Goal: Task Accomplishment & Management: Complete application form

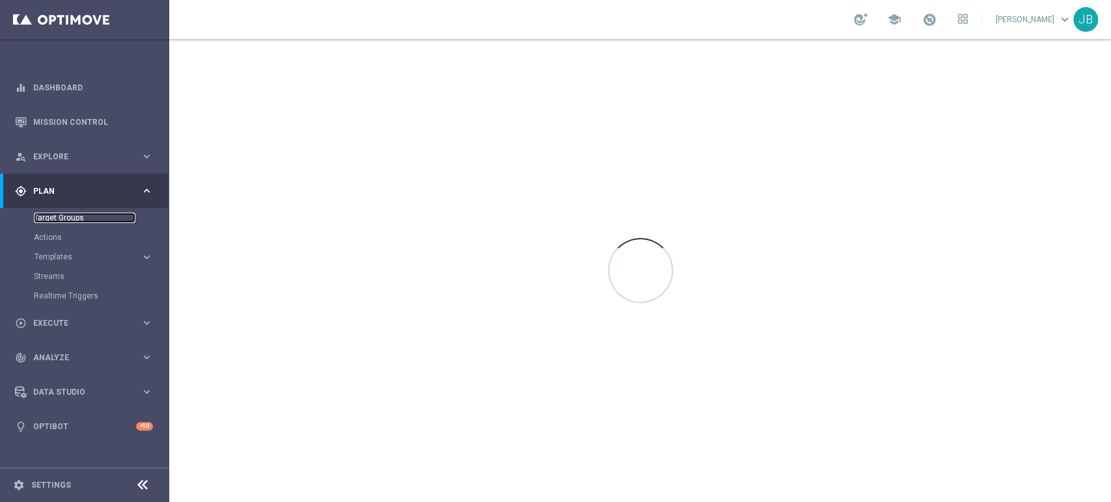
click at [96, 213] on link "Target Groups" at bounding box center [85, 218] width 102 height 10
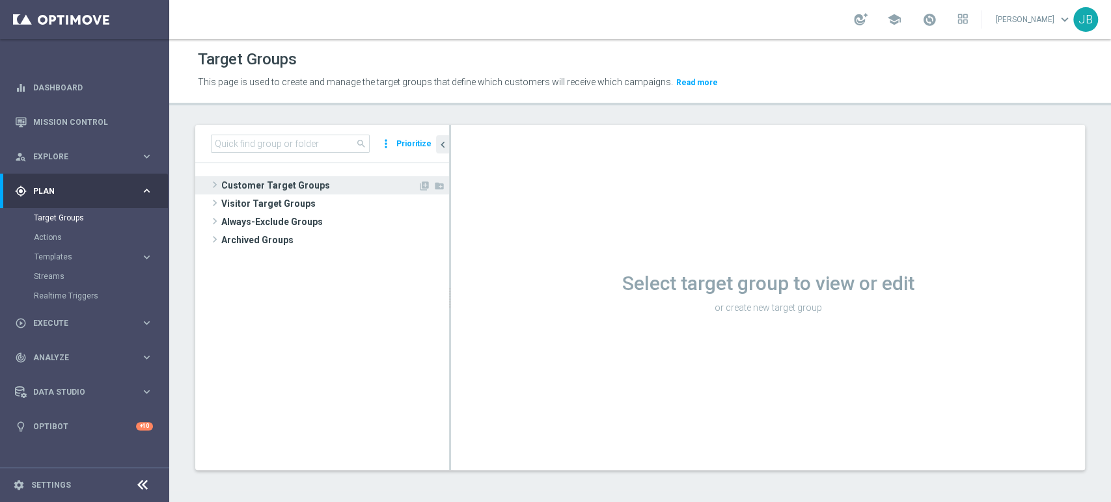
click at [232, 180] on span "Customer Target Groups" at bounding box center [319, 185] width 197 height 18
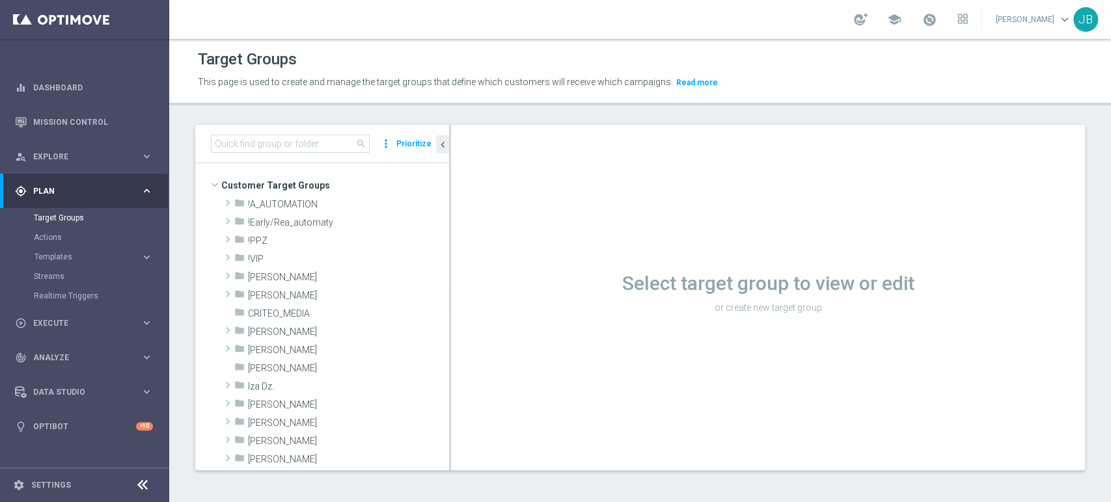
scroll to position [86, 0]
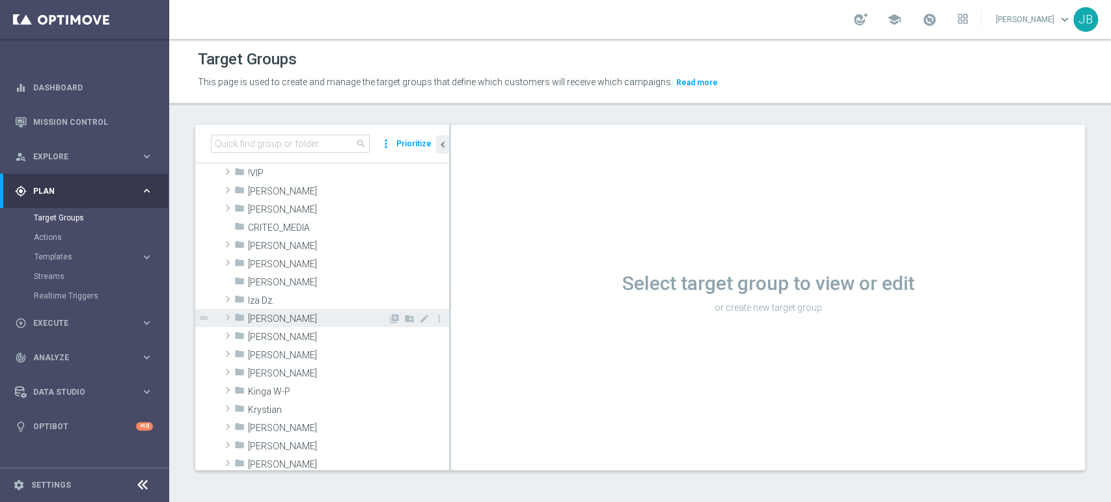
click at [326, 309] on div "folder Justyna B." at bounding box center [311, 318] width 154 height 18
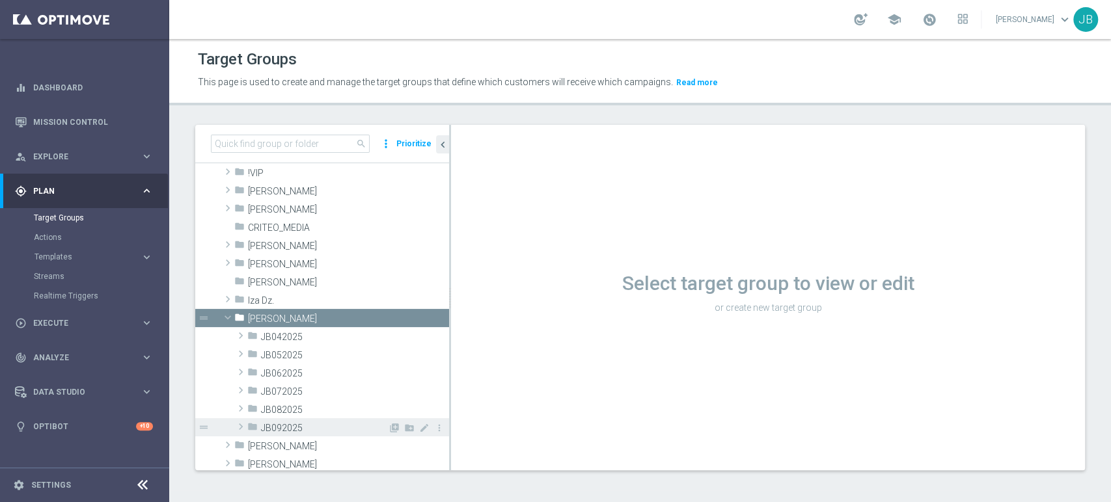
click at [302, 420] on div "folder JB092025" at bounding box center [317, 427] width 141 height 18
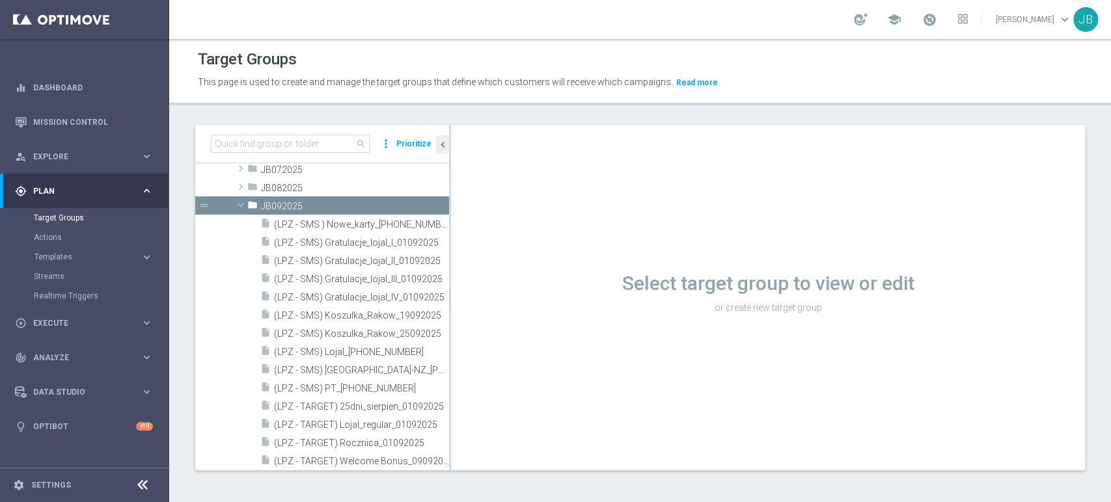
scroll to position [327, 0]
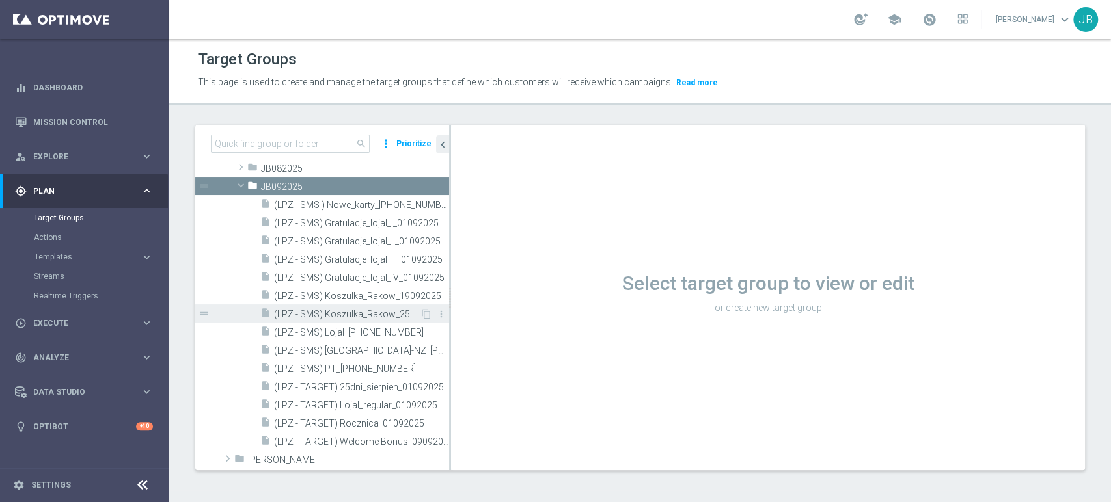
click at [398, 312] on span "(LPZ - SMS) Koszulka_Rakow_25092025" at bounding box center [347, 314] width 146 height 11
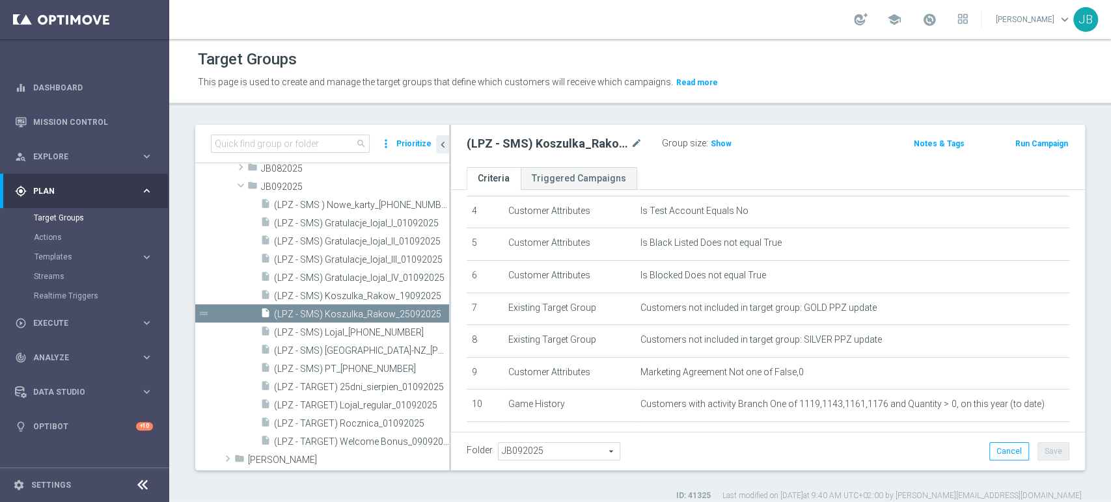
scroll to position [202, 0]
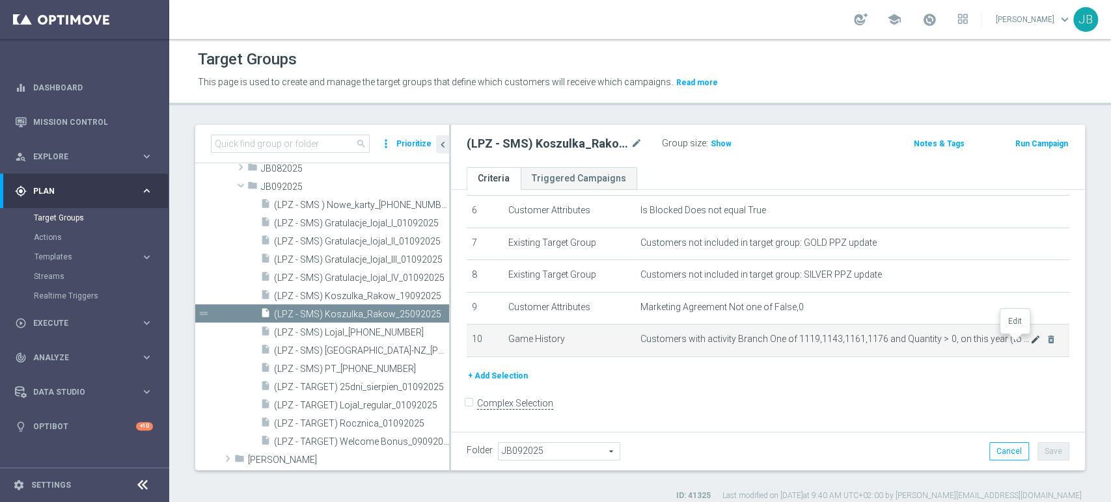
click at [1030, 344] on icon "mode_edit" at bounding box center [1035, 339] width 10 height 10
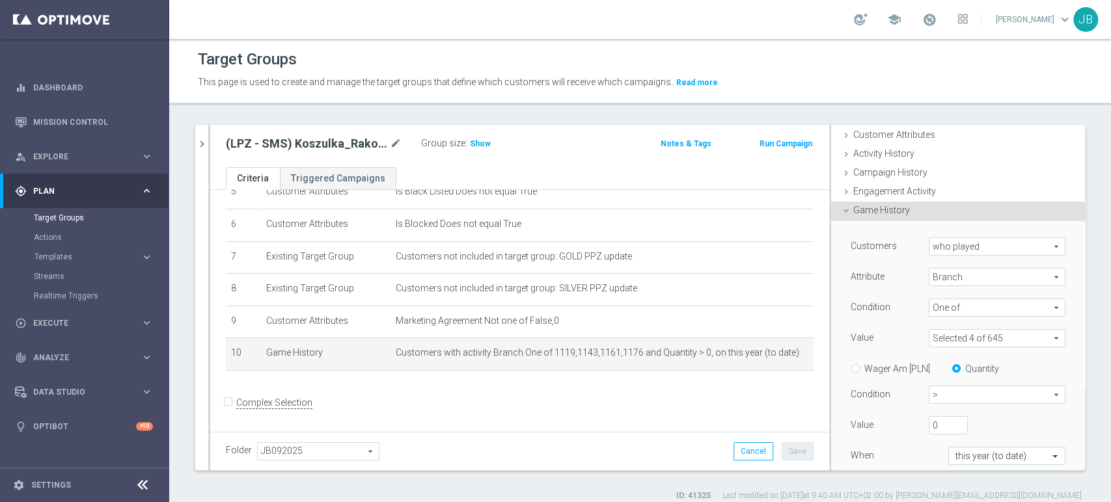
scroll to position [83, 0]
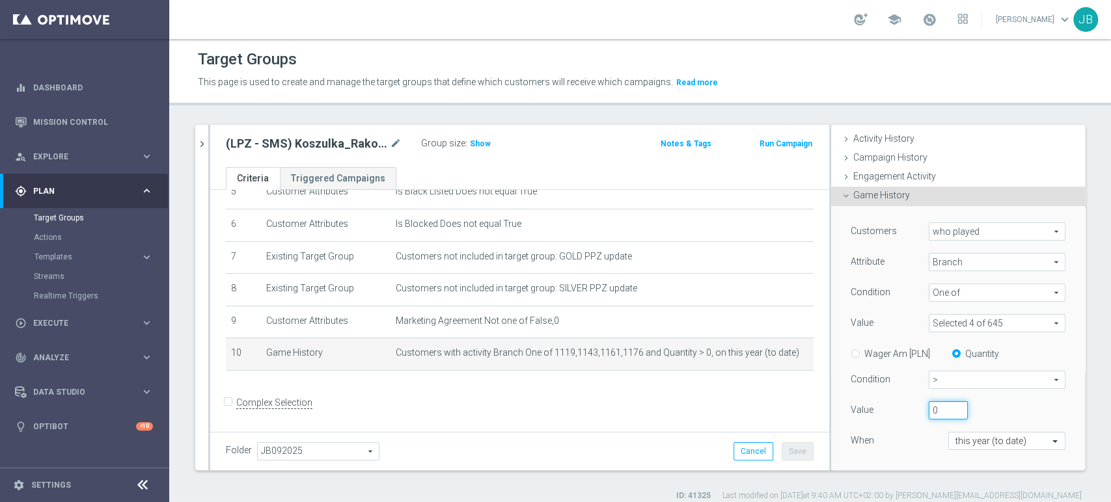
click at [929, 410] on input "0" at bounding box center [948, 411] width 39 height 18
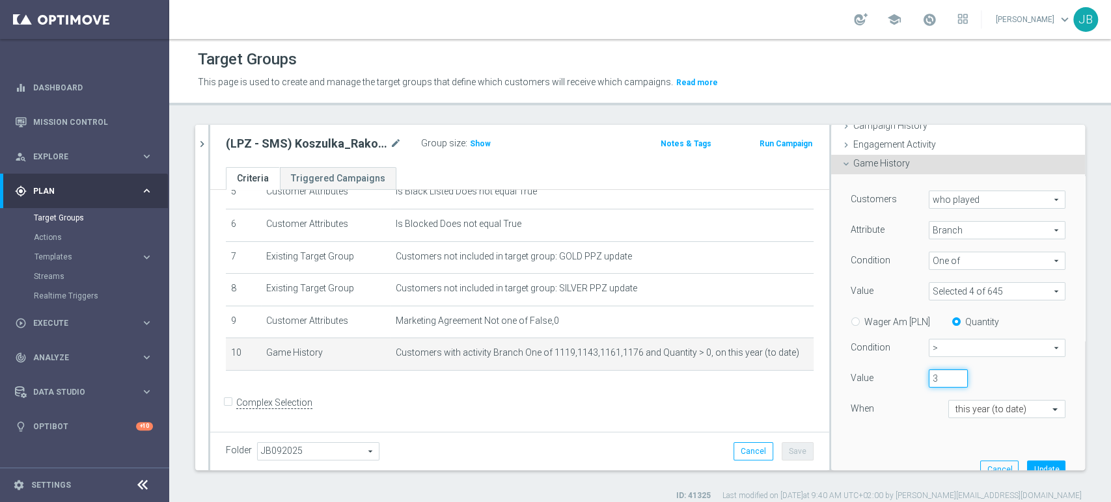
scroll to position [113, 0]
type input "3"
click at [1031, 466] on button "Update" at bounding box center [1046, 471] width 38 height 18
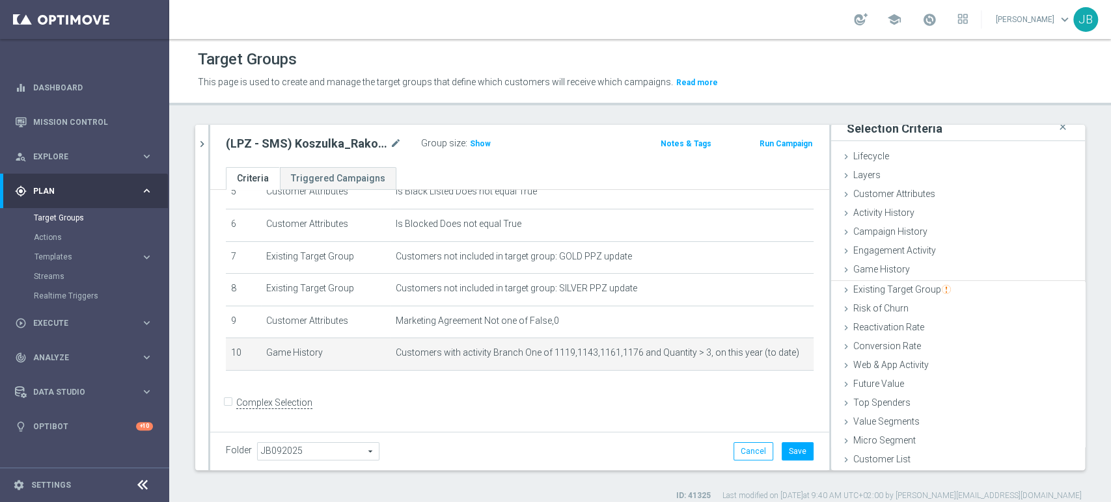
scroll to position [7, 0]
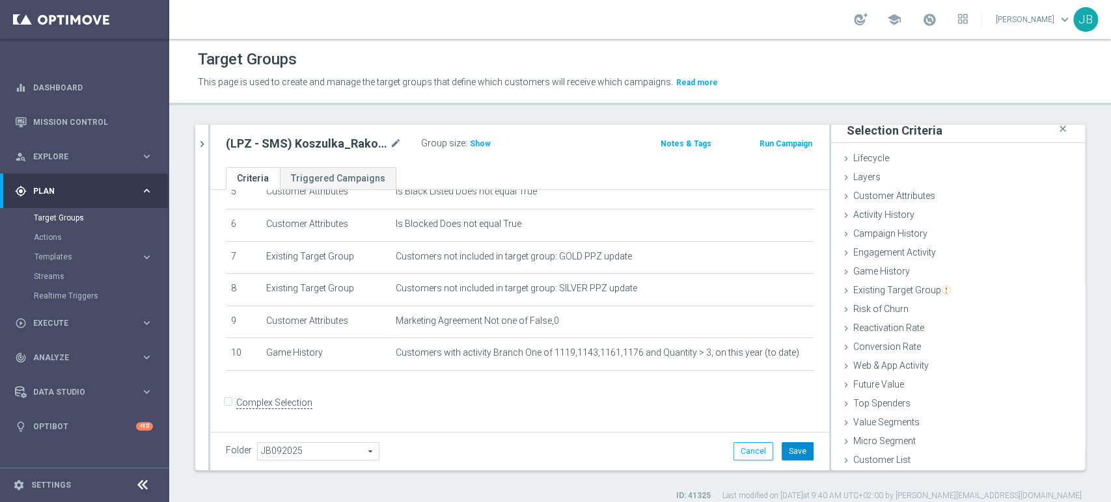
click at [789, 450] on button "Save" at bounding box center [798, 452] width 32 height 18
click at [473, 141] on span "Show" at bounding box center [480, 143] width 21 height 9
click at [841, 464] on icon at bounding box center [846, 461] width 10 height 10
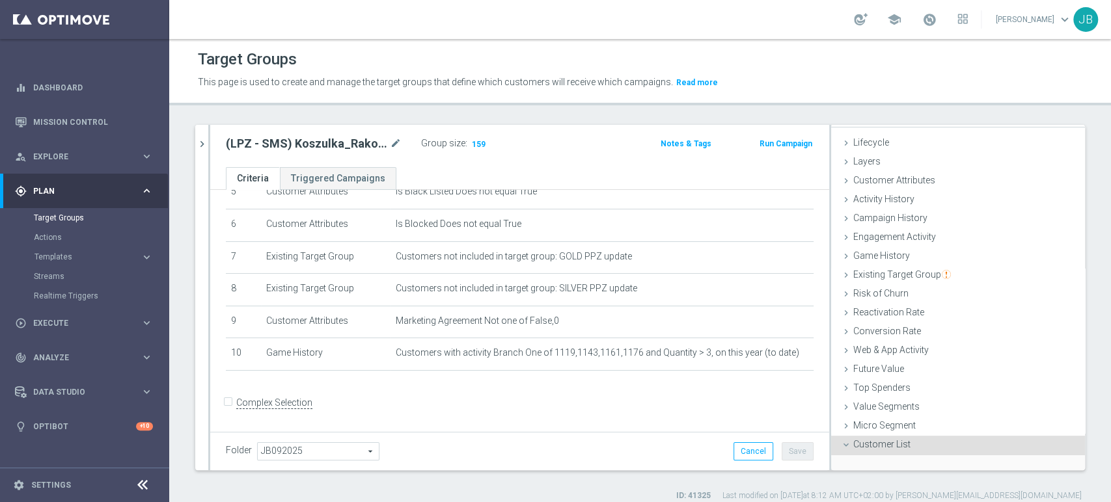
scroll to position [113, 0]
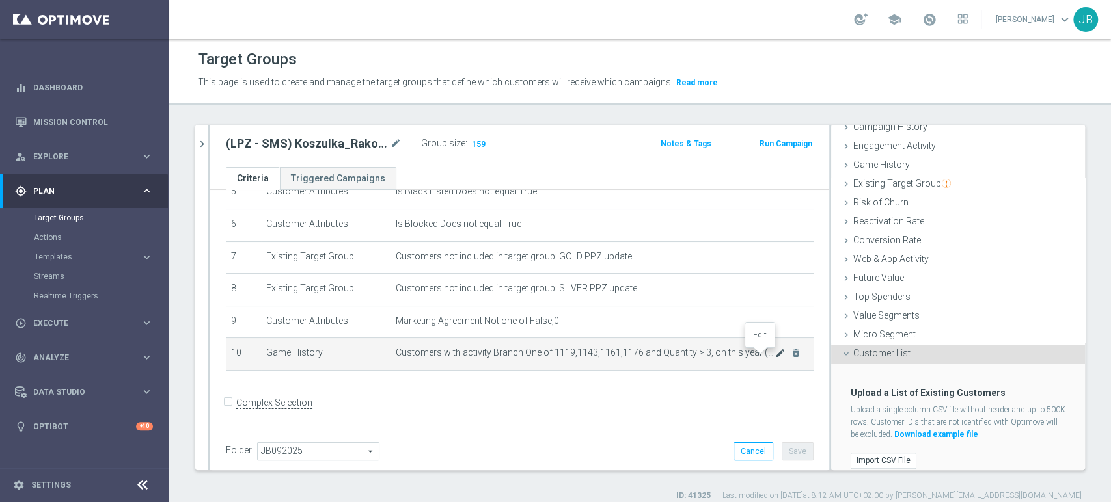
click at [775, 354] on icon "mode_edit" at bounding box center [780, 353] width 10 height 10
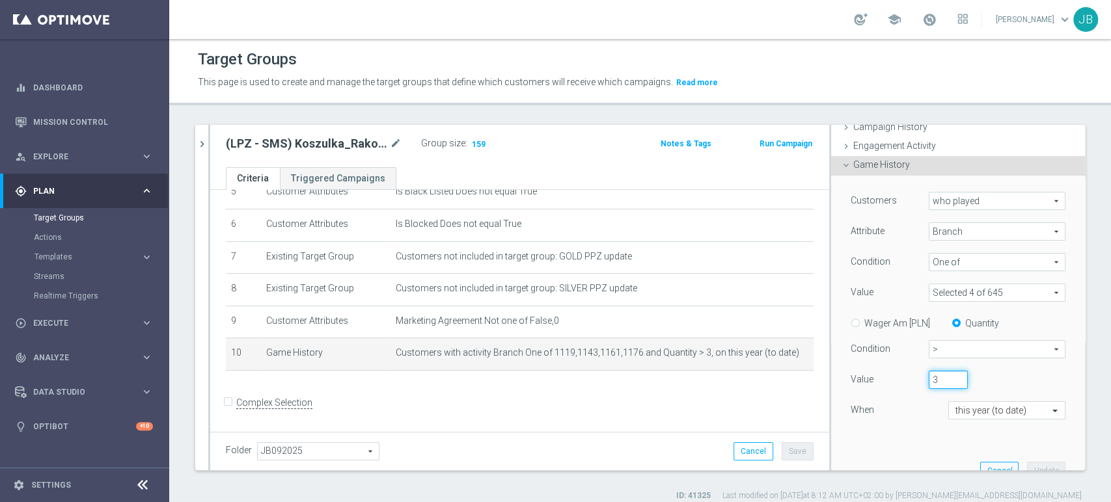
click at [929, 377] on input "3" at bounding box center [948, 380] width 39 height 18
click at [942, 381] on input "2" at bounding box center [948, 380] width 39 height 18
type input "3"
click at [941, 374] on input "3" at bounding box center [948, 380] width 39 height 18
click at [1027, 462] on button "Update" at bounding box center [1046, 471] width 38 height 18
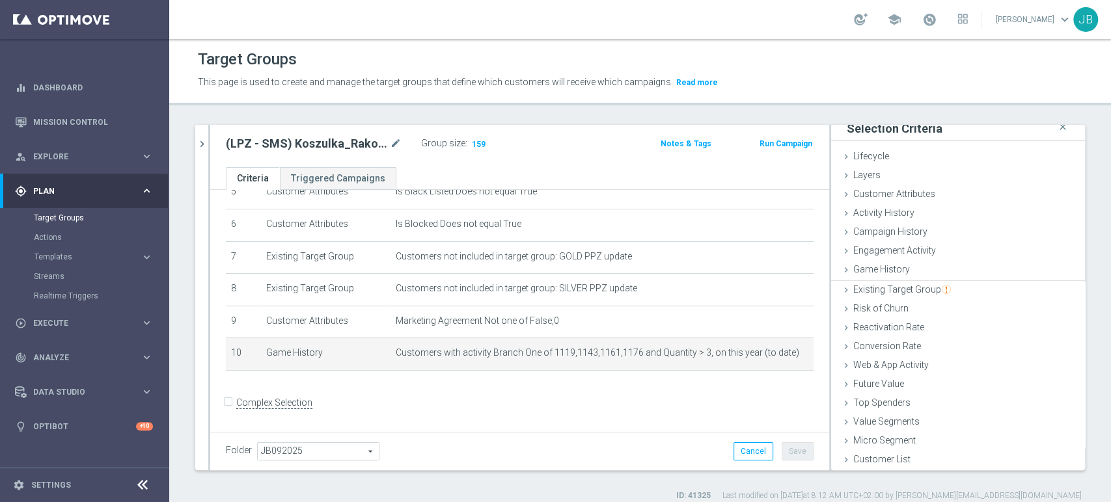
scroll to position [7, 0]
click at [775, 353] on icon "mode_edit" at bounding box center [780, 353] width 10 height 10
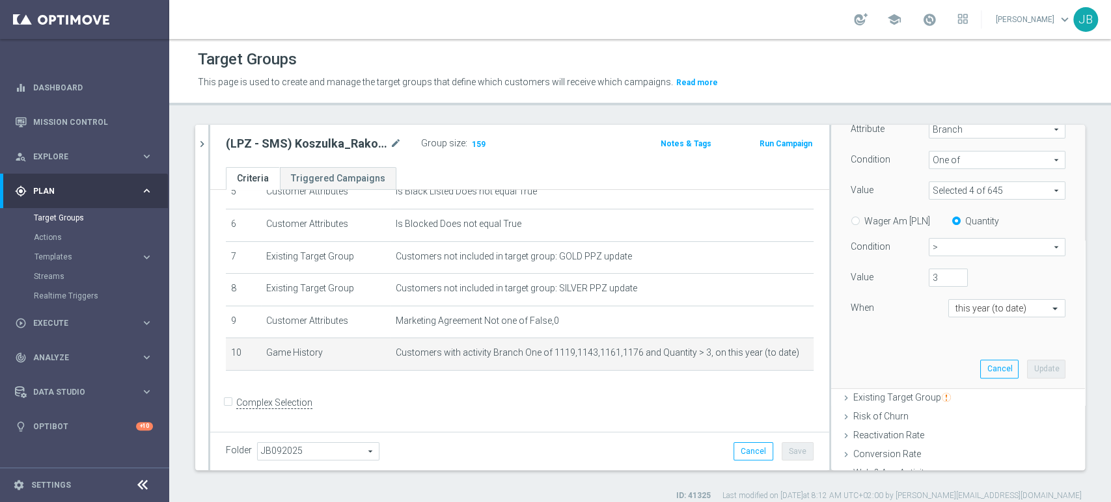
scroll to position [229, 0]
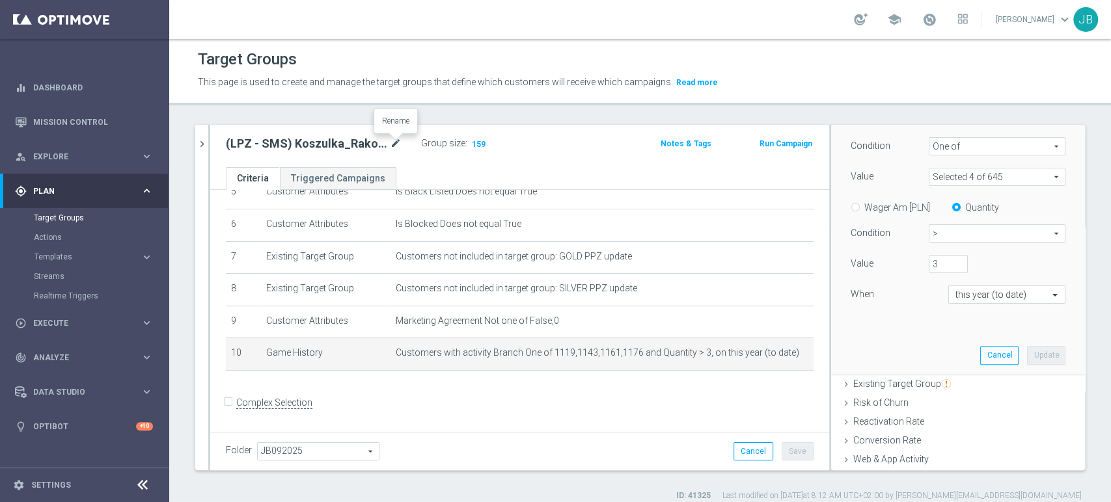
click at [394, 144] on icon "mode_edit" at bounding box center [396, 144] width 12 height 16
click at [78, 320] on span "Execute" at bounding box center [86, 324] width 107 height 8
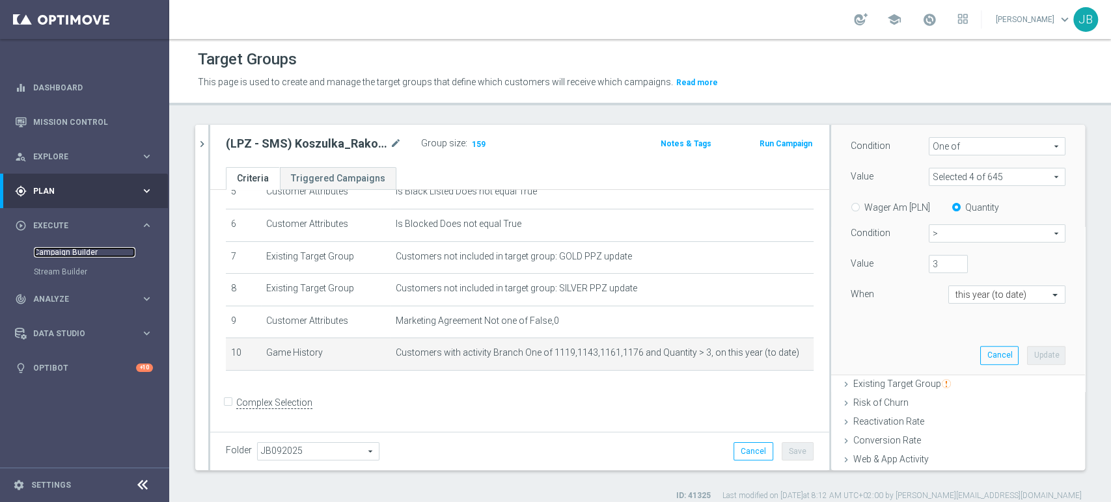
click at [77, 255] on link "Campaign Builder" at bounding box center [85, 252] width 102 height 10
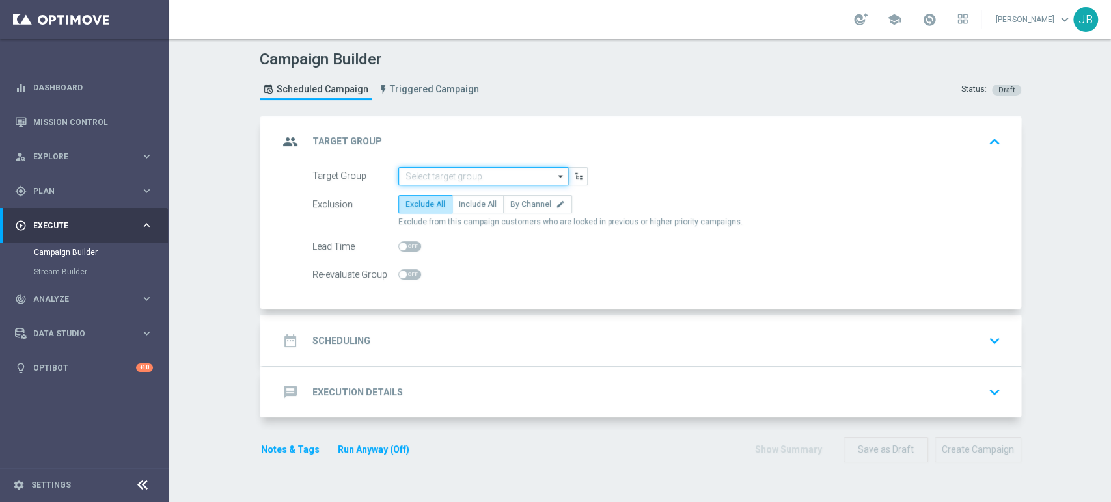
click at [423, 176] on input at bounding box center [483, 176] width 170 height 18
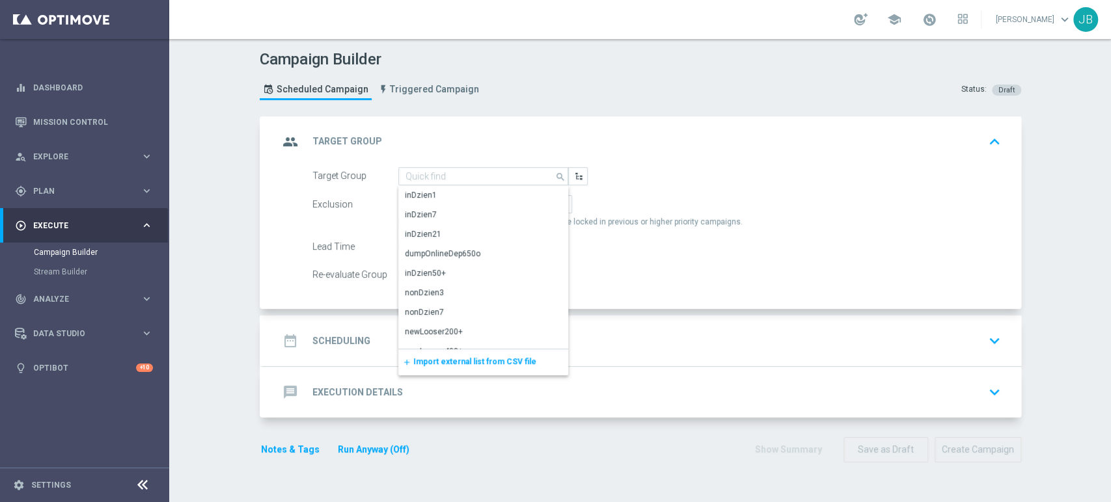
click at [447, 363] on span "Import external list from CSV file" at bounding box center [474, 361] width 123 height 9
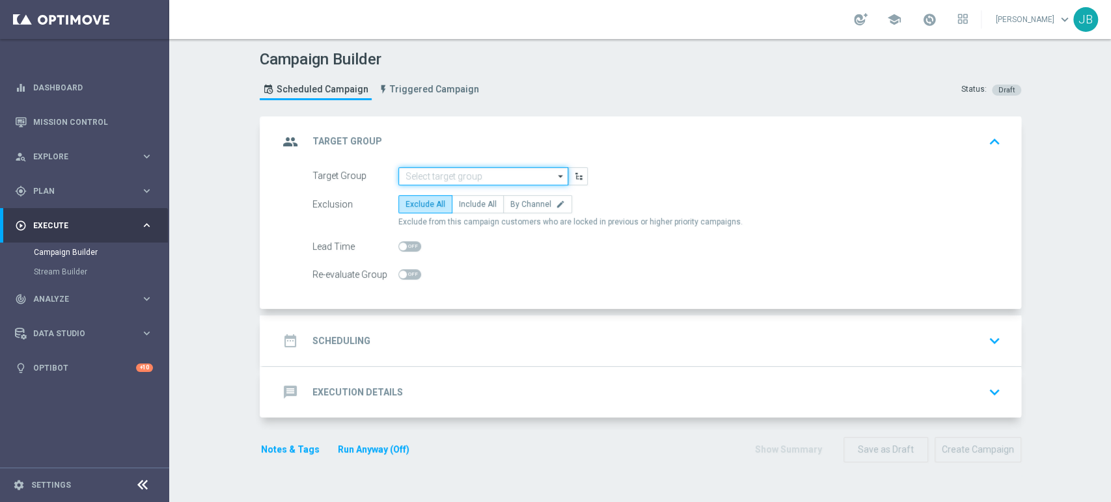
click at [425, 176] on input at bounding box center [483, 176] width 170 height 18
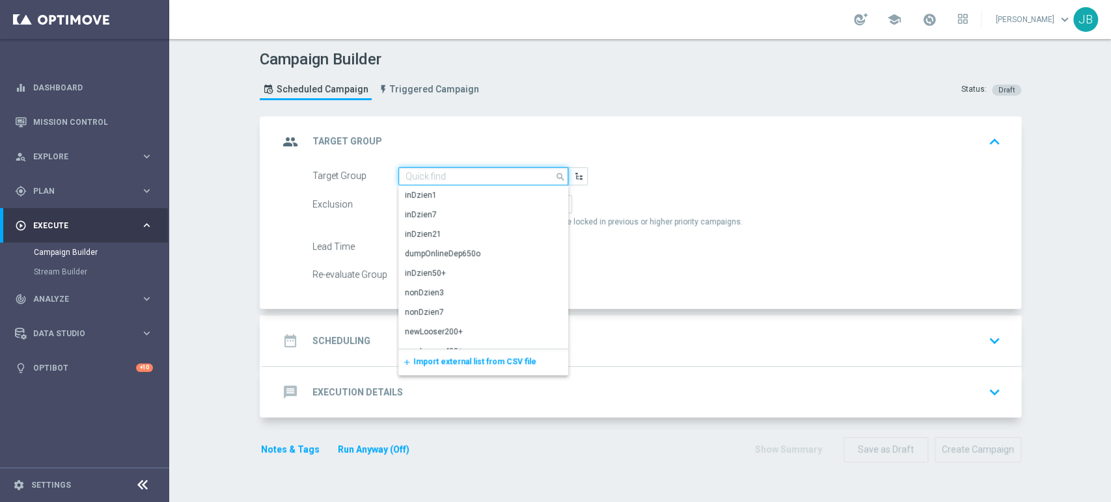
paste input "(LPZ - SMS) Koszulka_Rakow_25092025"
click at [425, 176] on input at bounding box center [483, 176] width 170 height 18
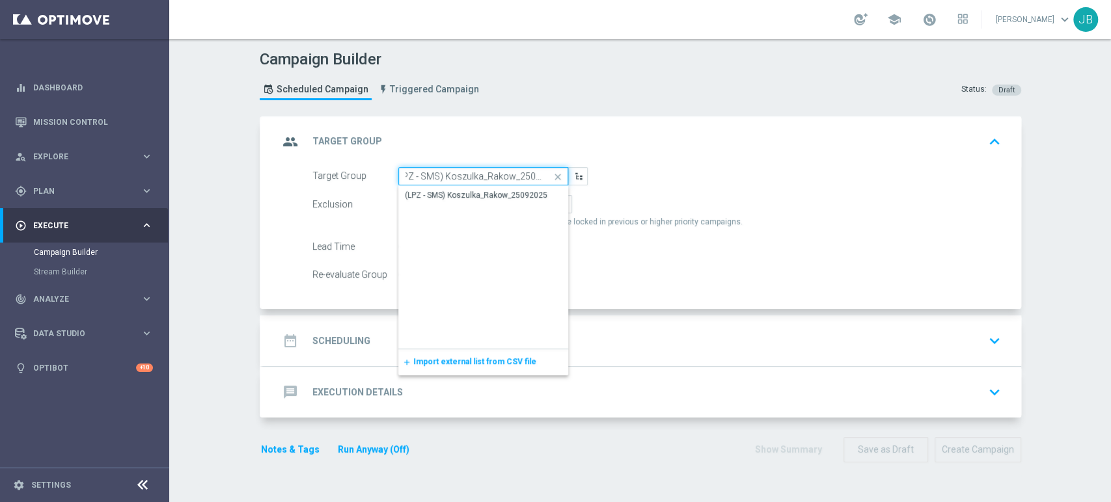
click at [425, 176] on input "(LPZ - SMS) Koszulka_Rakow_25092025" at bounding box center [483, 176] width 170 height 18
click at [424, 197] on div "(LPZ - SMS) Koszulka_Rakow_25092025" at bounding box center [476, 195] width 143 height 12
type input "(LPZ - SMS) Koszulka_Rakow_25092025"
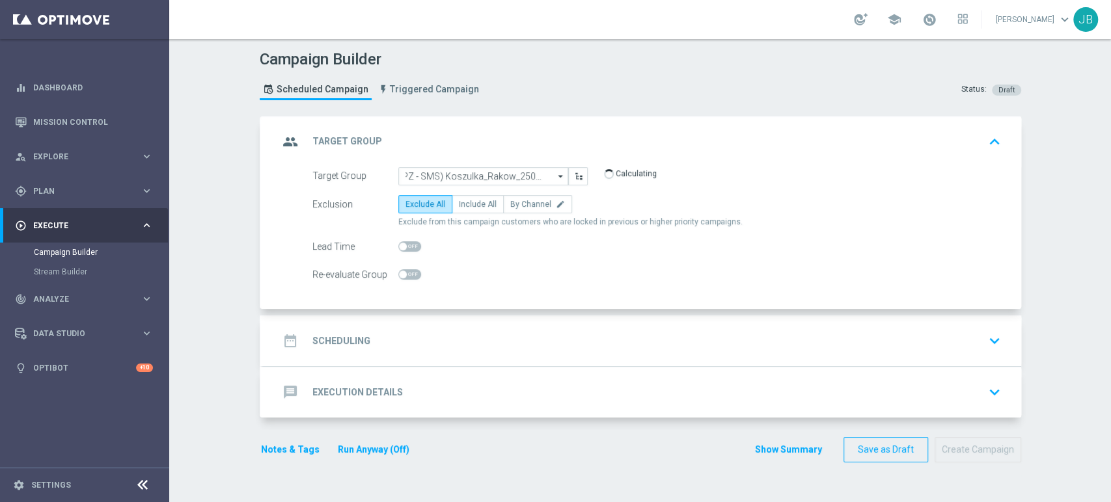
scroll to position [0, 0]
click at [427, 332] on div "date_range Scheduling keyboard_arrow_down" at bounding box center [642, 341] width 727 height 25
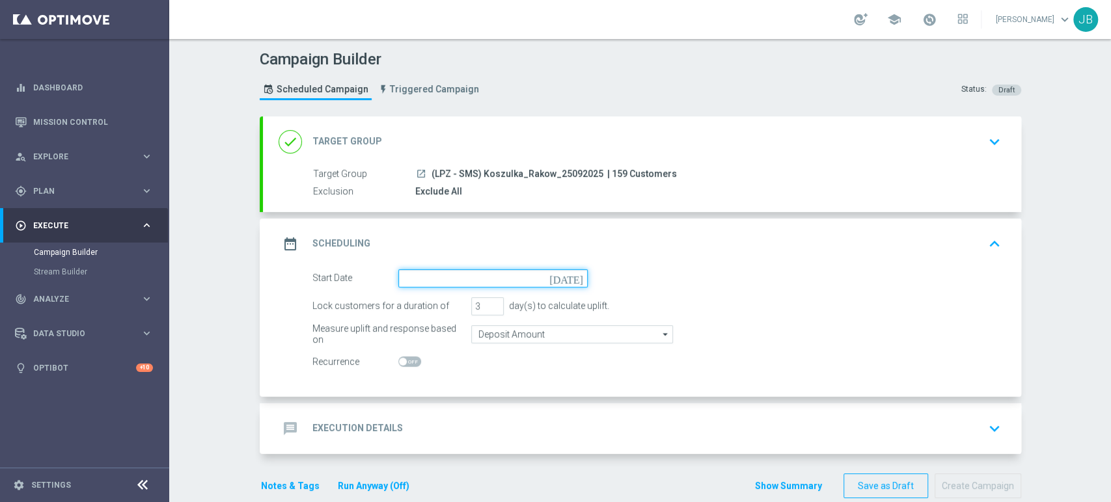
click at [427, 269] on input at bounding box center [492, 278] width 189 height 18
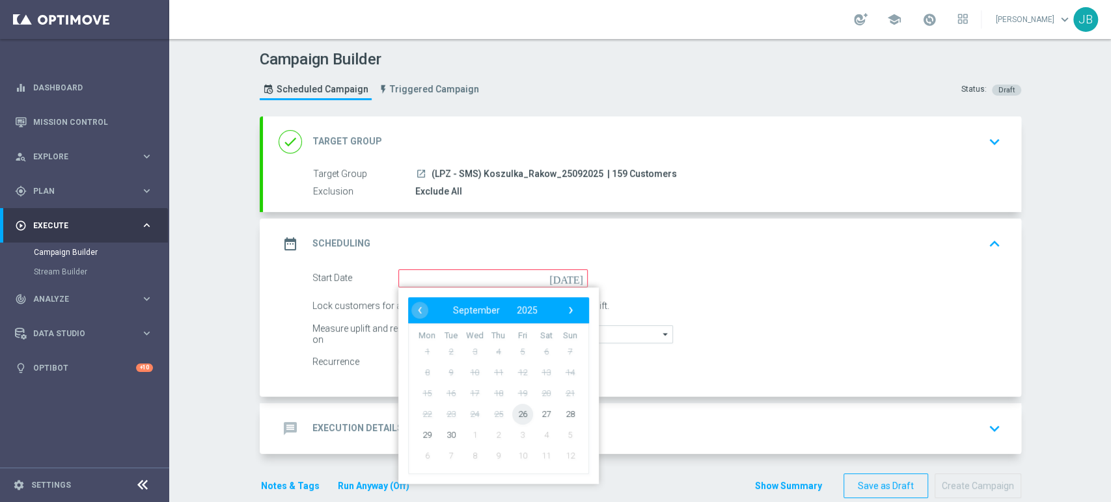
click at [517, 409] on span "26" at bounding box center [522, 413] width 21 height 21
type input "26 Sep 2025"
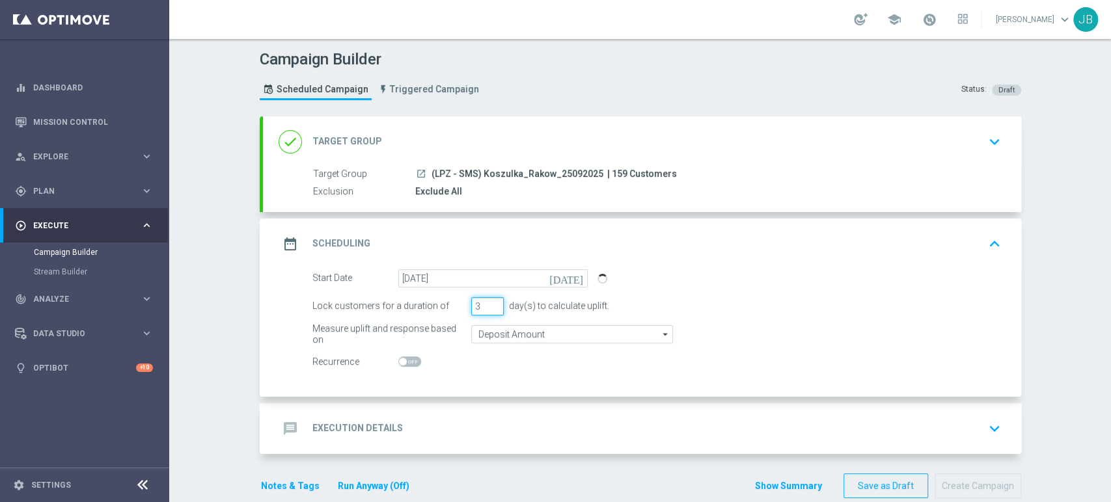
click at [489, 311] on input "3" at bounding box center [487, 306] width 33 height 18
click at [488, 307] on input "2" at bounding box center [487, 306] width 33 height 18
type input "1"
click at [488, 307] on input "1" at bounding box center [487, 306] width 33 height 18
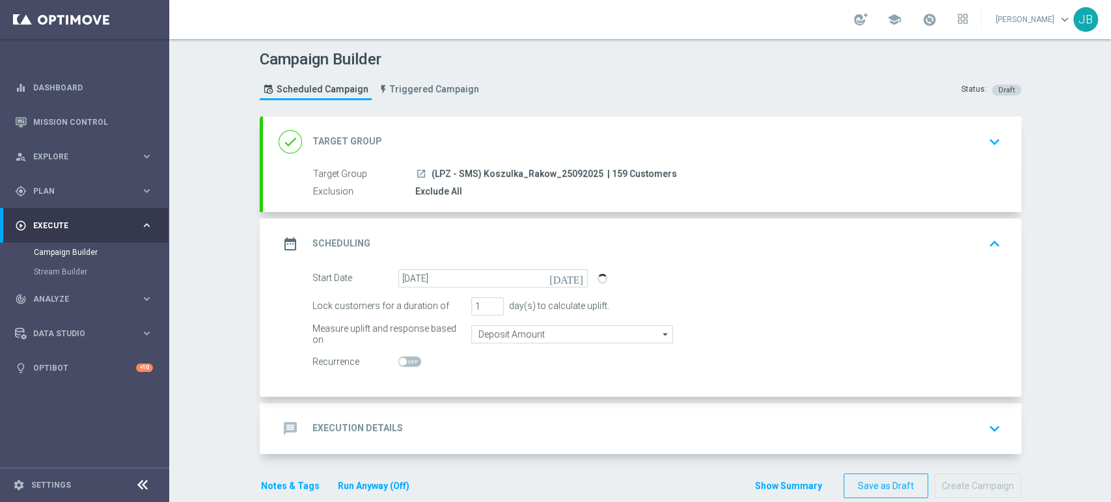
click at [416, 434] on div "message Execution Details keyboard_arrow_down" at bounding box center [642, 428] width 727 height 25
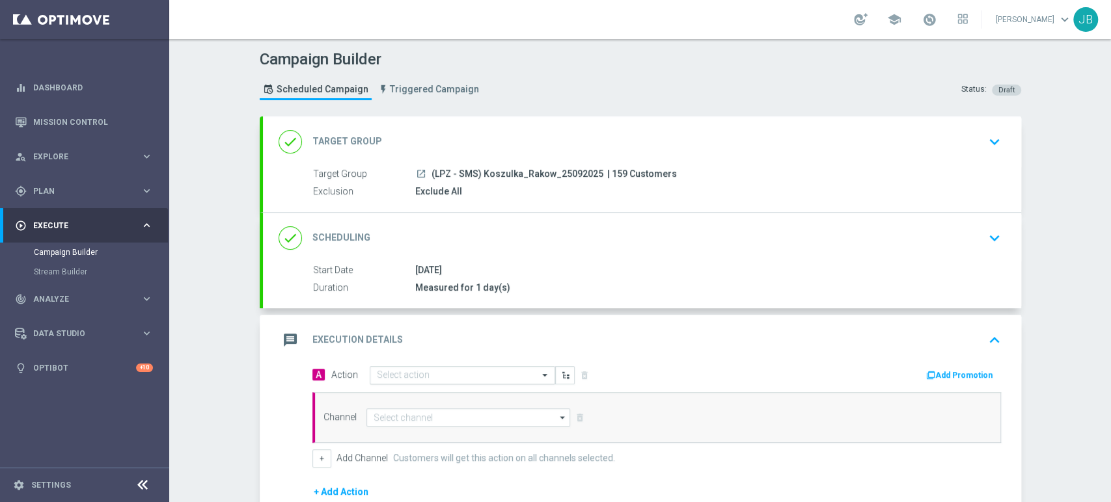
click at [406, 379] on input "text" at bounding box center [449, 375] width 145 height 11
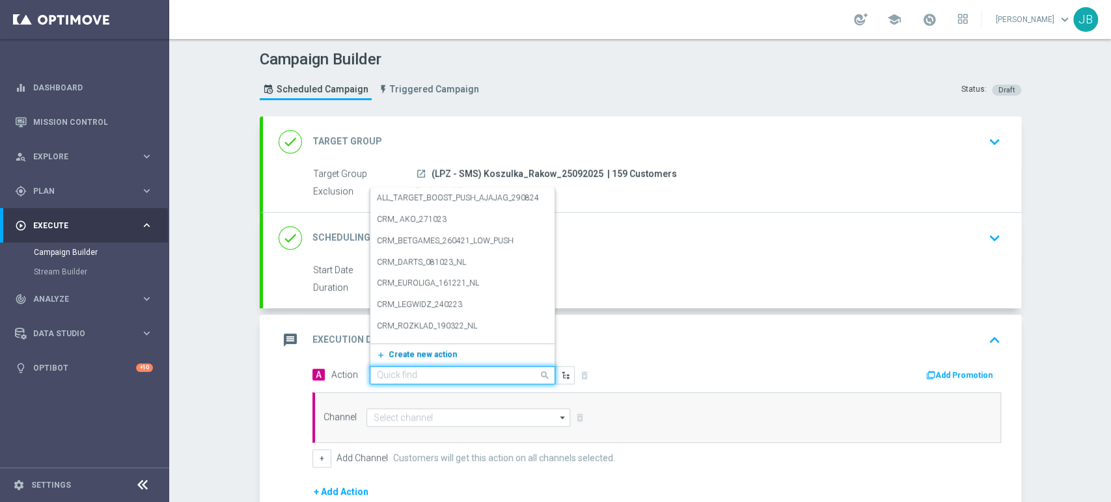
click at [412, 357] on span "Create new action" at bounding box center [423, 354] width 68 height 9
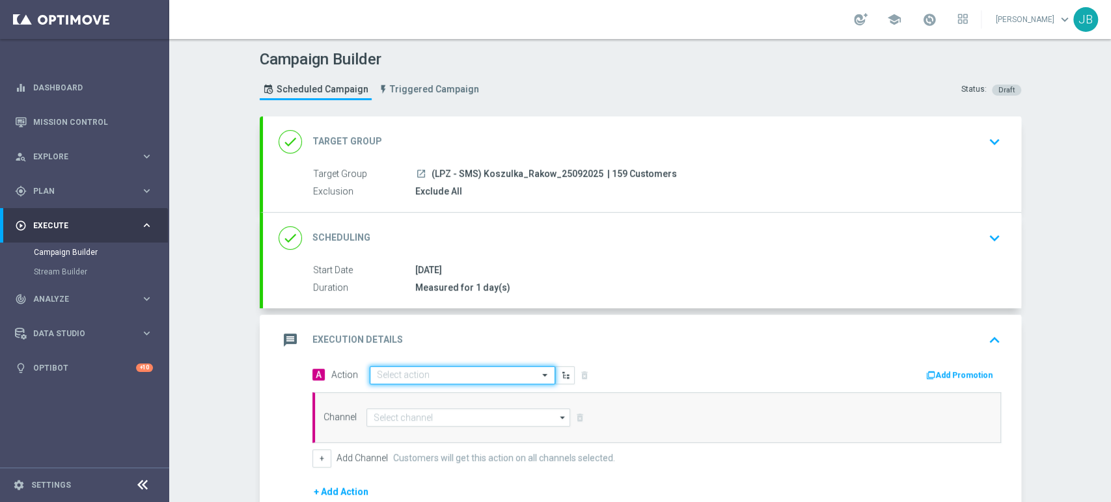
click at [411, 370] on input "text" at bounding box center [449, 375] width 145 height 11
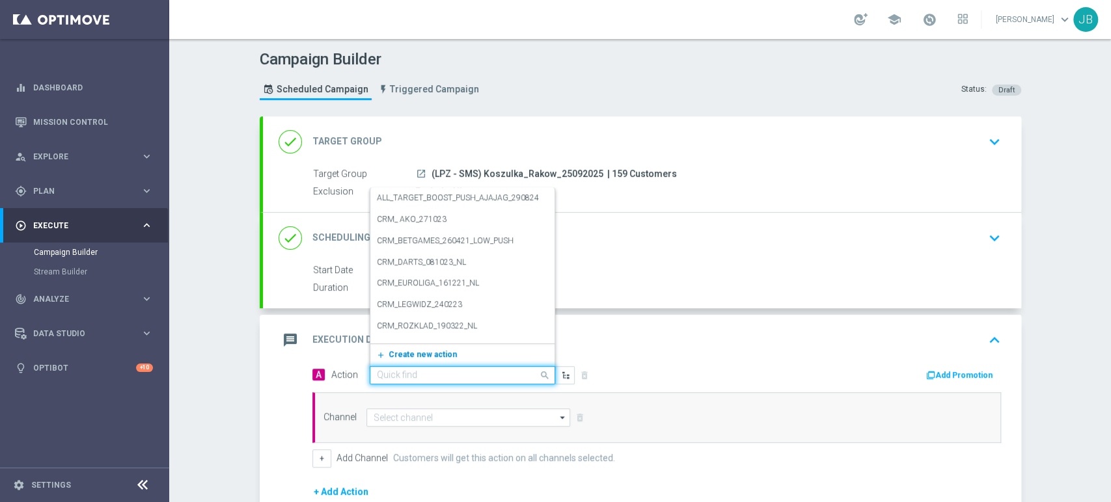
click at [414, 357] on span "Create new action" at bounding box center [423, 354] width 68 height 9
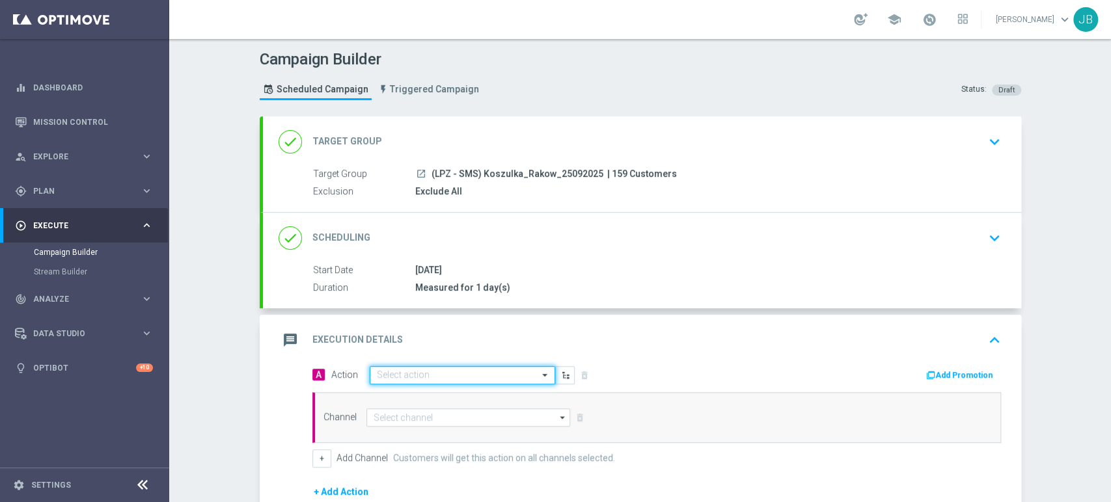
paste input "(LPZ - SMS) Koszulka_Rakow_25092025"
type input "(LPZ - SMS) Koszulka_Rakow_25092025"
click at [418, 419] on button "add_new Create new action" at bounding box center [460, 416] width 180 height 15
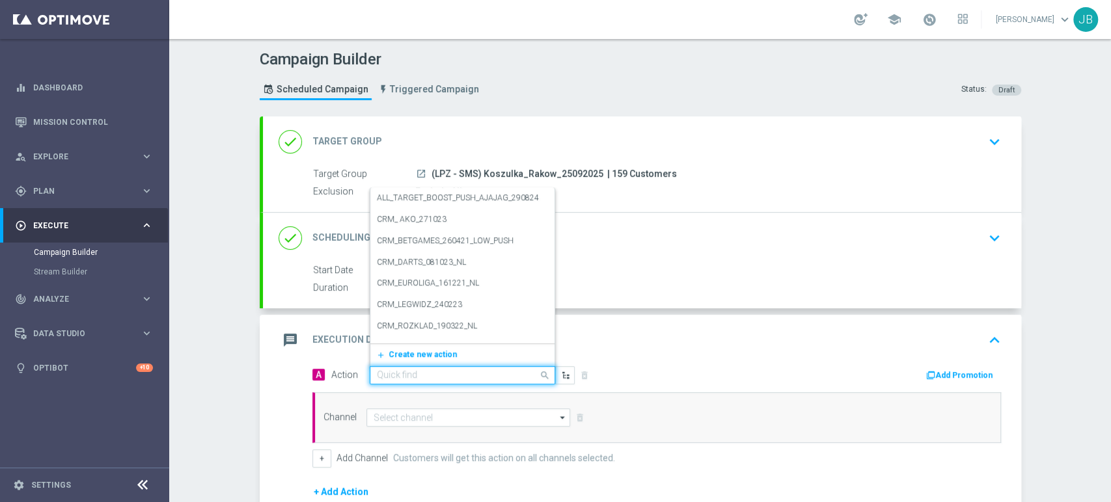
click at [420, 374] on input "text" at bounding box center [449, 375] width 145 height 11
click at [413, 357] on span "Create new action" at bounding box center [423, 354] width 68 height 9
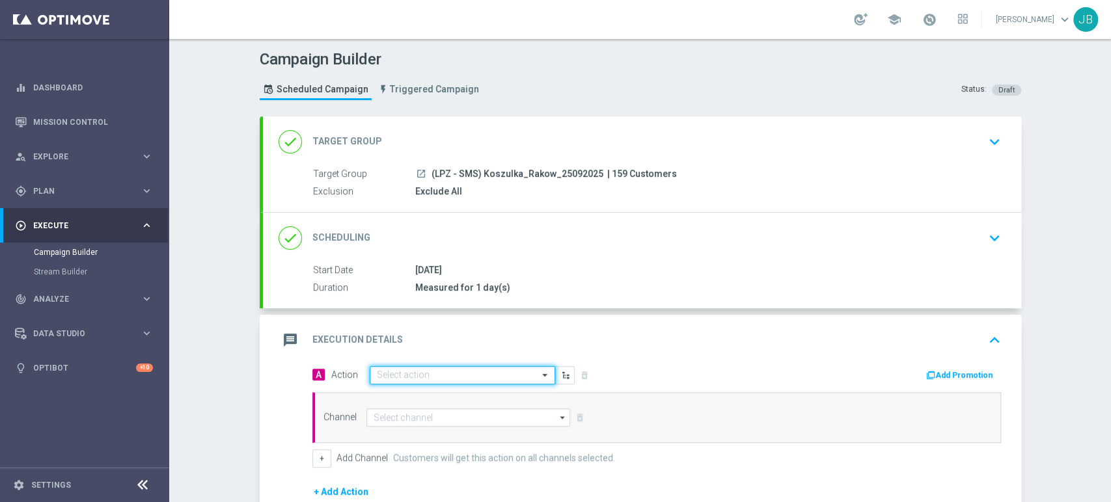
click at [522, 372] on div at bounding box center [462, 375] width 184 height 11
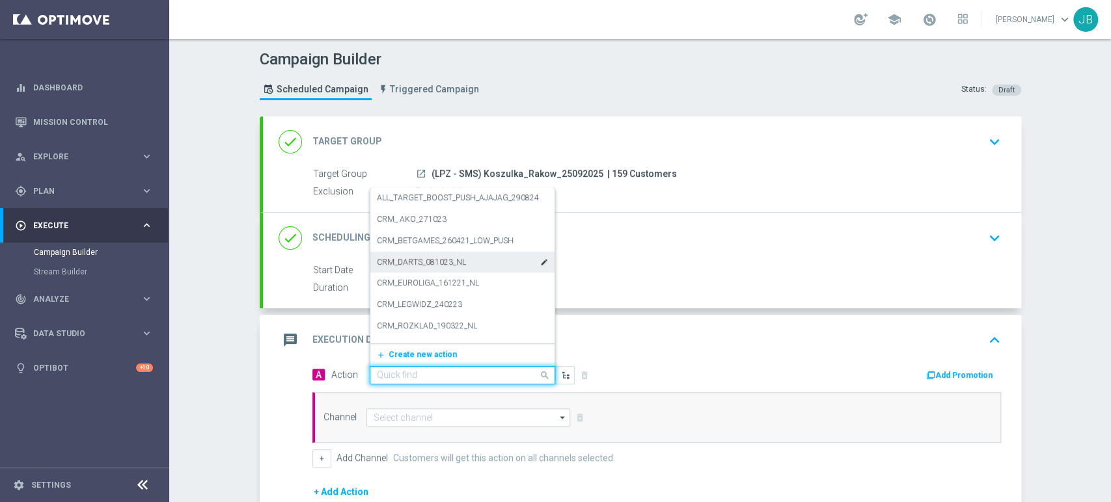
click at [449, 267] on div "CRM_DARTS_081023_NL edit" at bounding box center [462, 262] width 171 height 21
click at [545, 368] on span at bounding box center [546, 375] width 16 height 16
click at [415, 353] on span "Create new action" at bounding box center [423, 354] width 68 height 9
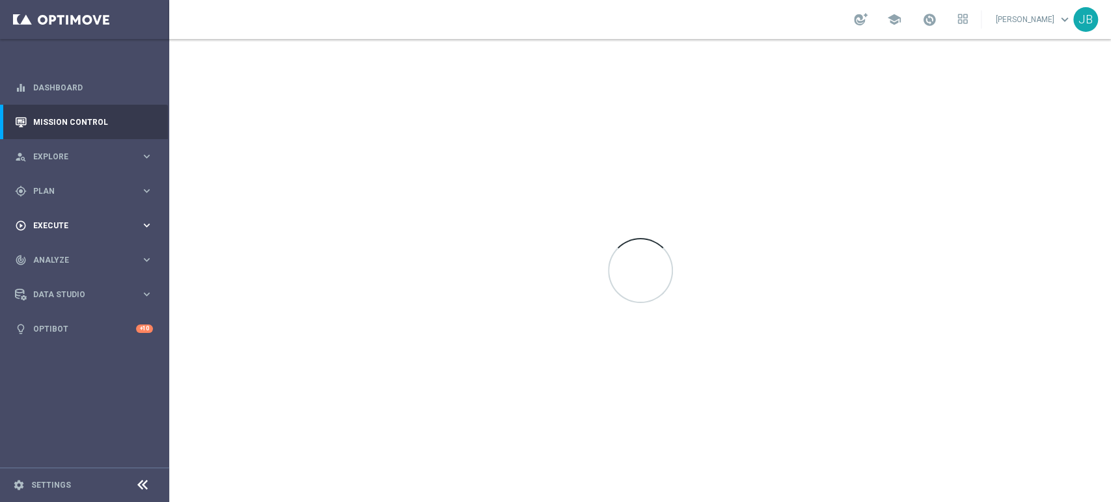
click at [68, 220] on div "play_circle_outline Execute" at bounding box center [78, 226] width 126 height 12
click at [69, 253] on link "Campaign Builder" at bounding box center [85, 252] width 102 height 10
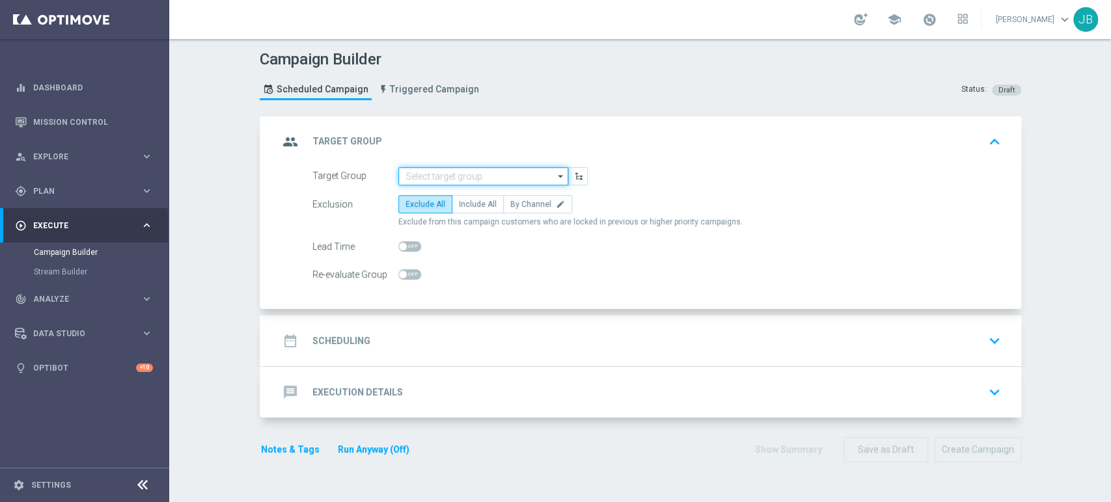
click at [437, 178] on input at bounding box center [483, 176] width 170 height 18
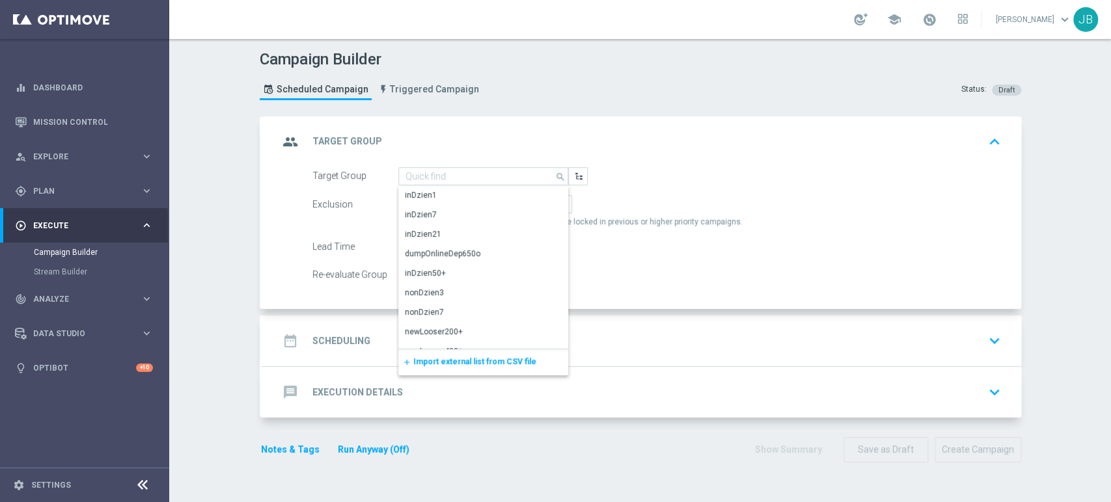
click at [443, 364] on span "Import external list from CSV file" at bounding box center [474, 361] width 123 height 9
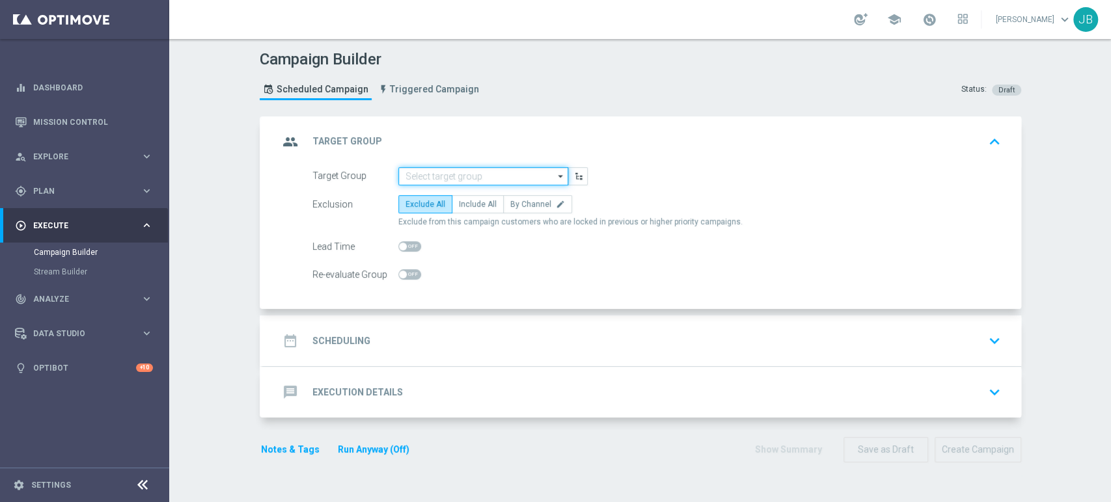
click at [472, 173] on input at bounding box center [483, 176] width 170 height 18
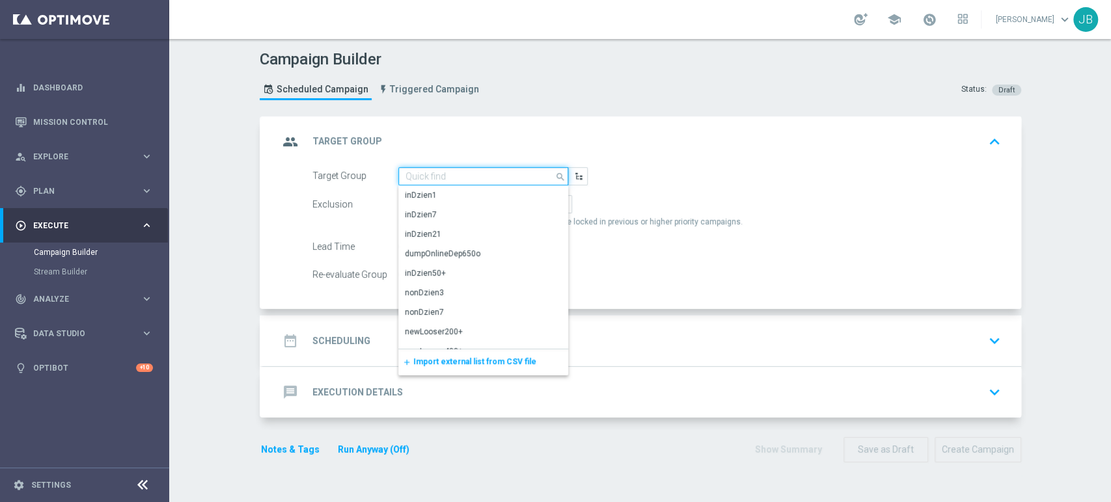
paste input "(LPZ - SMS) Koszulka_Rakow_25092025"
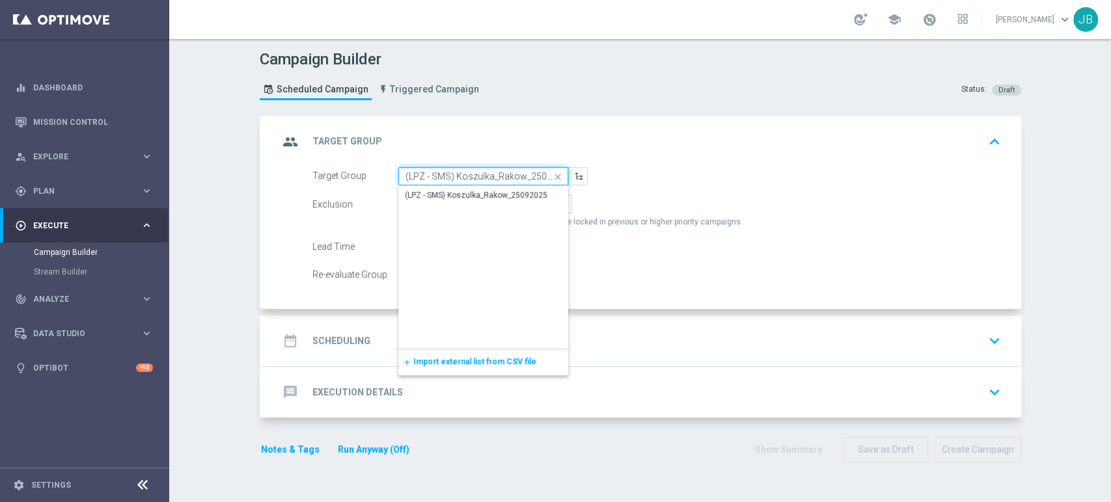
scroll to position [0, 11]
click at [467, 193] on div "(LPZ - SMS) Koszulka_Rakow_25092025" at bounding box center [476, 195] width 143 height 12
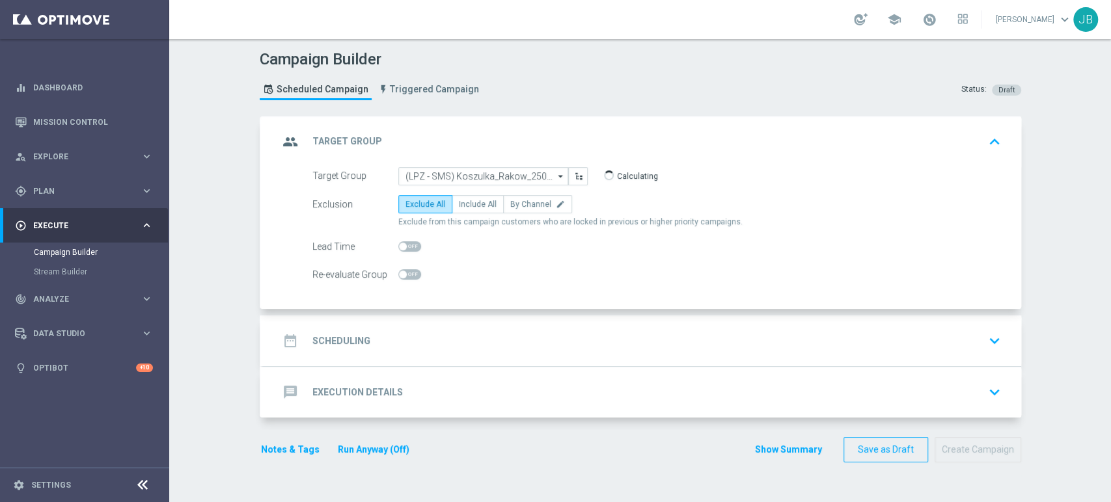
type input "(LPZ - SMS) Koszulka_Rakow_25092025"
click at [87, 176] on div "gps_fixed Plan keyboard_arrow_right" at bounding box center [84, 191] width 168 height 34
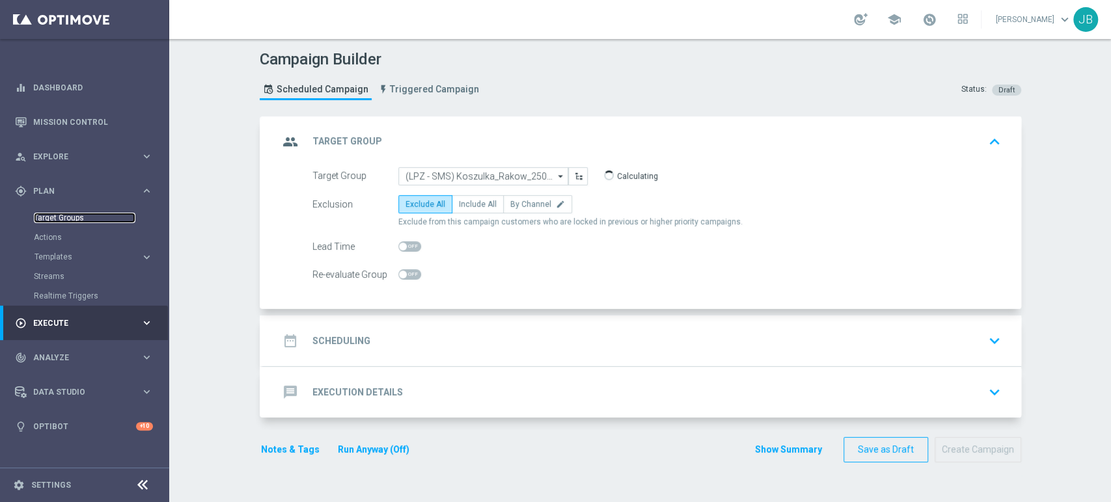
click at [73, 217] on link "Target Groups" at bounding box center [85, 218] width 102 height 10
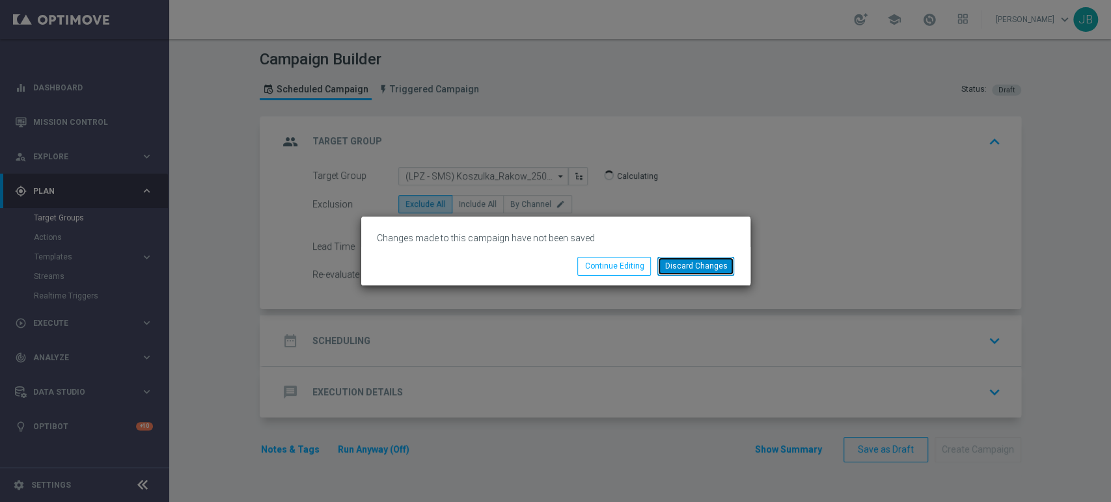
click at [722, 266] on button "Discard Changes" at bounding box center [695, 266] width 77 height 18
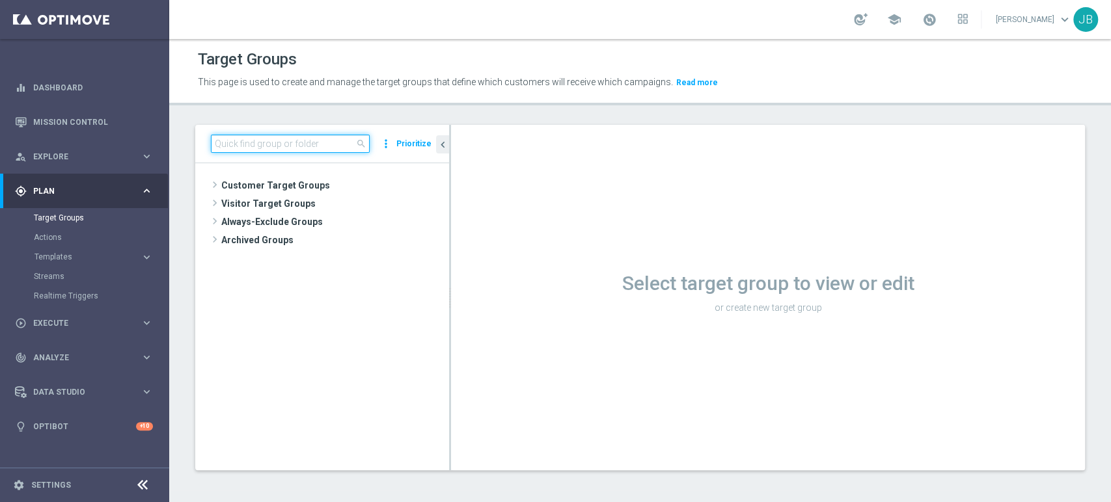
click at [245, 139] on input at bounding box center [290, 144] width 159 height 18
paste input "(LPZ - SMS) Koszulka_Rakow_25092025"
type input "(LPZ - SMS) Koszulka_Rakow_25092025"
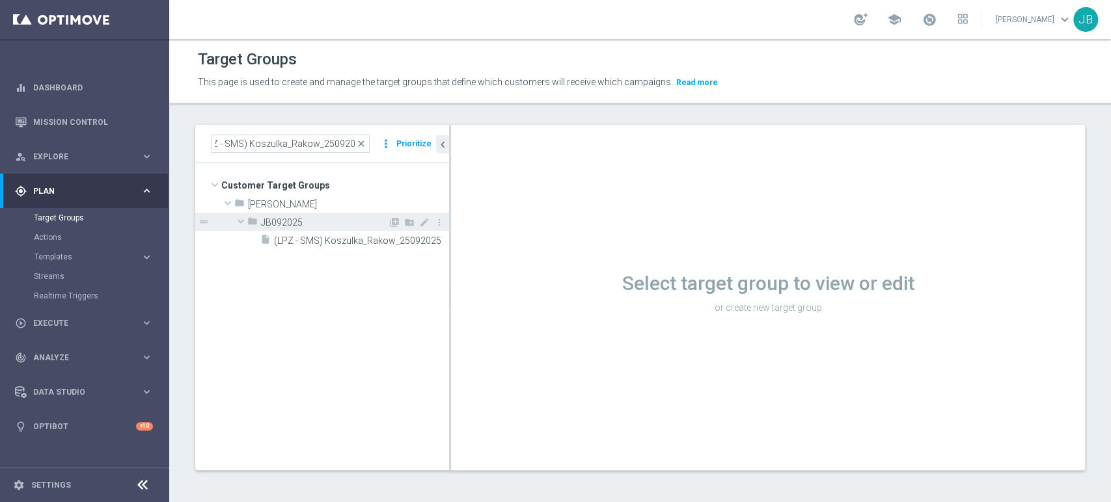
scroll to position [0, 0]
click at [288, 228] on div "folder JB092025" at bounding box center [317, 222] width 141 height 18
click at [292, 233] on div "insert_drive_file (LPZ - SMS) Koszulka_Rakow_25092025" at bounding box center [339, 240] width 159 height 18
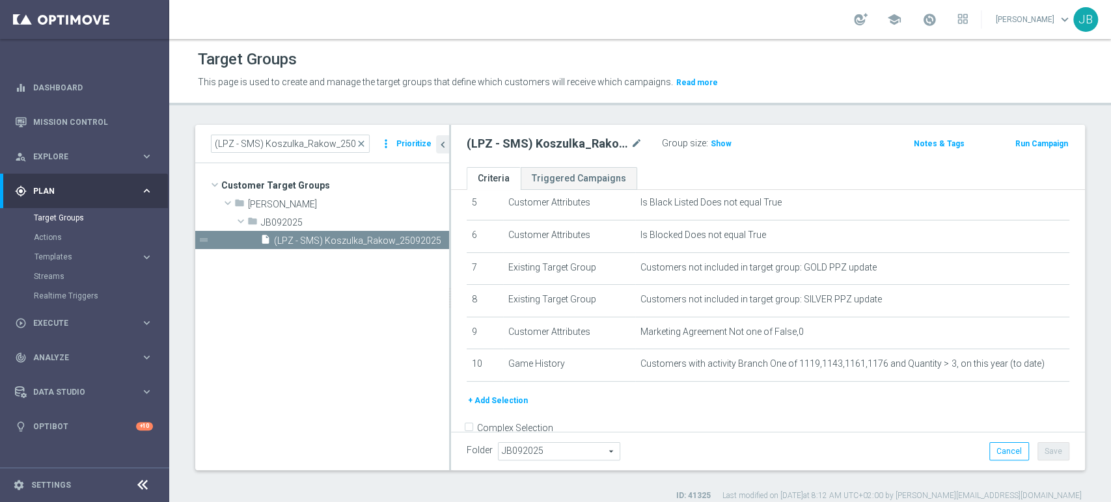
scroll to position [202, 0]
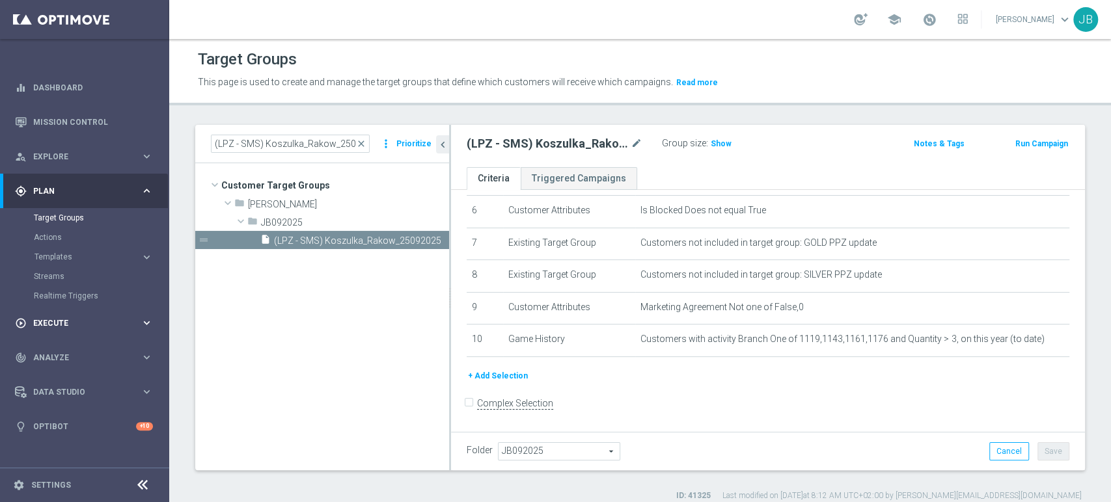
click at [125, 318] on div "play_circle_outline Execute" at bounding box center [78, 324] width 126 height 12
click at [95, 256] on link "Campaign Builder" at bounding box center [85, 252] width 102 height 10
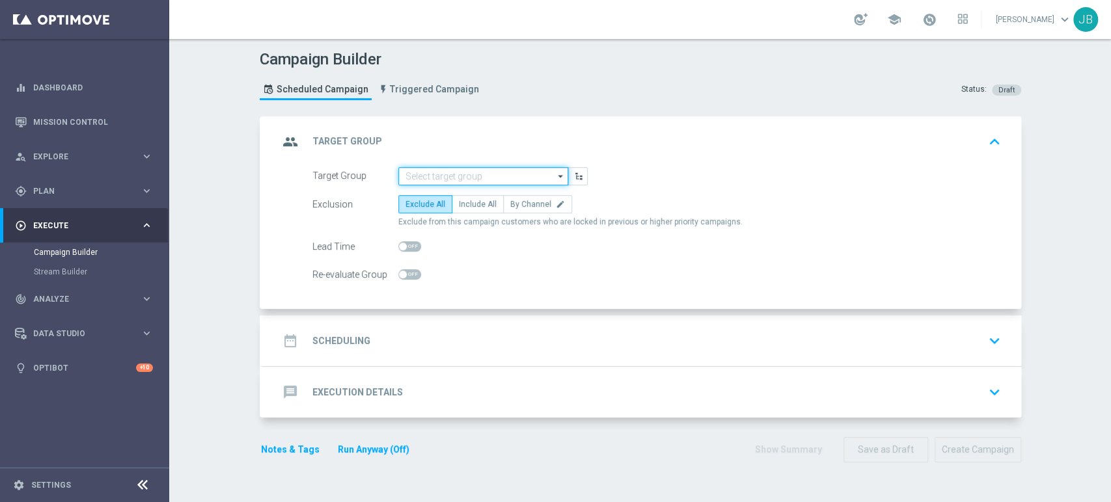
click at [400, 176] on input at bounding box center [483, 176] width 170 height 18
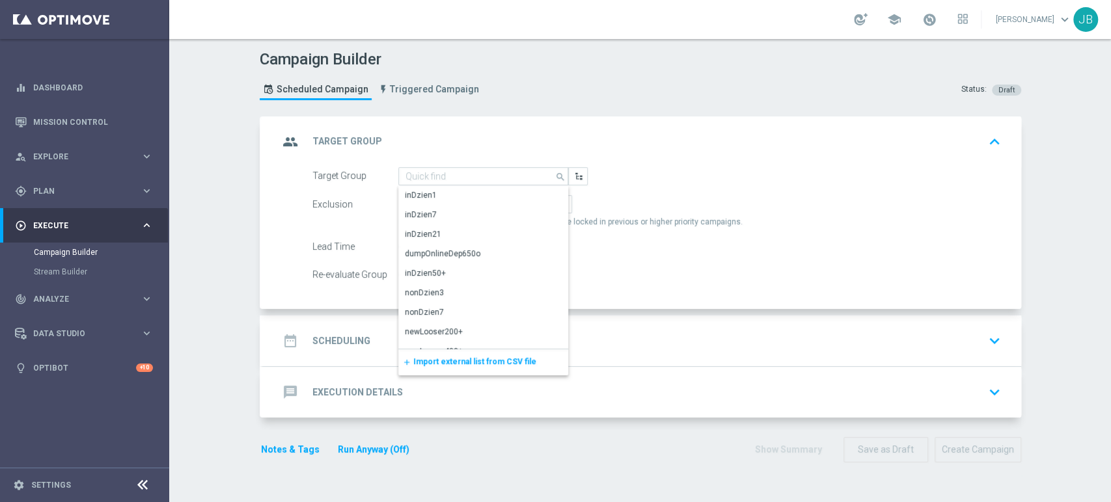
click at [416, 357] on span "Import external list from CSV file" at bounding box center [474, 361] width 123 height 9
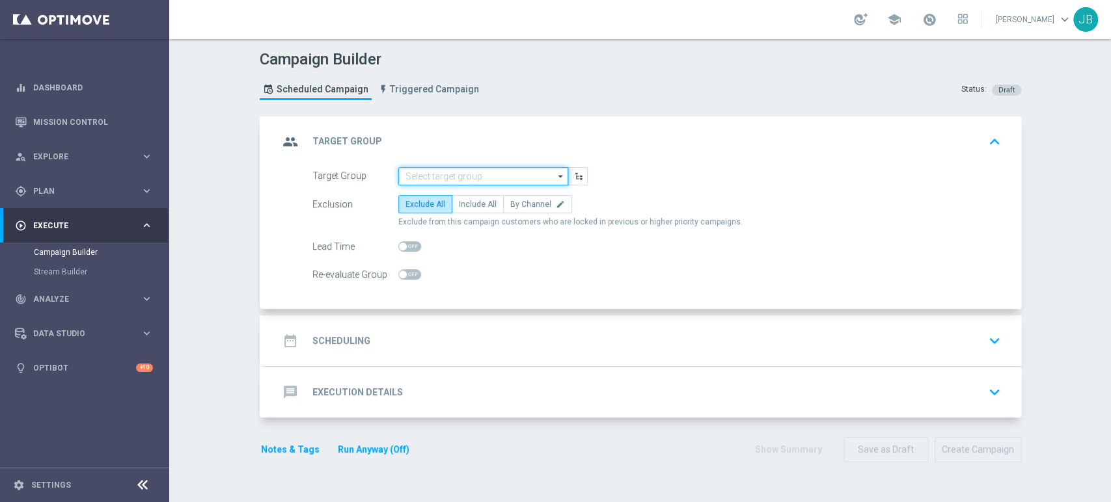
click at [454, 172] on input at bounding box center [483, 176] width 170 height 18
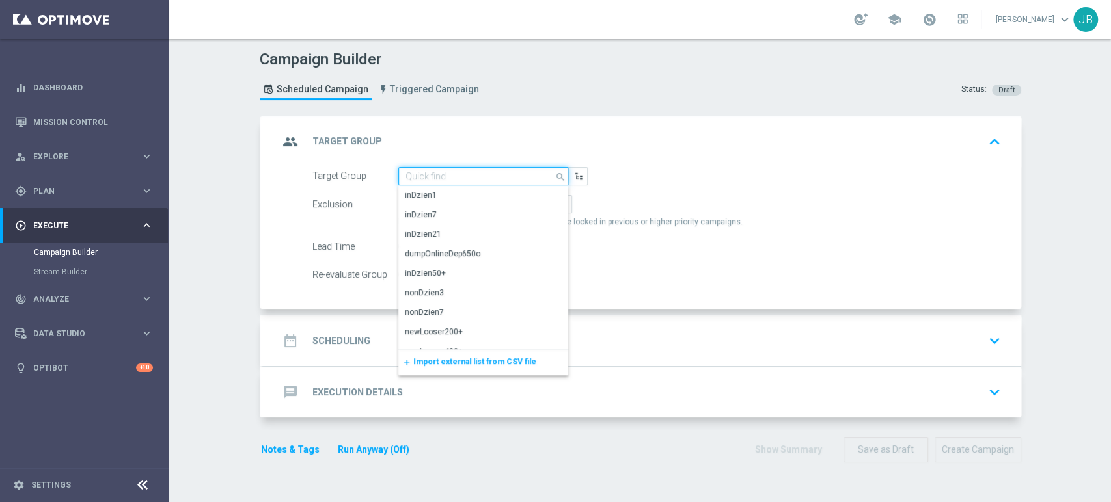
paste input "(LPZ - SMS) Koszulka_Rakow_25092025"
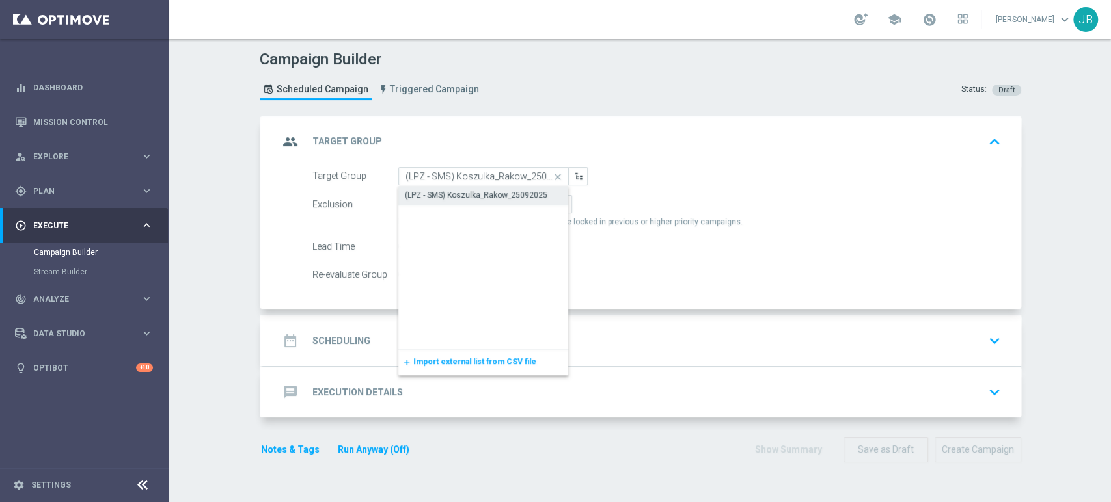
click at [445, 197] on div "(LPZ - SMS) Koszulka_Rakow_25092025" at bounding box center [476, 195] width 143 height 12
type input "(LPZ - SMS) Koszulka_Rakow_25092025"
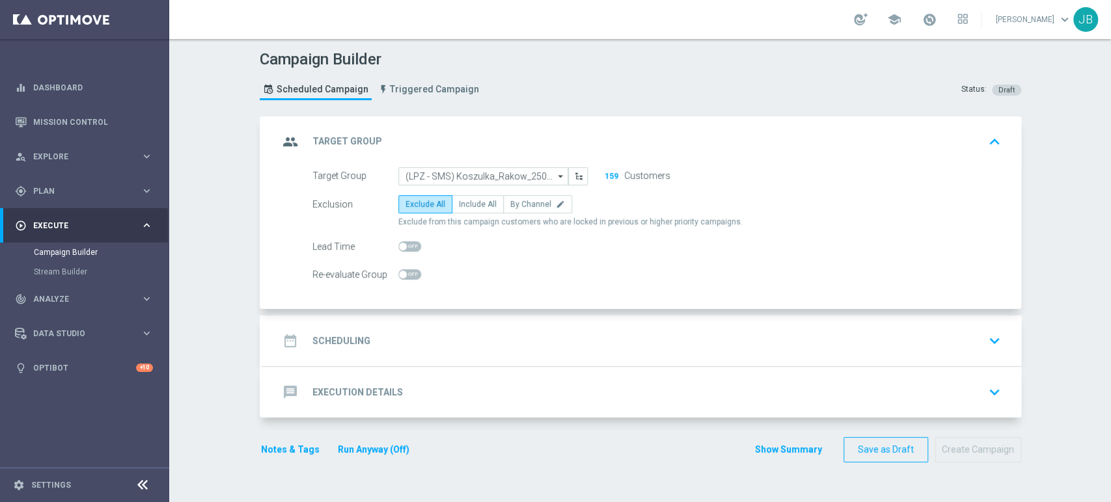
click at [466, 329] on div "date_range Scheduling keyboard_arrow_down" at bounding box center [642, 341] width 727 height 25
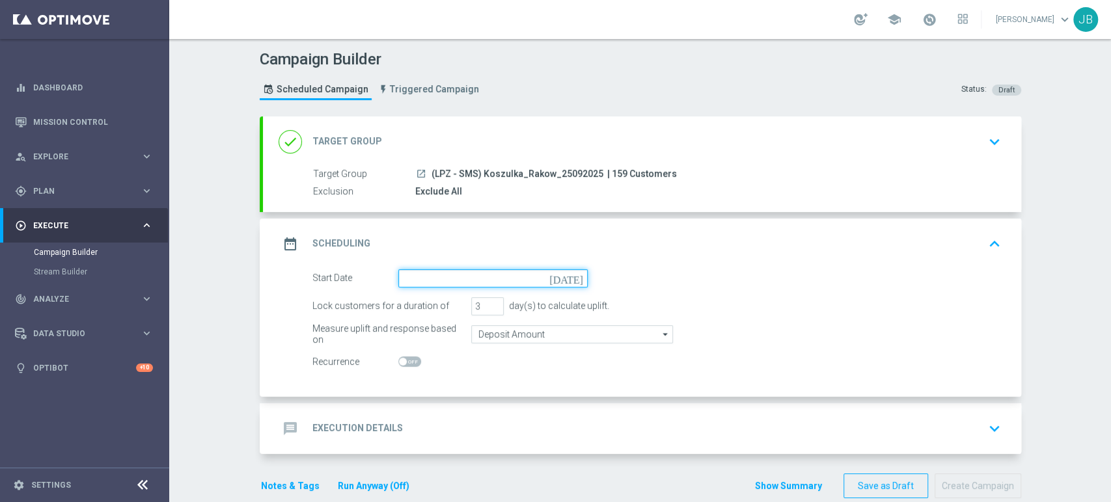
click at [426, 283] on input at bounding box center [492, 278] width 189 height 18
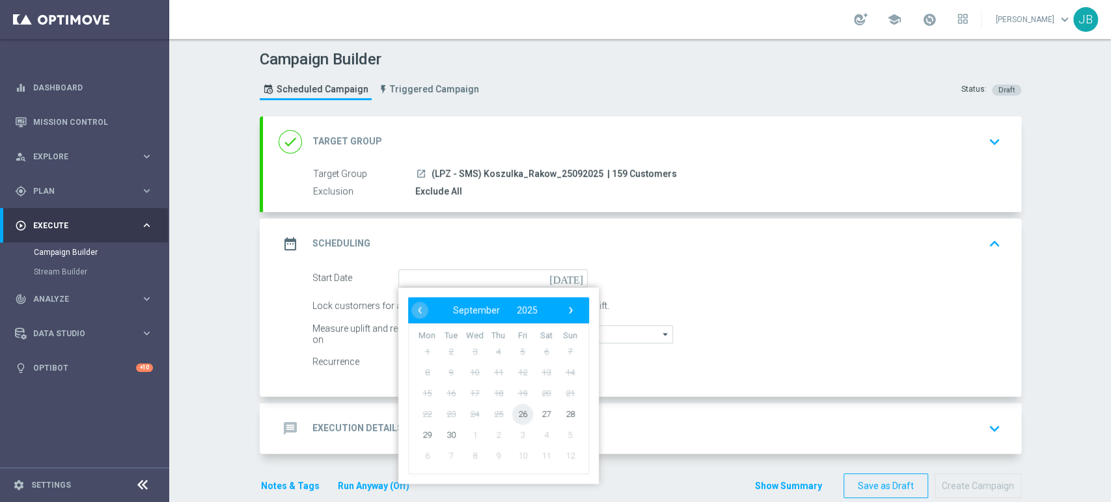
click at [514, 418] on span "26" at bounding box center [522, 413] width 21 height 21
type input "[DATE]"
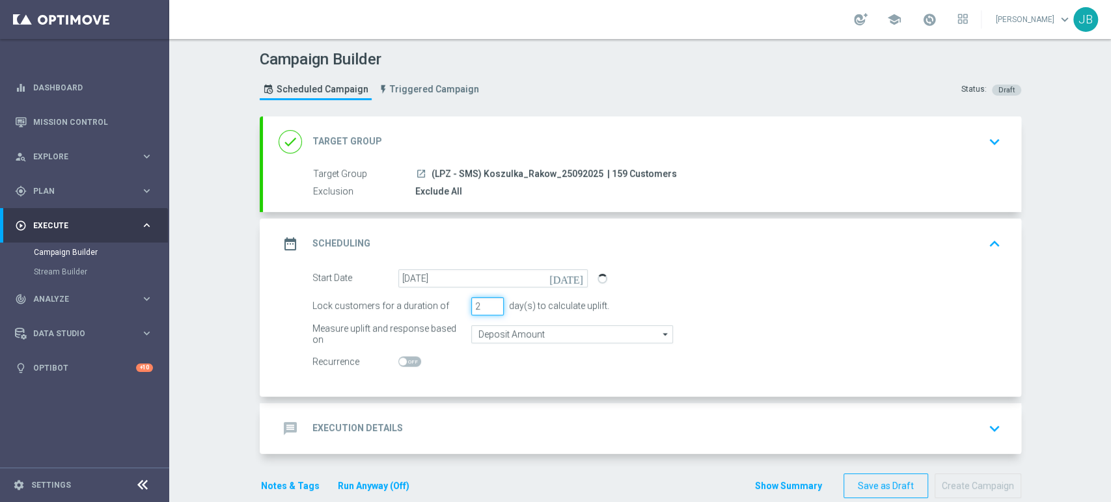
click at [491, 310] on input "2" at bounding box center [487, 306] width 33 height 18
type input "1"
click at [491, 310] on input "1" at bounding box center [487, 306] width 33 height 18
click at [441, 422] on div "message Execution Details keyboard_arrow_down" at bounding box center [642, 428] width 727 height 25
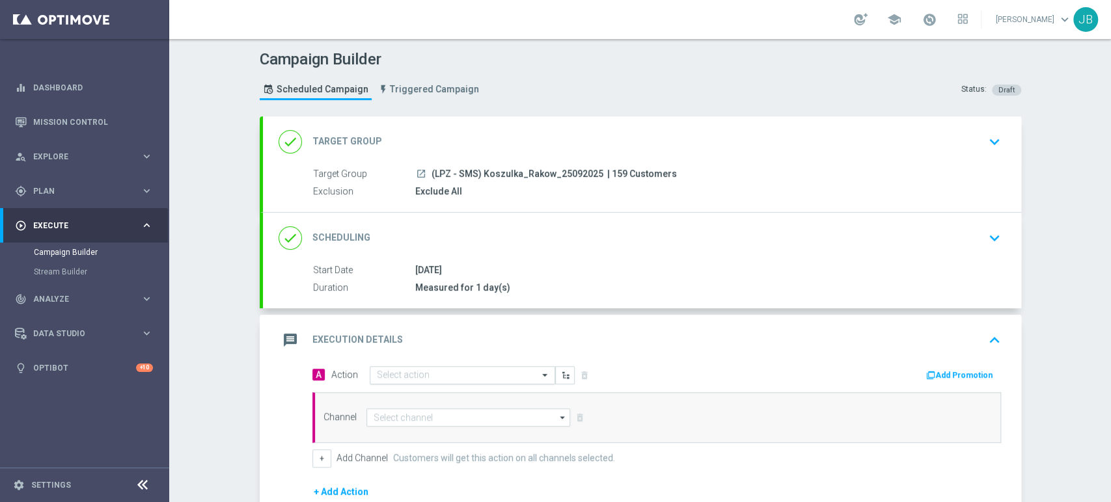
click at [426, 380] on div "Select action" at bounding box center [462, 375] width 185 height 18
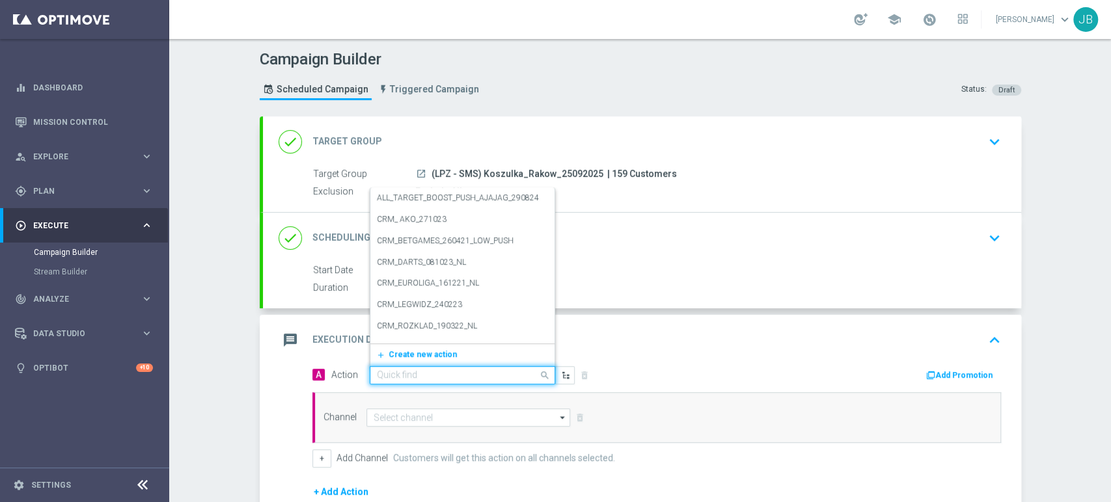
click at [426, 380] on div "Quick find" at bounding box center [462, 375] width 185 height 18
click at [426, 354] on span "Create new action" at bounding box center [423, 354] width 68 height 9
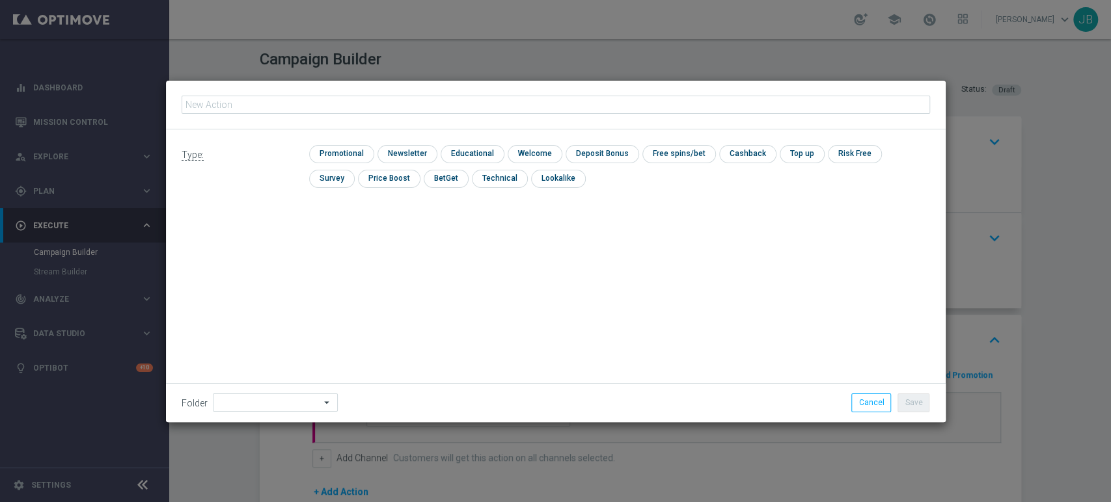
type input "(LPZ - SMS) Koszulka_Rakow_25092025"
click at [402, 148] on input "checkbox" at bounding box center [405, 154] width 57 height 18
checkbox input "true"
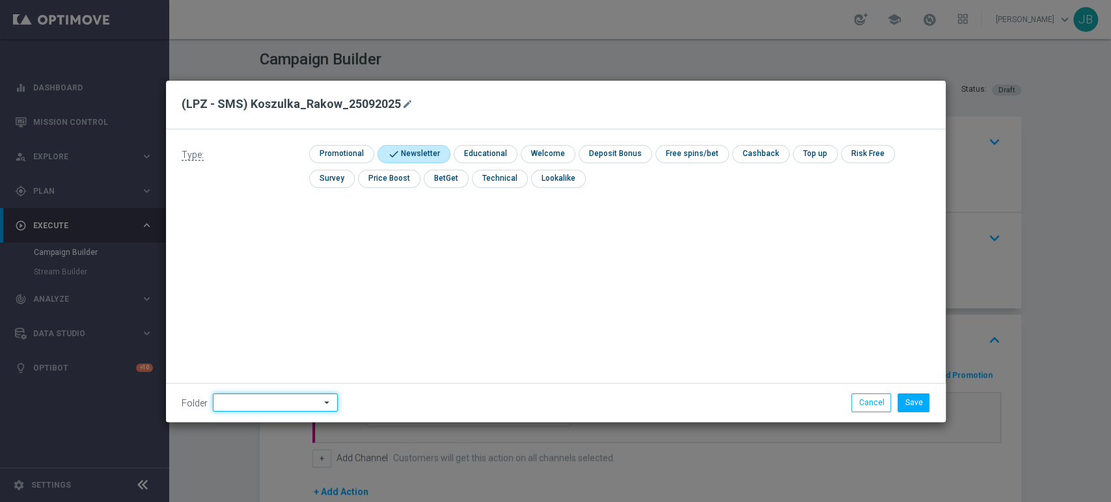
click at [274, 407] on input at bounding box center [275, 403] width 125 height 18
click at [280, 267] on div "[PERSON_NAME]" at bounding box center [273, 272] width 121 height 20
type input "[PERSON_NAME]"
click at [919, 397] on button "Save" at bounding box center [913, 403] width 32 height 18
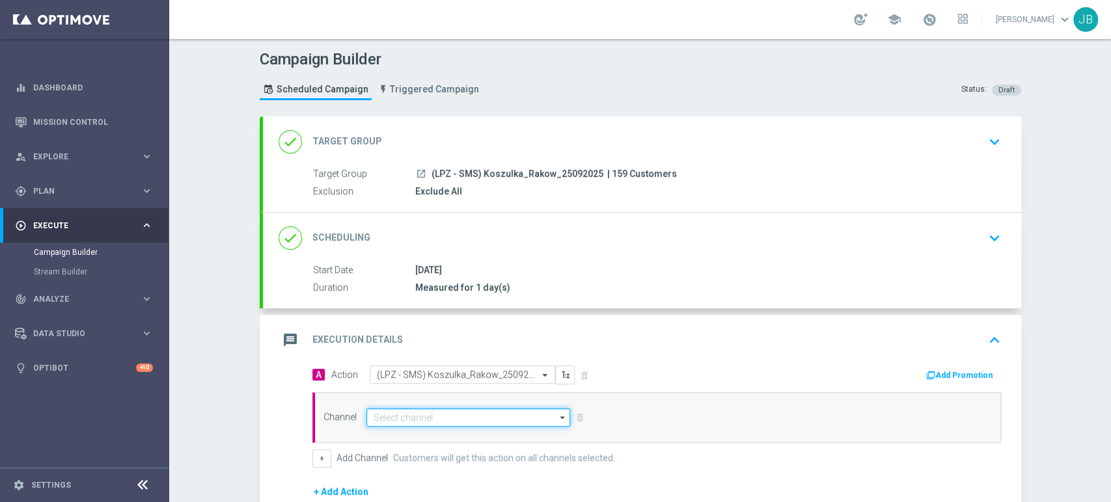
click at [429, 422] on input at bounding box center [468, 418] width 204 height 18
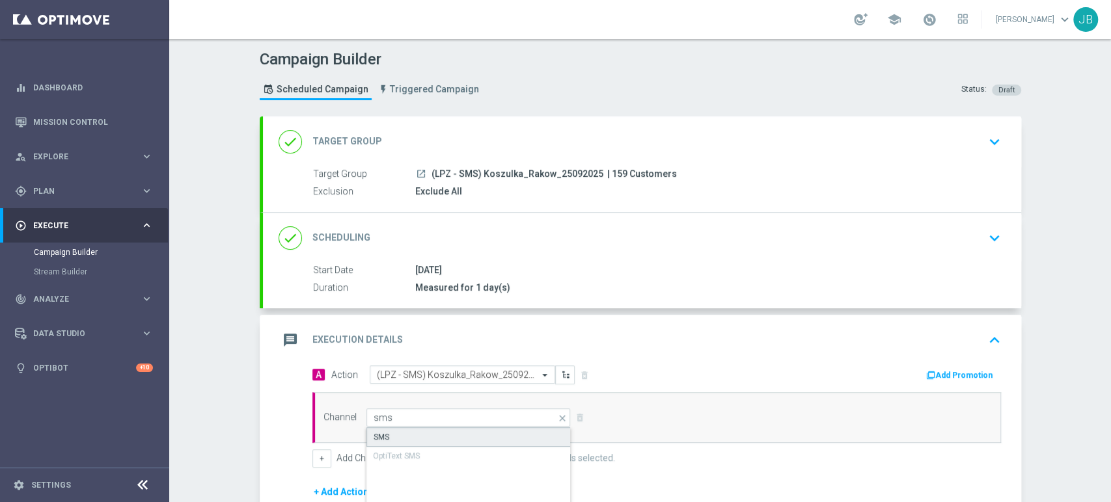
click at [429, 435] on div "SMS" at bounding box center [468, 438] width 205 height 20
type input "SMS"
drag, startPoint x: 1110, startPoint y: 348, endPoint x: 1110, endPoint y: 463, distance: 115.8
click at [1110, 463] on div "Campaign Builder Scheduled Campaign Triggered Campaign Status: Draft done Targe…" at bounding box center [640, 270] width 942 height 463
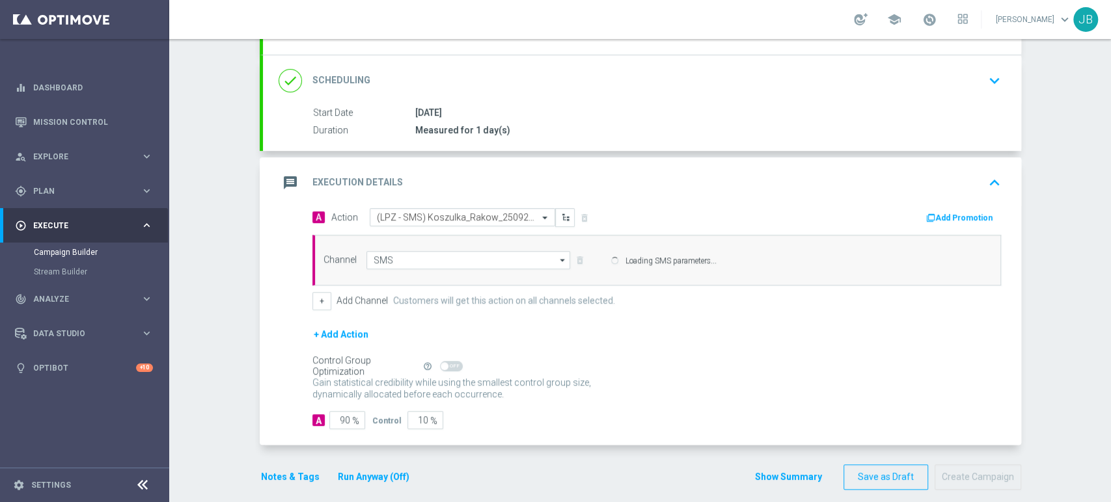
click at [693, 378] on div "Gain statistical credibility while using the smallest control group size, dynam…" at bounding box center [656, 389] width 689 height 31
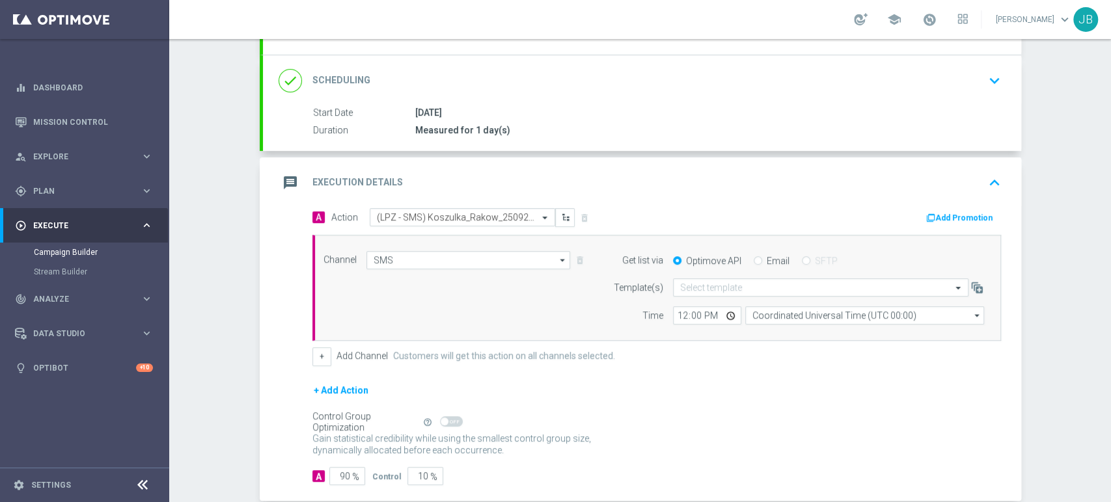
click at [337, 415] on div "Control Group Optimization Self Optimizing Campaign" at bounding box center [366, 422] width 109 height 14
click at [341, 471] on input "90" at bounding box center [347, 476] width 36 height 18
type input "0"
type input "100"
type input "10"
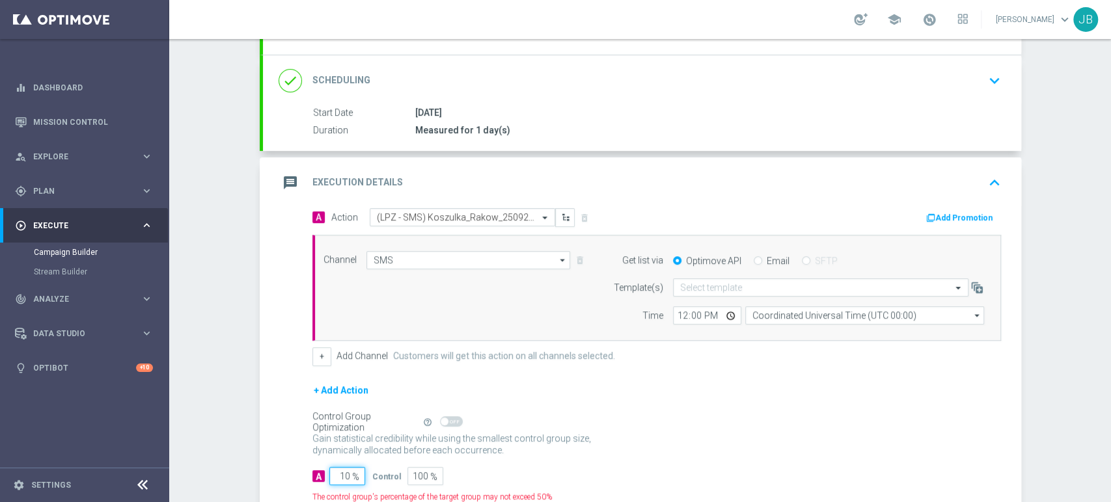
type input "90"
type input "100"
type input "0"
type input "100"
click at [706, 293] on div "Select template" at bounding box center [820, 288] width 295 height 18
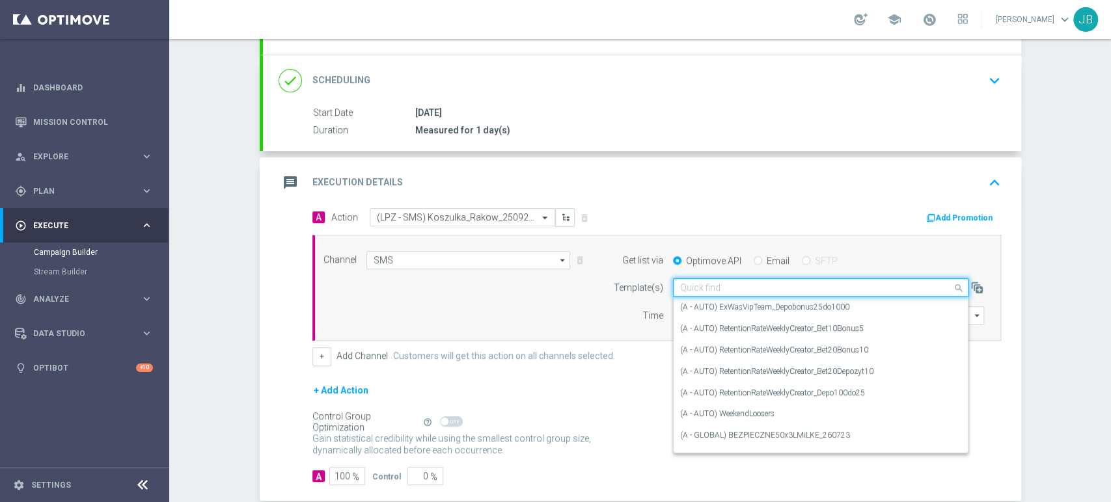
paste input "(LPZ - SMS) Koszulka_Rakow_25092025"
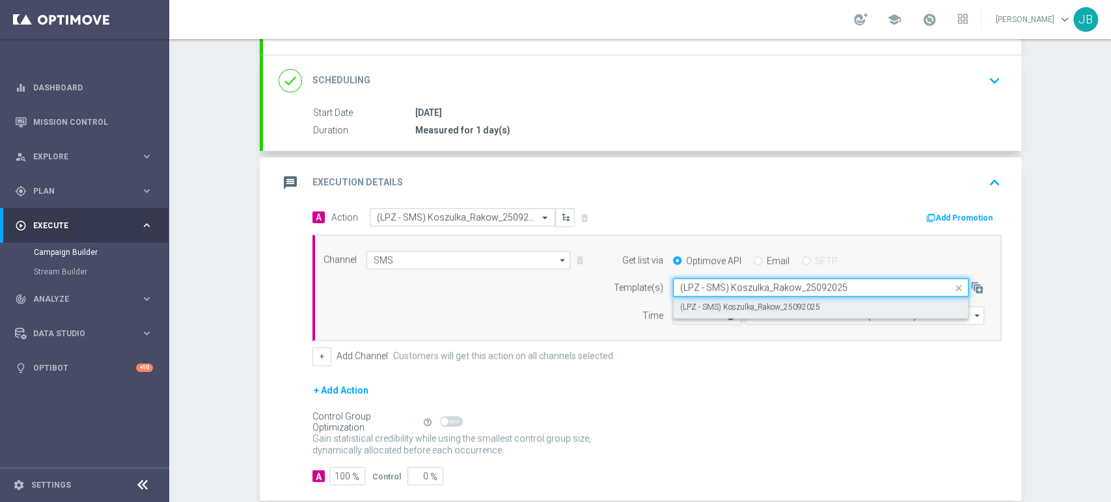
click at [705, 305] on label "(LPZ - SMS) Koszulka_Rakow_25092025" at bounding box center [750, 307] width 140 height 11
type input "(LPZ - SMS) Koszulka_Rakow_25092025"
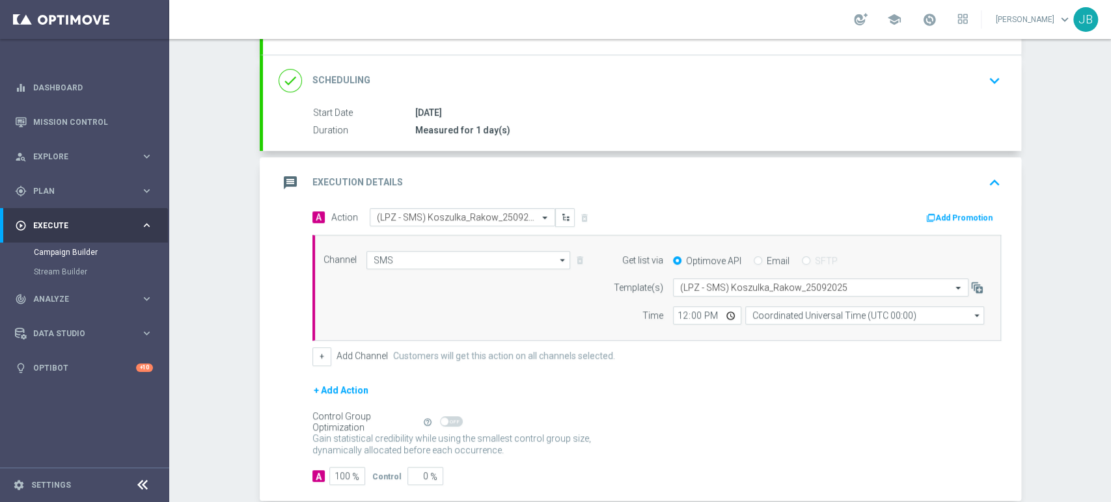
click at [666, 320] on div "12:00 Coordinated Universal Time (UTC 00:00) Coordinated Universal Time (UTC 00…" at bounding box center [828, 316] width 331 height 18
click at [674, 314] on input "12:00" at bounding box center [707, 316] width 68 height 18
type input "09:11"
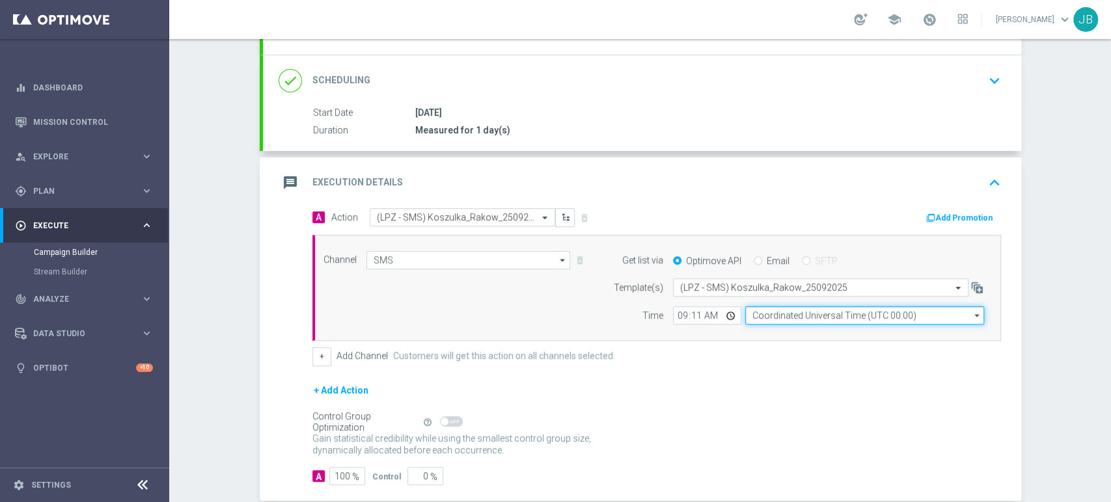
click at [757, 312] on input "Coordinated Universal Time (UTC 00:00)" at bounding box center [864, 316] width 239 height 18
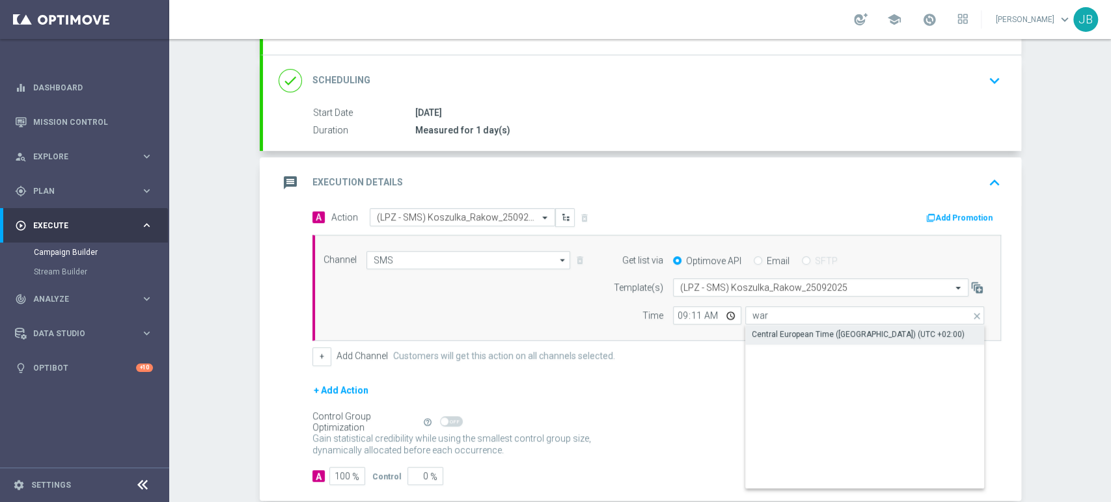
click at [762, 327] on div "Central European Time ([GEOGRAPHIC_DATA]) (UTC +02:00)" at bounding box center [864, 334] width 239 height 18
type input "Central European Time ([GEOGRAPHIC_DATA]) (UTC +02:00)"
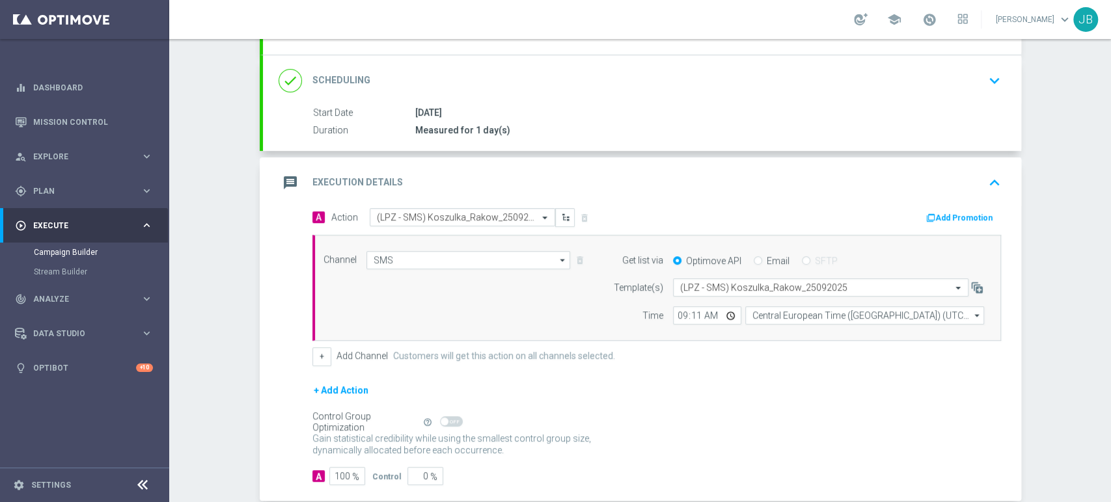
scroll to position [28, 0]
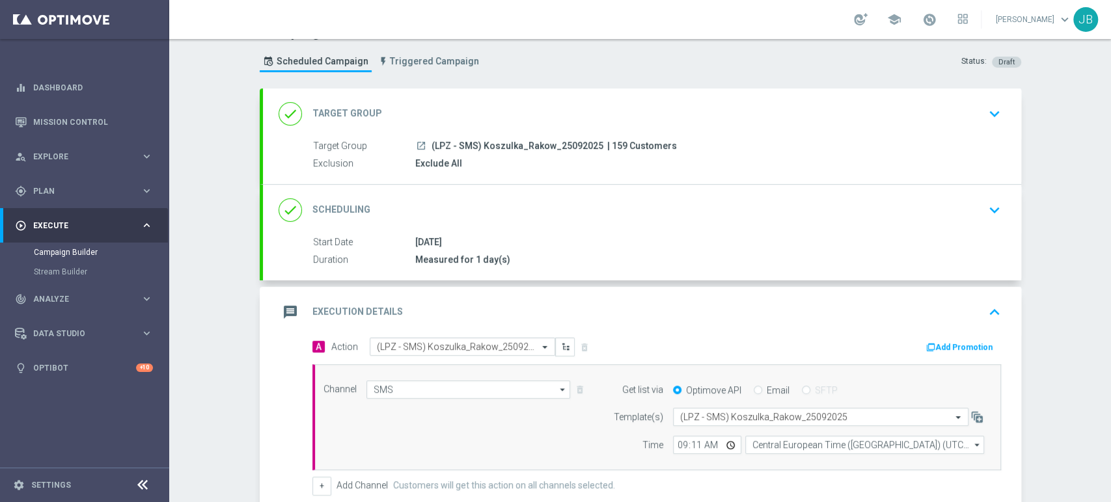
click at [1110, 116] on div "Campaign Builder Scheduled Campaign Triggered Campaign Status: Draft done Targe…" at bounding box center [640, 270] width 942 height 463
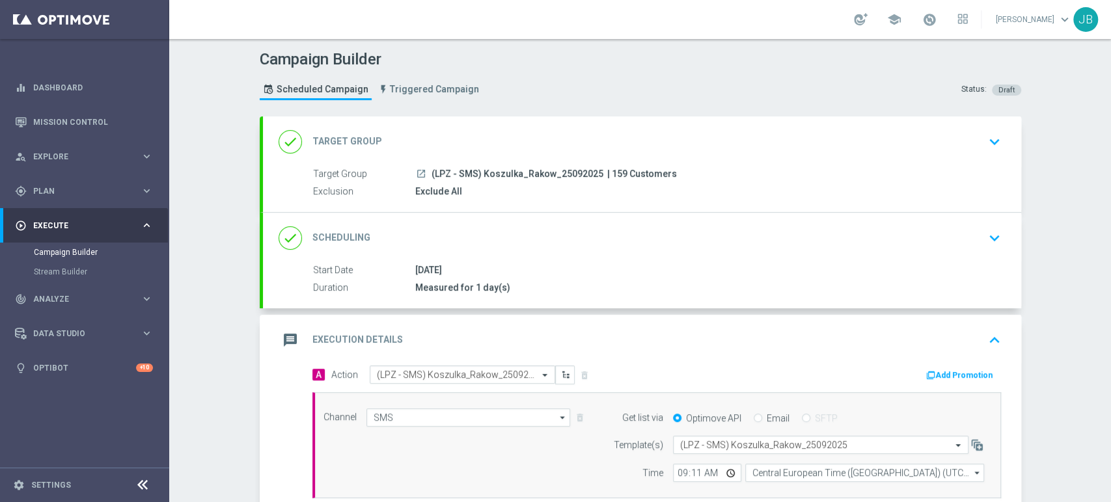
click at [776, 216] on div "done Scheduling keyboard_arrow_down" at bounding box center [642, 238] width 758 height 51
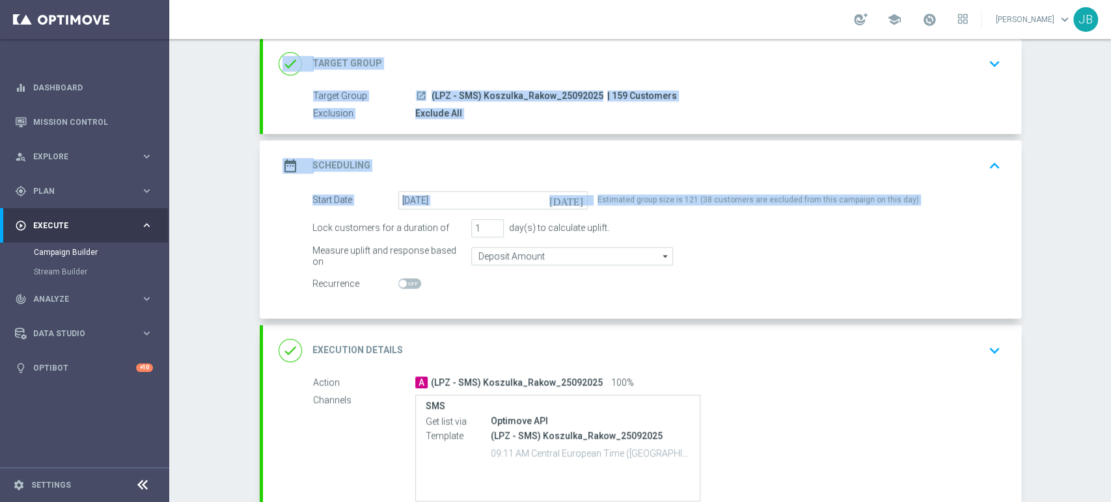
scroll to position [100, 0]
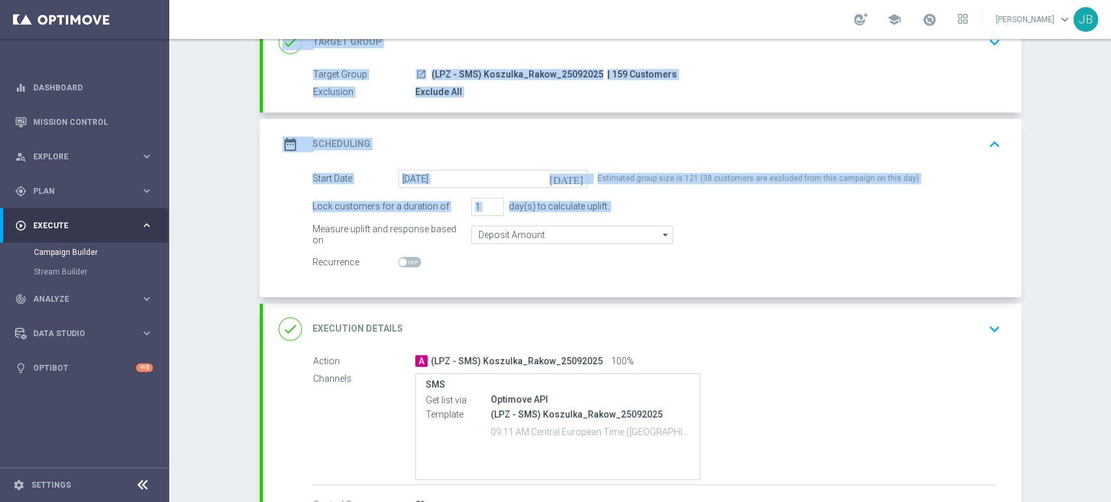
drag, startPoint x: 1110, startPoint y: 161, endPoint x: 1110, endPoint y: 232, distance: 70.9
click at [1110, 232] on div "Campaign Builder Scheduled Campaign Triggered Campaign Status: Draft done Targe…" at bounding box center [640, 270] width 942 height 463
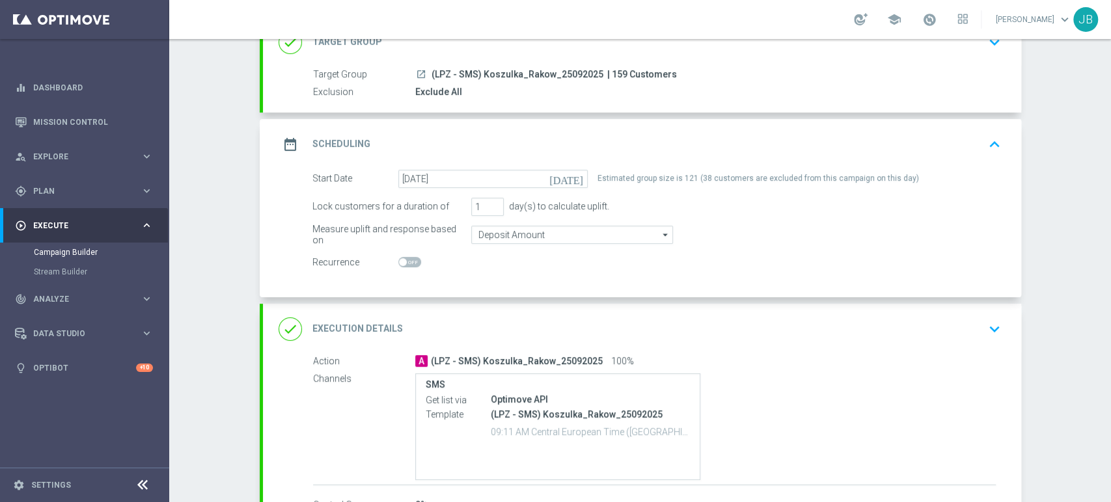
click at [1062, 279] on div "Campaign Builder Scheduled Campaign Triggered Campaign Status: Draft done Targe…" at bounding box center [640, 270] width 942 height 463
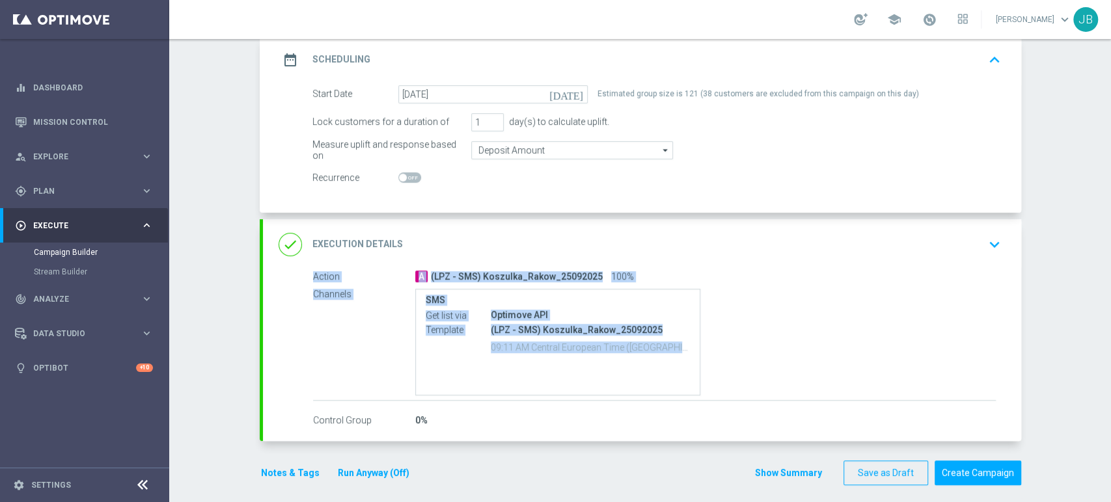
drag, startPoint x: 1110, startPoint y: 311, endPoint x: 1110, endPoint y: 369, distance: 57.9
click at [1110, 369] on div "Campaign Builder Scheduled Campaign Triggered Campaign Status: Draft done Targe…" at bounding box center [640, 270] width 942 height 463
click at [985, 243] on icon "keyboard_arrow_down" at bounding box center [995, 245] width 20 height 20
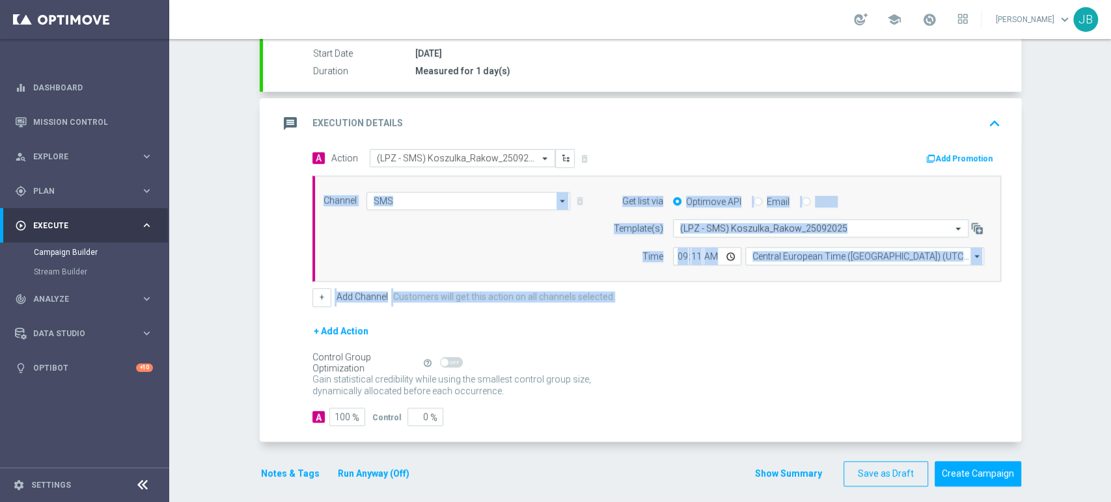
scroll to position [219, 0]
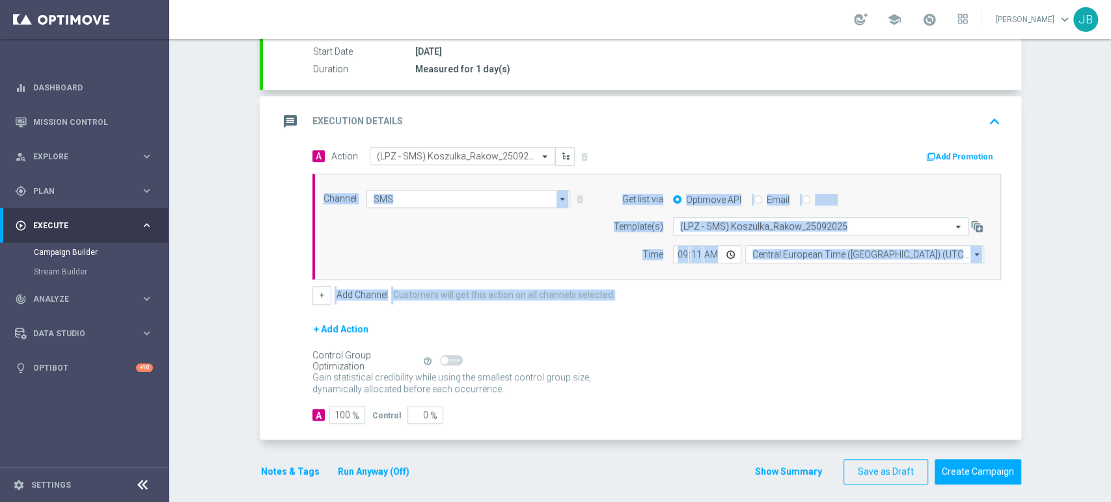
drag, startPoint x: 1110, startPoint y: 308, endPoint x: 1110, endPoint y: 335, distance: 26.7
click at [1110, 335] on div "Campaign Builder Scheduled Campaign Triggered Campaign Status: Draft done Targe…" at bounding box center [640, 270] width 942 height 463
click at [1063, 331] on div "Campaign Builder Scheduled Campaign Triggered Campaign Status: Draft done Targe…" at bounding box center [640, 270] width 942 height 463
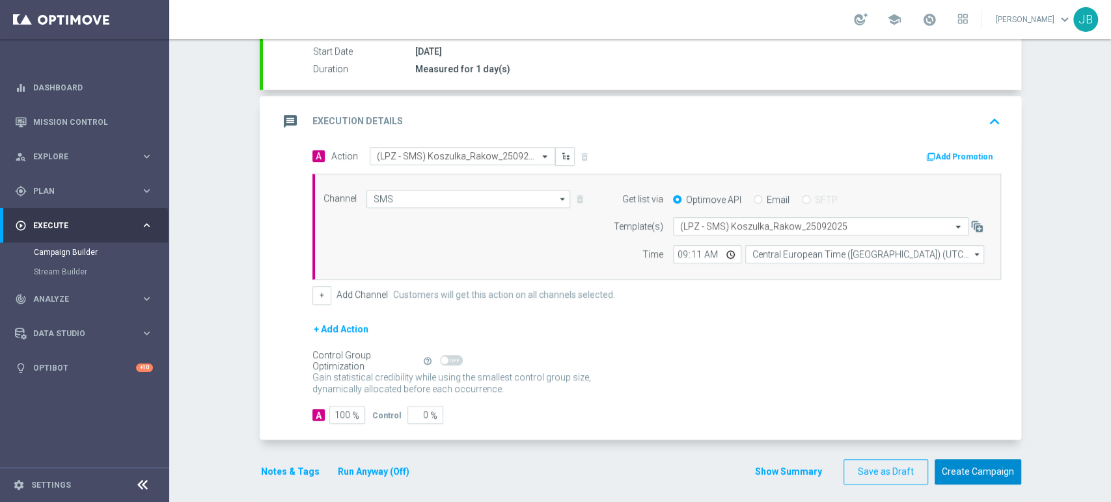
click at [990, 469] on button "Create Campaign" at bounding box center [977, 471] width 87 height 25
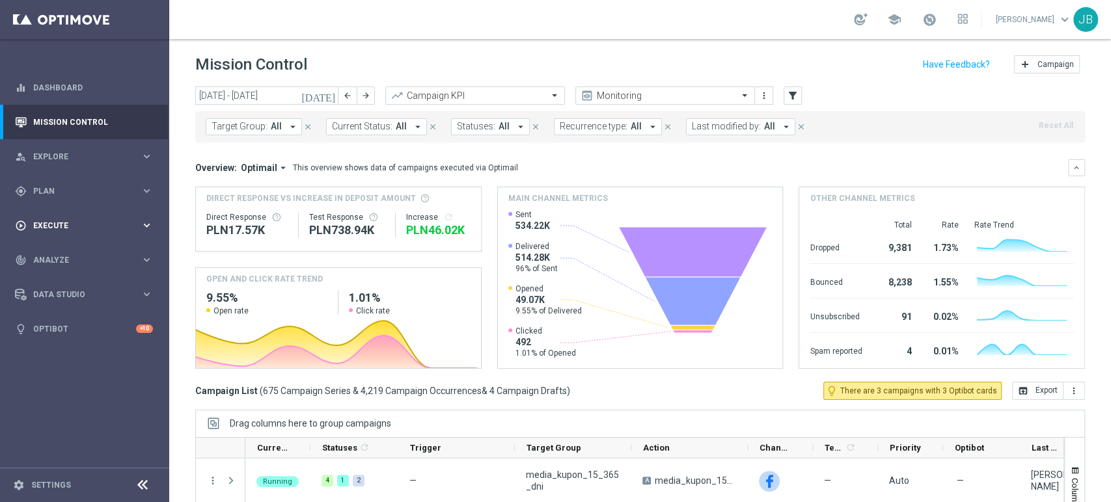
click at [73, 232] on div "play_circle_outline Execute keyboard_arrow_right" at bounding box center [84, 225] width 168 height 34
click at [69, 256] on link "Campaign Builder" at bounding box center [85, 252] width 102 height 10
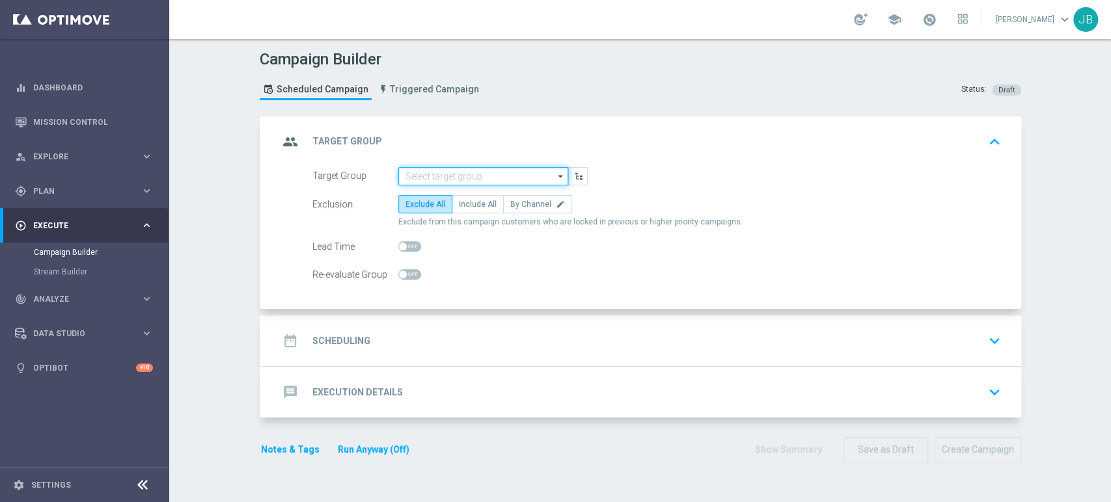
click at [417, 176] on input at bounding box center [483, 176] width 170 height 18
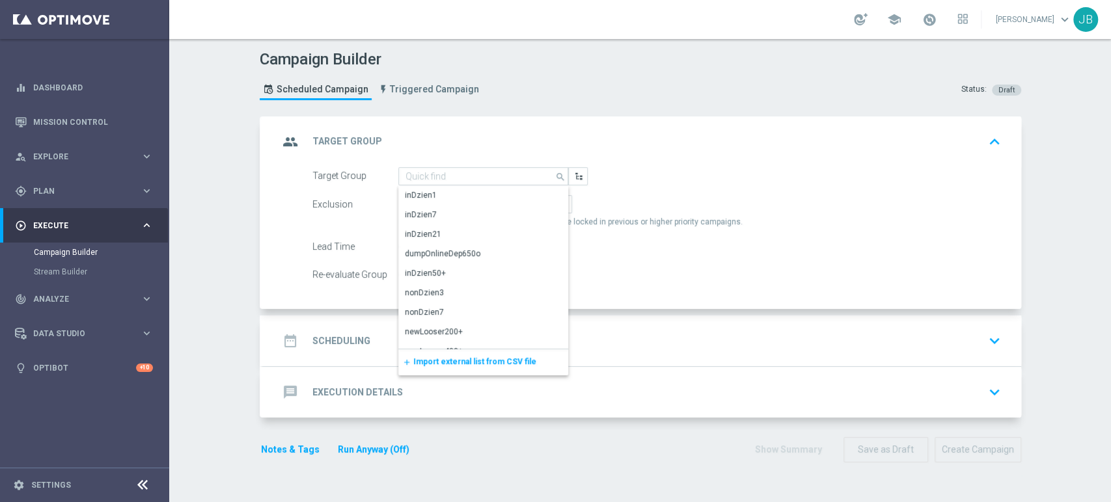
click at [430, 363] on span "Import external list from CSV file" at bounding box center [474, 361] width 123 height 9
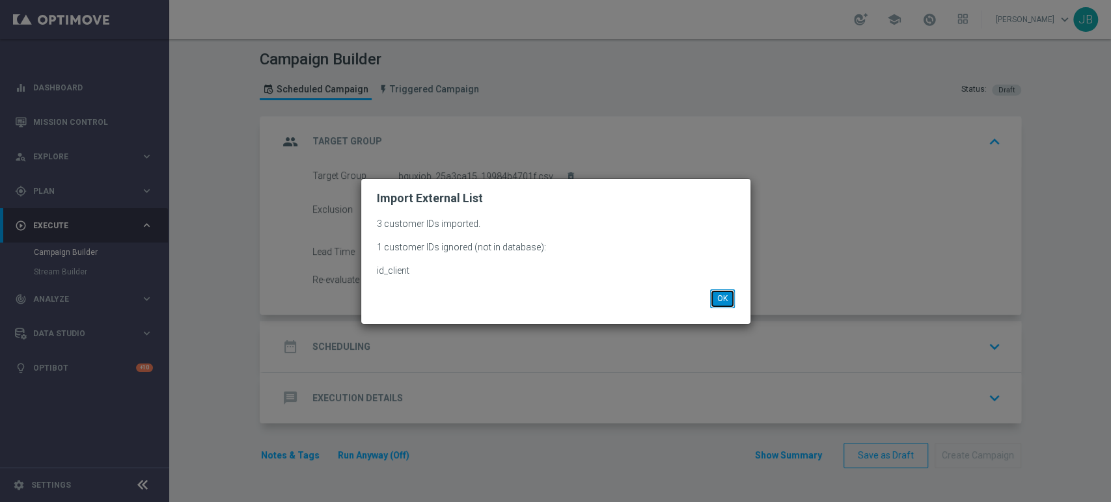
click at [718, 292] on button "OK" at bounding box center [722, 299] width 25 height 18
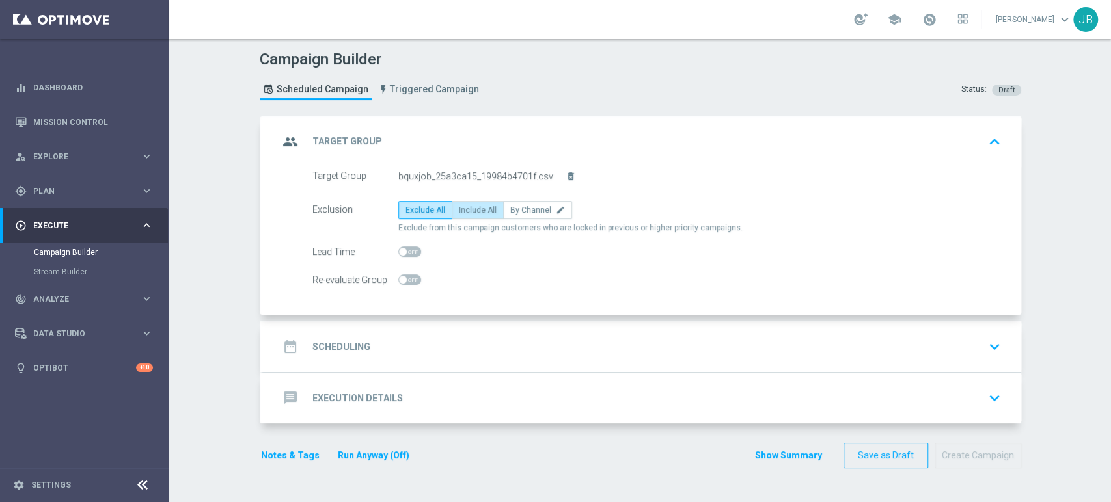
click at [460, 209] on span "Include All" at bounding box center [478, 210] width 38 height 9
click at [460, 209] on input "Include All" at bounding box center [463, 212] width 8 height 8
radio input "true"
click at [459, 332] on div "date_range Scheduling keyboard_arrow_down" at bounding box center [642, 346] width 758 height 51
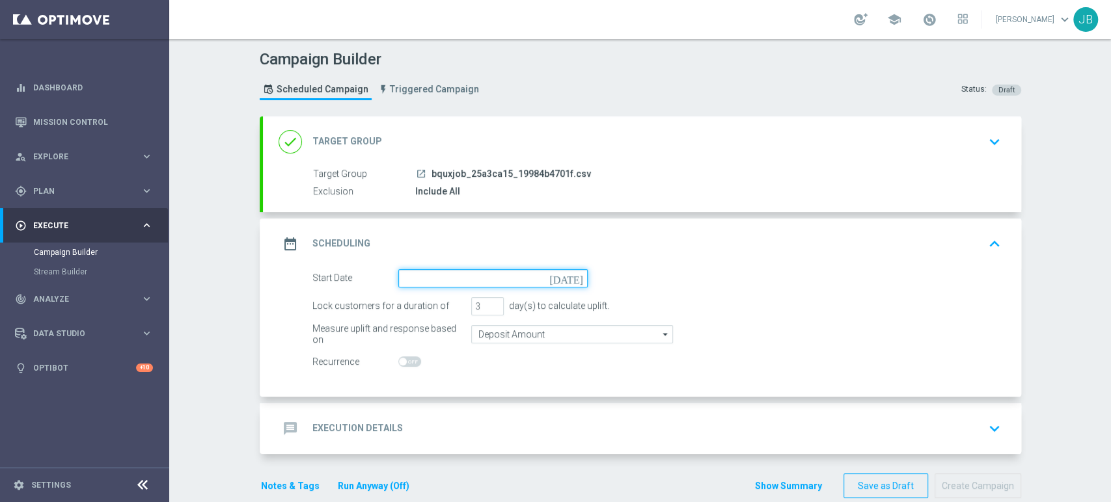
click at [454, 269] on input at bounding box center [492, 278] width 189 height 18
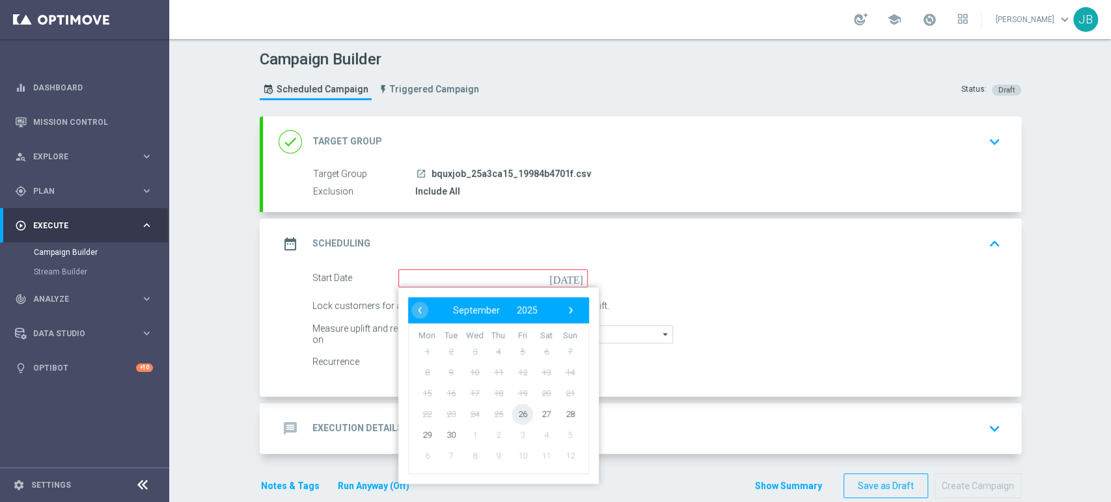
click at [520, 417] on span "26" at bounding box center [522, 413] width 21 height 21
type input "26 Sep 2025"
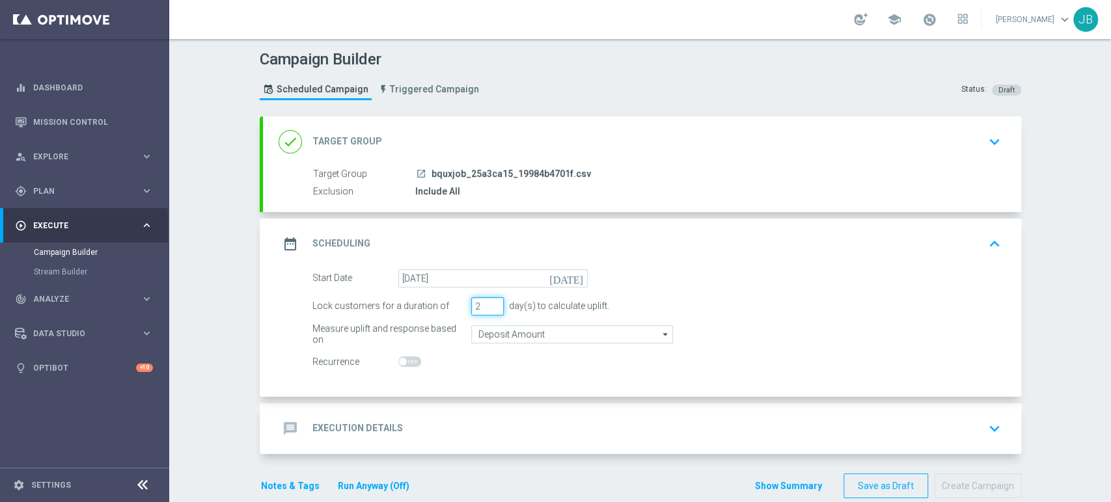
click at [487, 308] on input "2" at bounding box center [487, 306] width 33 height 18
type input "1"
click at [487, 308] on input "1" at bounding box center [487, 306] width 33 height 18
click at [444, 437] on div "message Execution Details keyboard_arrow_down" at bounding box center [642, 428] width 727 height 25
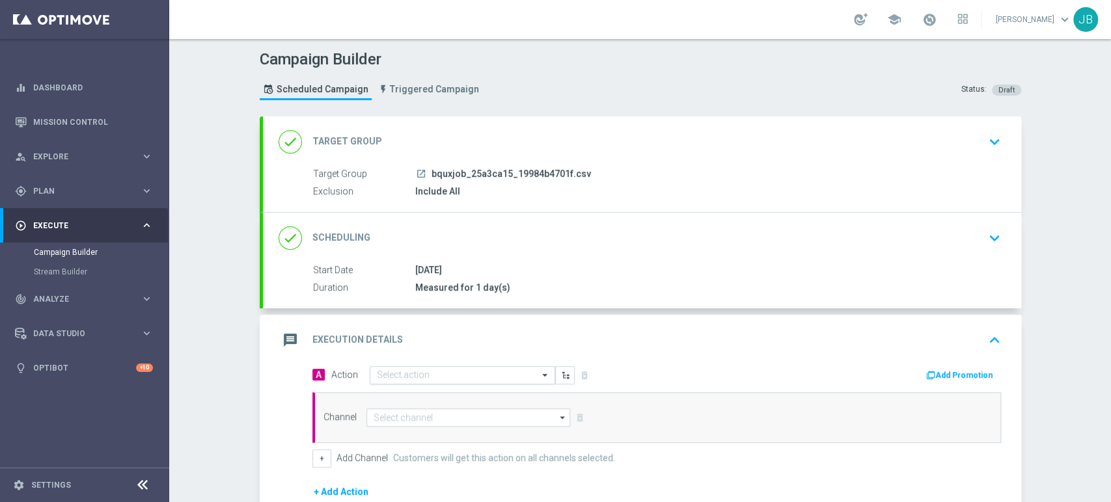
click at [422, 370] on input "text" at bounding box center [449, 375] width 145 height 11
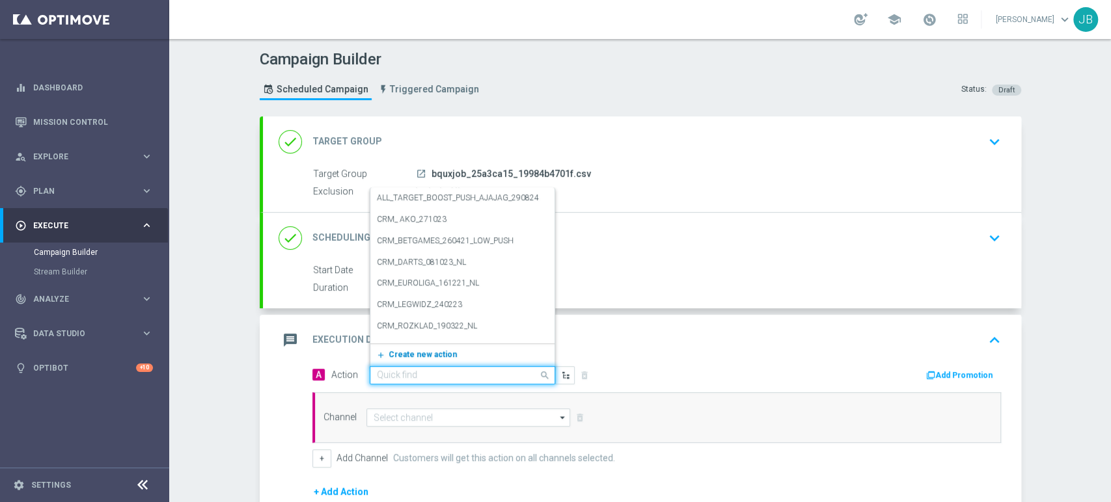
click at [422, 359] on button "add_new Create new action" at bounding box center [460, 355] width 180 height 15
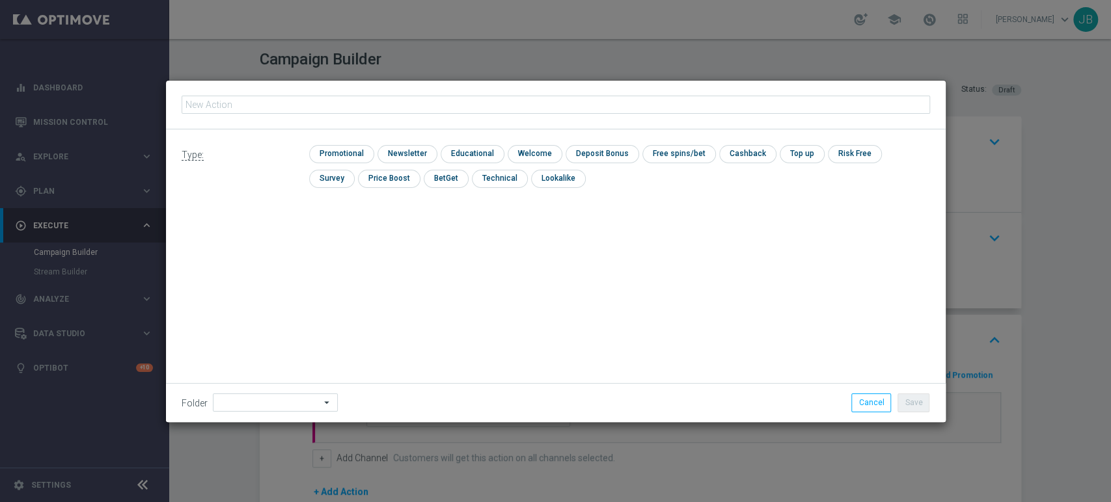
type input "(LPZ - TARGET) Welcome Bonus_26092025"
click at [405, 148] on input "checkbox" at bounding box center [405, 154] width 57 height 18
checkbox input "true"
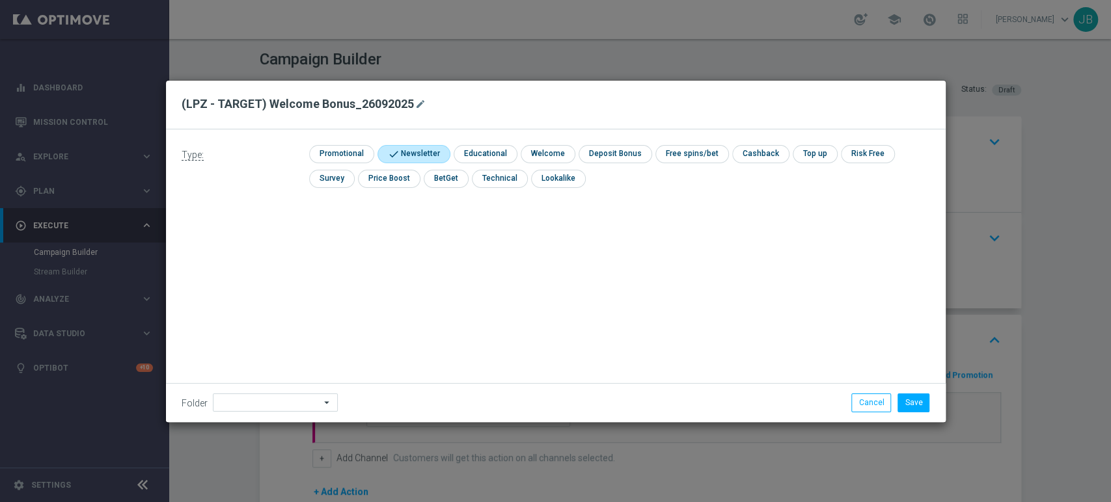
click at [262, 413] on div "Folder arrow_drop_down Drag here to set row groups Drag here to set column labe…" at bounding box center [556, 402] width 780 height 38
click at [267, 405] on input at bounding box center [275, 403] width 125 height 18
click at [274, 273] on div "[PERSON_NAME]" at bounding box center [273, 271] width 121 height 18
type input "[PERSON_NAME]"
click at [912, 405] on button "Save" at bounding box center [913, 403] width 32 height 18
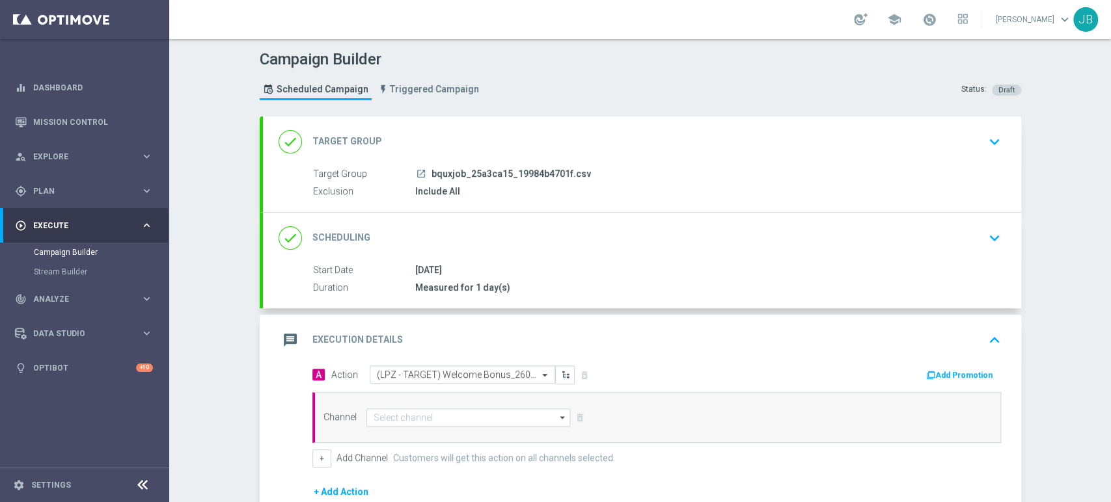
click at [431, 405] on div "Channel arrow_drop_down Drag here to set row groups Drag here to set column lab…" at bounding box center [656, 417] width 689 height 51
click at [426, 409] on input at bounding box center [468, 418] width 204 height 18
click at [421, 435] on div "SMS" at bounding box center [468, 437] width 205 height 18
type input "SMS"
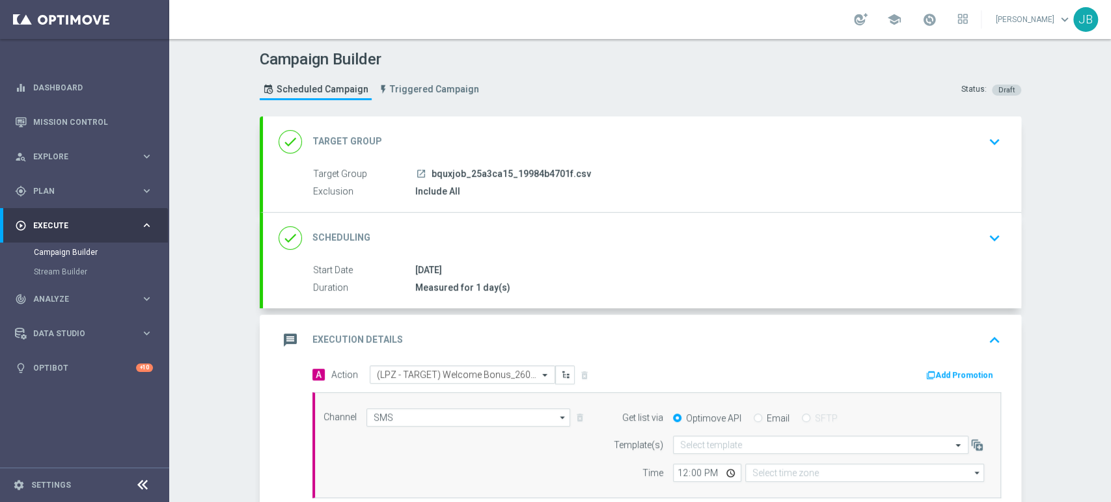
click at [1108, 456] on div "Campaign Builder Scheduled Campaign Triggered Campaign Status: Draft done Targe…" at bounding box center [640, 270] width 942 height 463
type input "Coordinated Universal Time (UTC 00:00)"
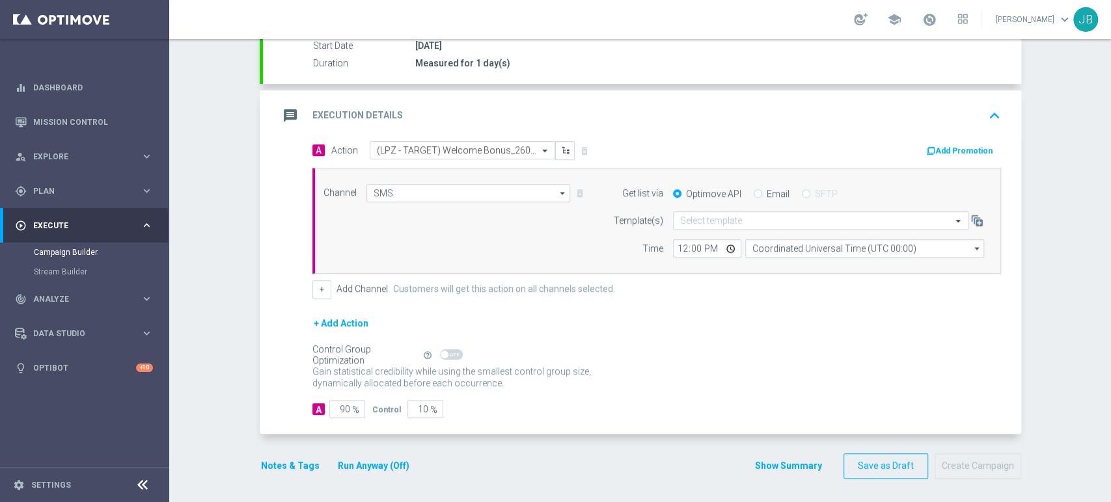
click at [634, 404] on div "A 90 % Control 10 %" at bounding box center [656, 409] width 689 height 18
click at [337, 405] on input "90" at bounding box center [347, 409] width 36 height 18
type input "0"
type input "100"
type input "10"
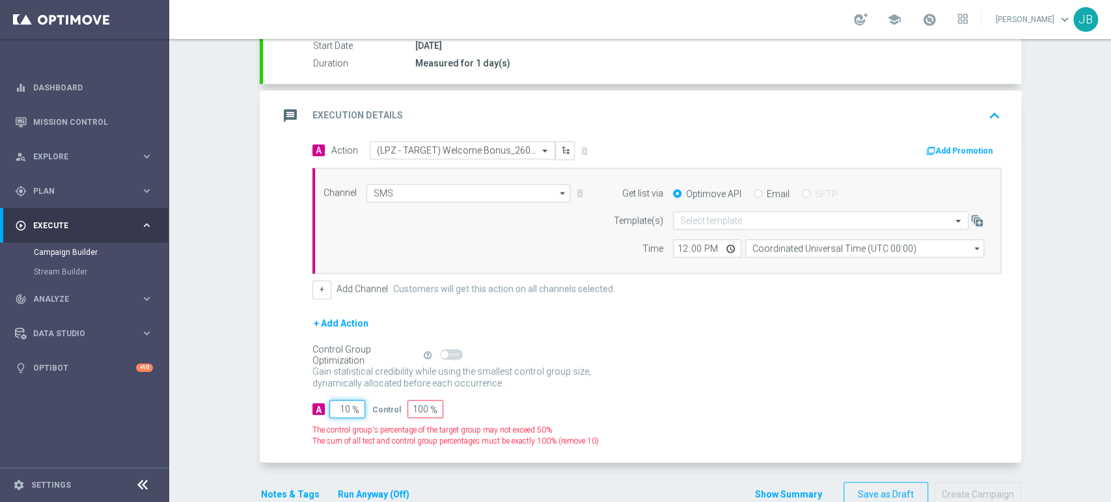
type input "90"
type input "100"
type input "0"
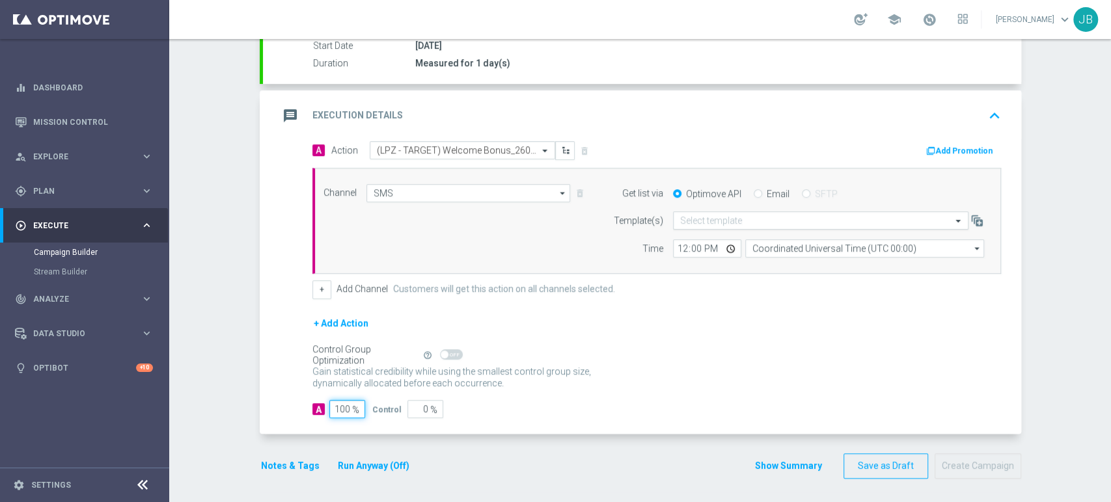
type input "100"
click at [694, 221] on input "text" at bounding box center [807, 220] width 255 height 11
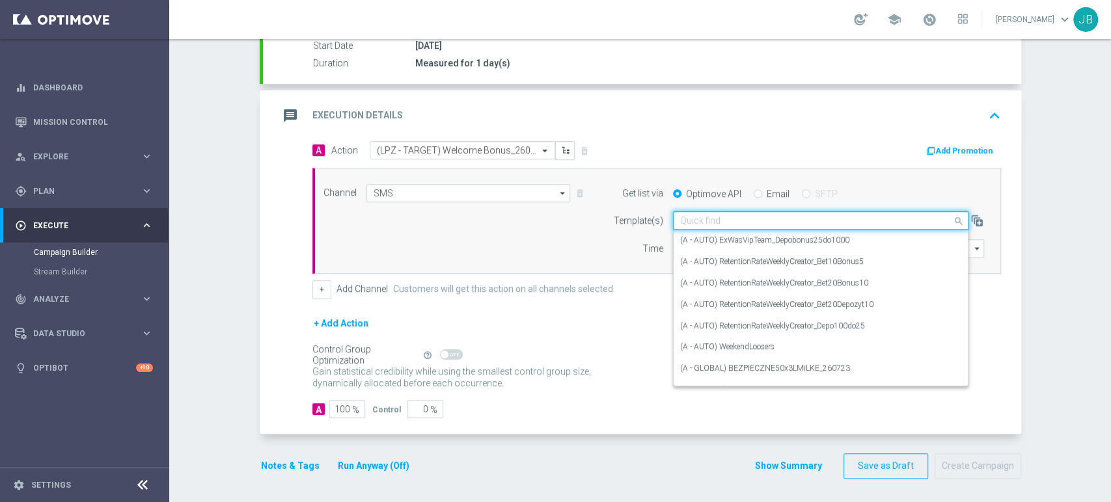
paste input "(LPZ - TARGET) Welcome Bonus_26092025"
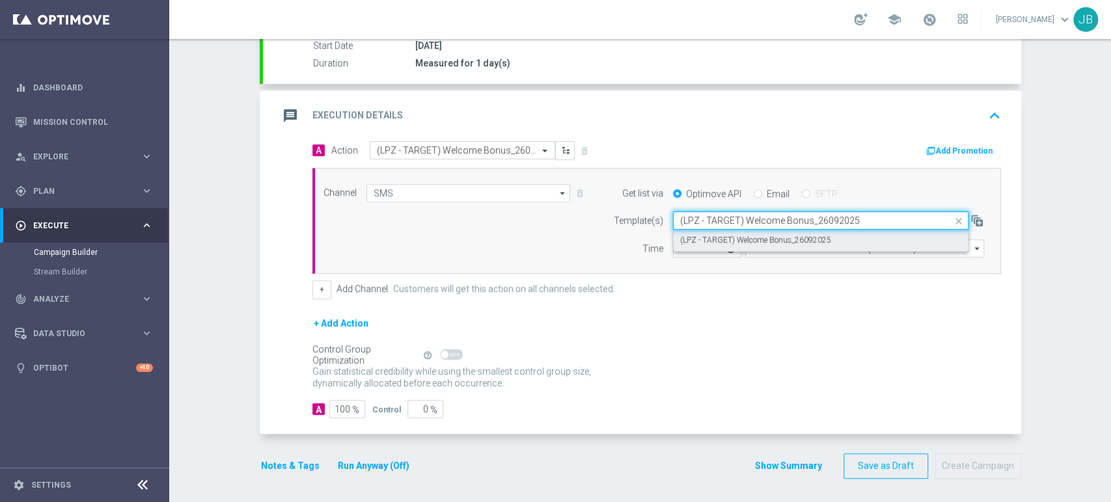
click at [694, 237] on label "(LPZ - TARGET) Welcome Bonus_26092025" at bounding box center [755, 240] width 151 height 11
type input "(LPZ - TARGET) Welcome Bonus_26092025"
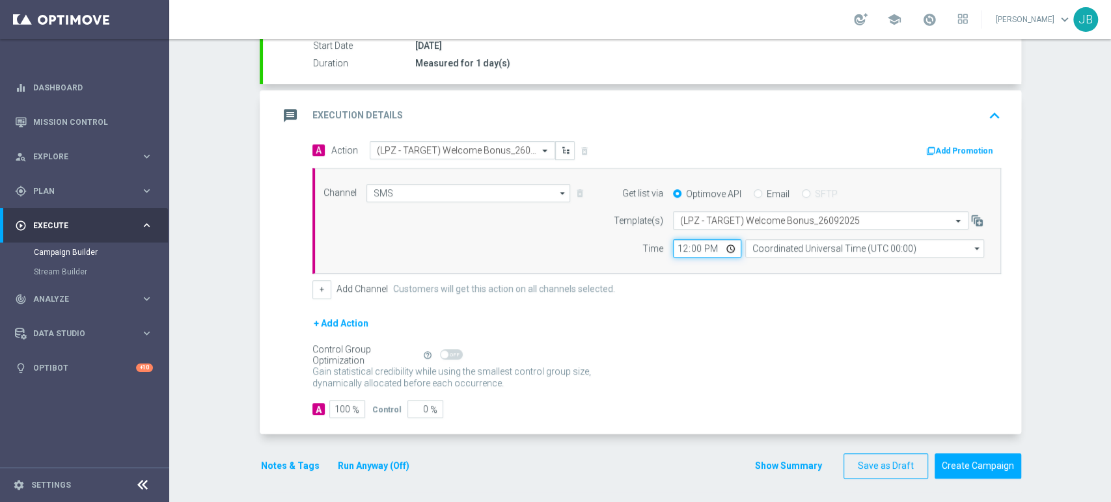
click at [673, 247] on input "12:00" at bounding box center [707, 248] width 68 height 18
type input "09:11"
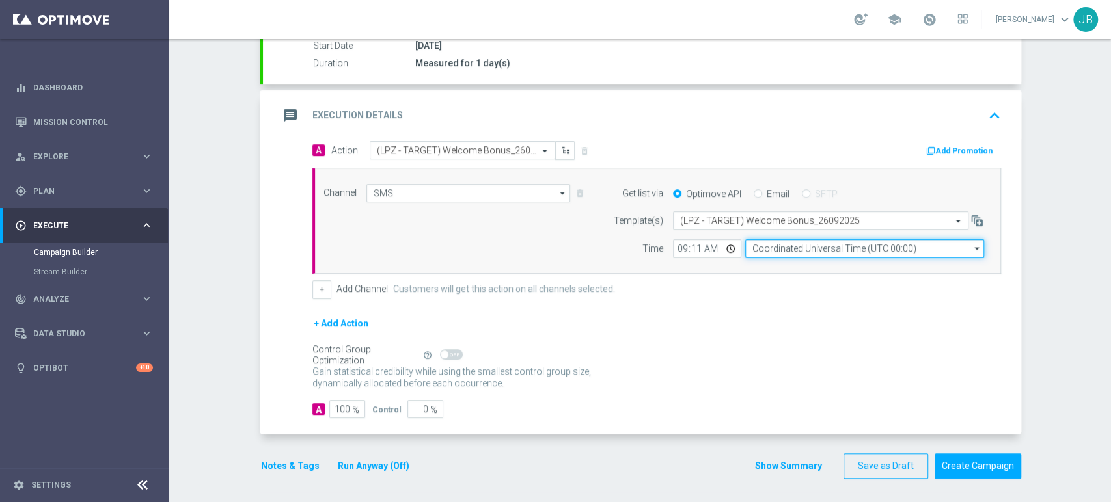
click at [761, 253] on input "Coordinated Universal Time (UTC 00:00)" at bounding box center [864, 248] width 239 height 18
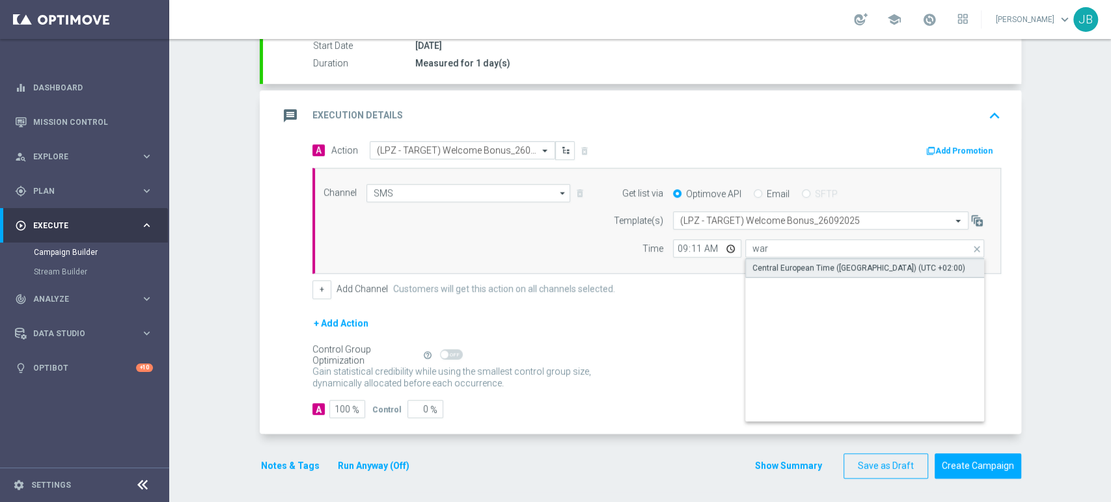
click at [761, 262] on div "Central European Time ([GEOGRAPHIC_DATA]) (UTC +02:00)" at bounding box center [858, 268] width 213 height 12
type input "Central European Time ([GEOGRAPHIC_DATA]) (UTC +02:00)"
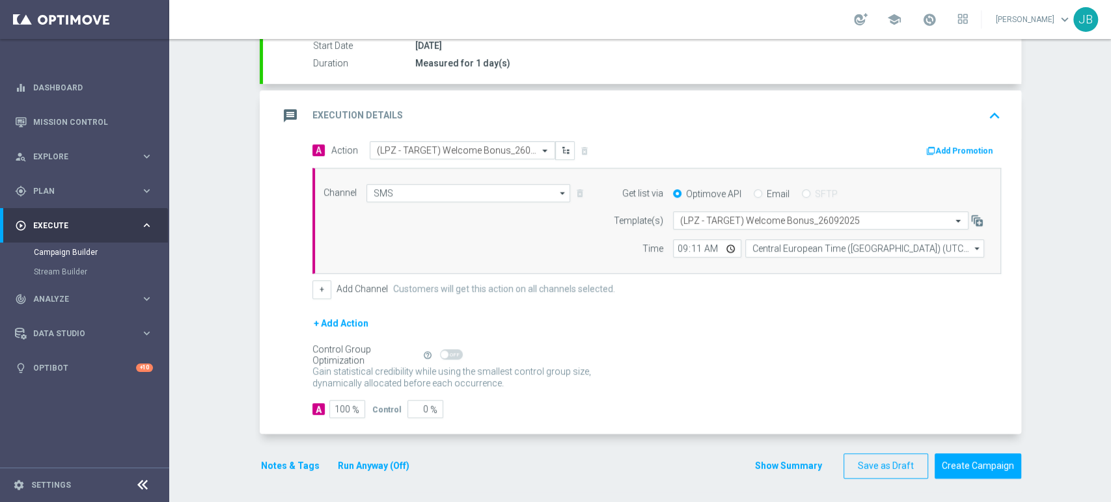
click at [1085, 212] on div "Campaign Builder Scheduled Campaign Triggered Campaign Status: Draft done Targe…" at bounding box center [640, 270] width 942 height 463
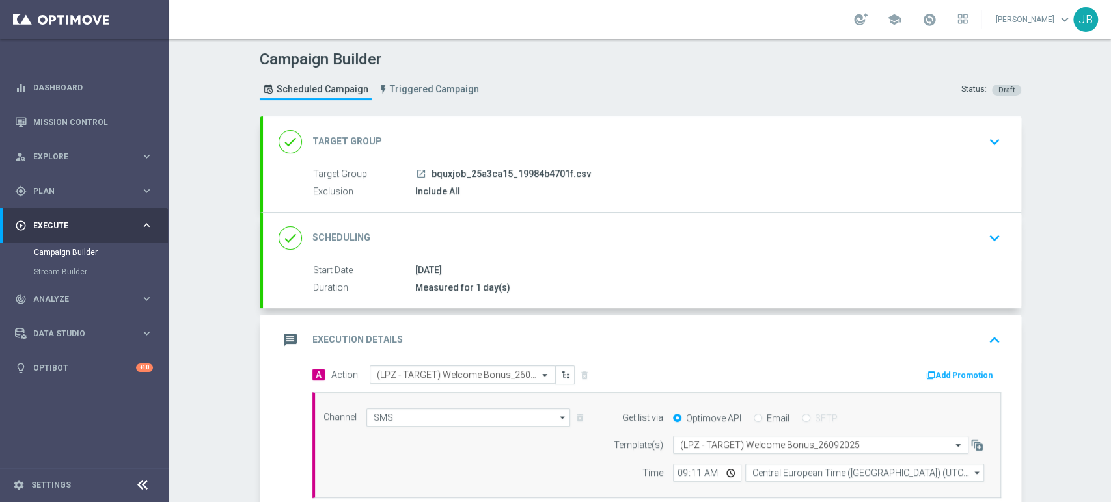
click at [1110, 140] on div "Campaign Builder Scheduled Campaign Triggered Campaign Status: Draft done Targe…" at bounding box center [640, 270] width 942 height 463
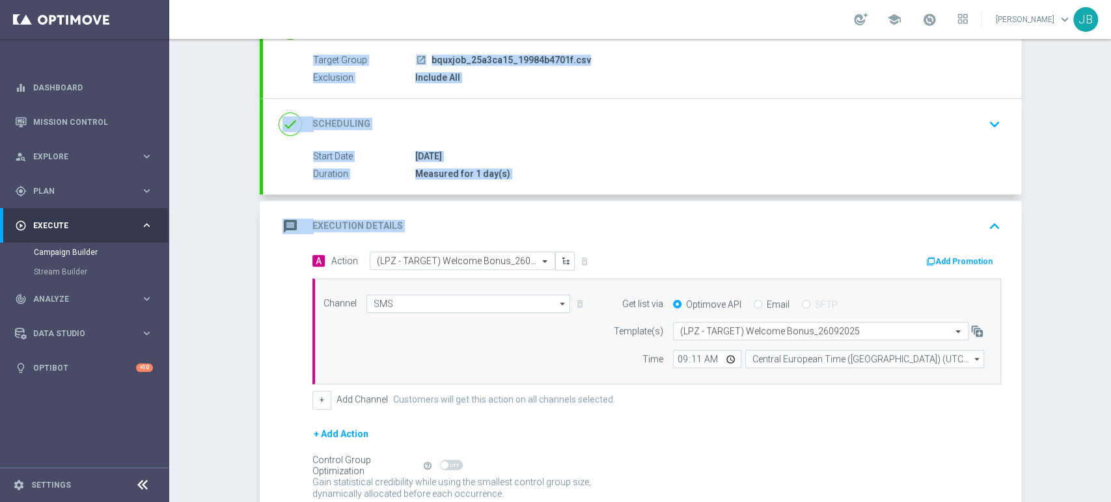
scroll to position [132, 0]
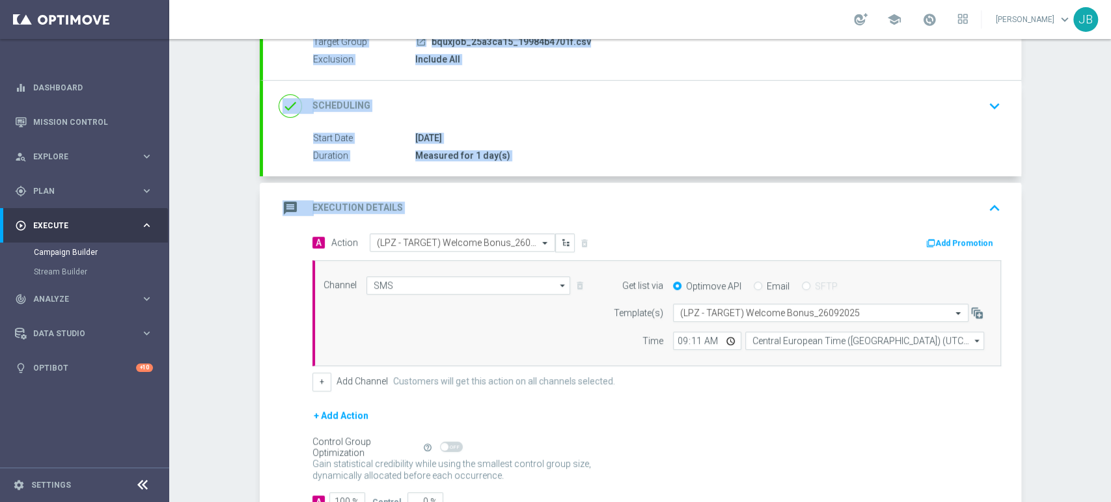
drag, startPoint x: 1110, startPoint y: 139, endPoint x: 1110, endPoint y: 223, distance: 83.9
click at [1110, 223] on div "Campaign Builder Scheduled Campaign Triggered Campaign Status: Draft done Targe…" at bounding box center [640, 270] width 942 height 463
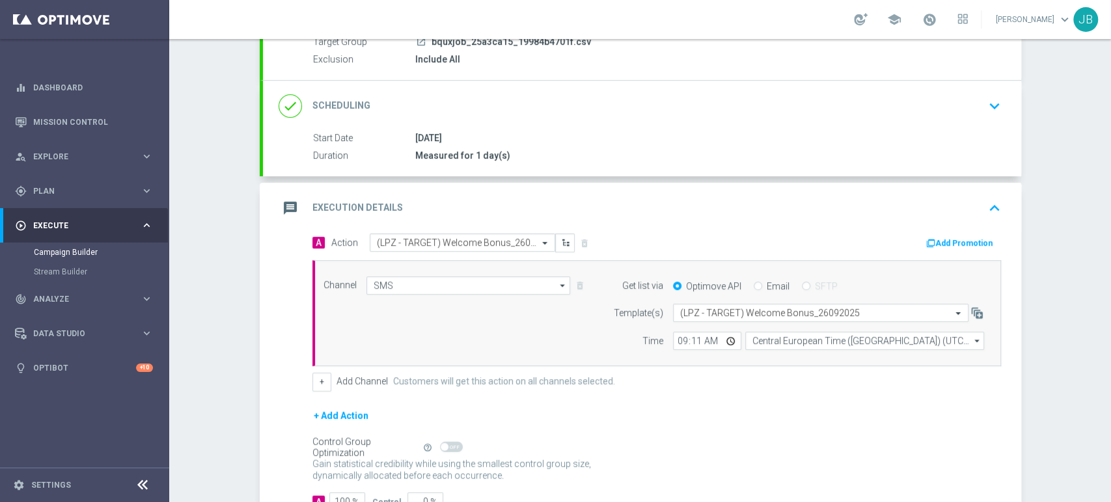
click at [1072, 242] on div "Campaign Builder Scheduled Campaign Triggered Campaign Status: Draft done Targe…" at bounding box center [640, 270] width 942 height 463
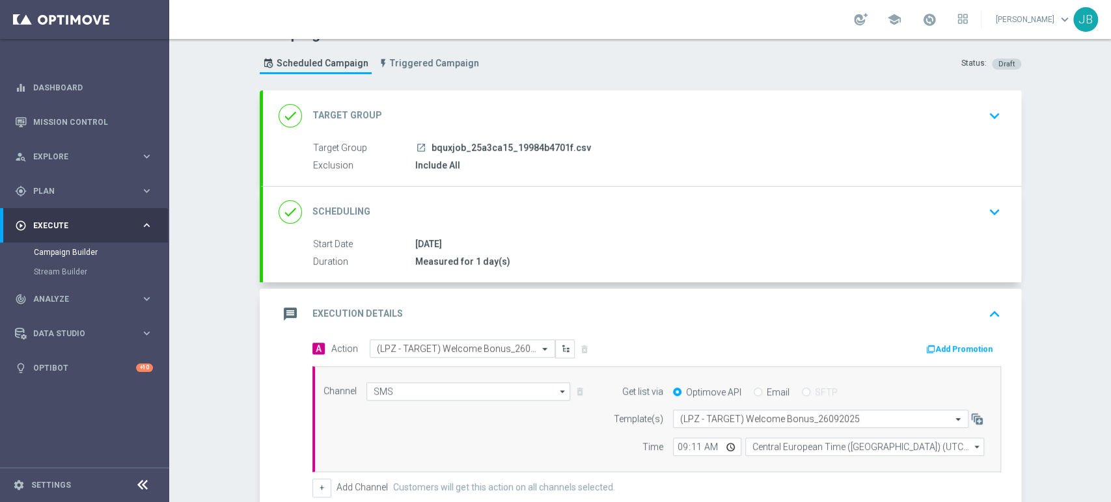
click at [1110, 98] on div "Campaign Builder Scheduled Campaign Triggered Campaign Status: Draft done Targe…" at bounding box center [640, 270] width 942 height 463
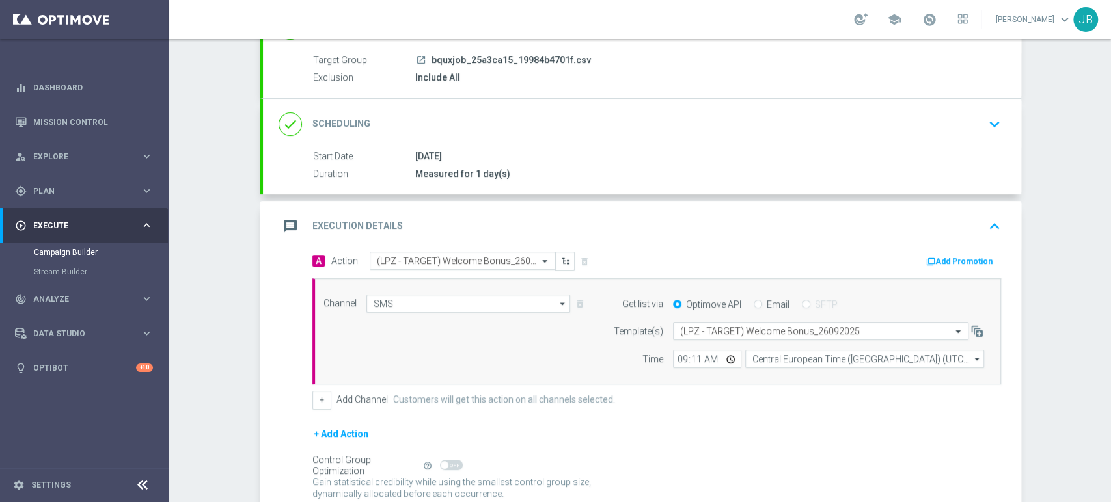
scroll to position [124, 0]
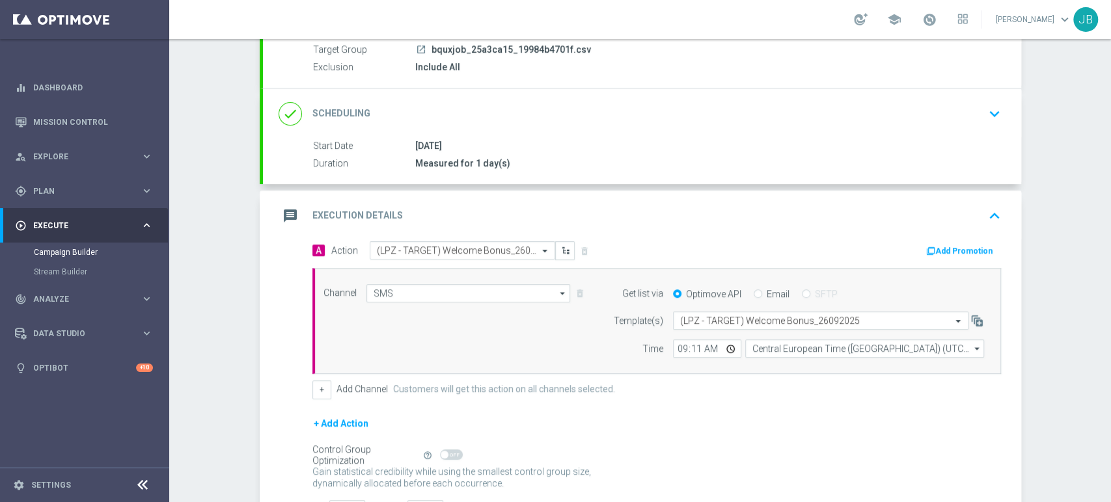
drag, startPoint x: 1110, startPoint y: 101, endPoint x: 1110, endPoint y: 181, distance: 80.0
click at [1110, 181] on div "Campaign Builder Scheduled Campaign Triggered Campaign Status: Draft done Targe…" at bounding box center [640, 270] width 942 height 463
click at [1072, 217] on div "Campaign Builder Scheduled Campaign Triggered Campaign Status: Draft done Targe…" at bounding box center [640, 270] width 942 height 463
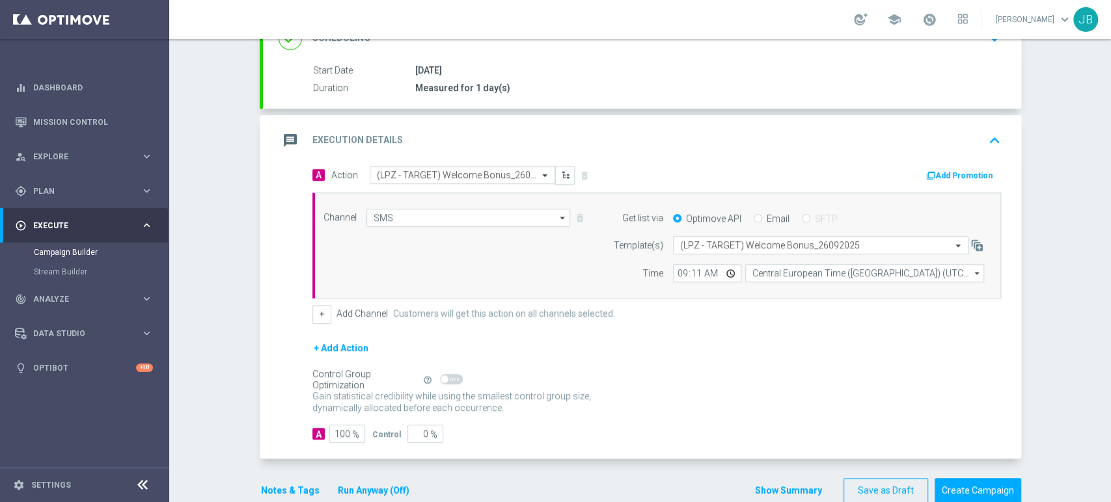
scroll to position [198, 0]
click at [990, 487] on button "Create Campaign" at bounding box center [977, 492] width 87 height 25
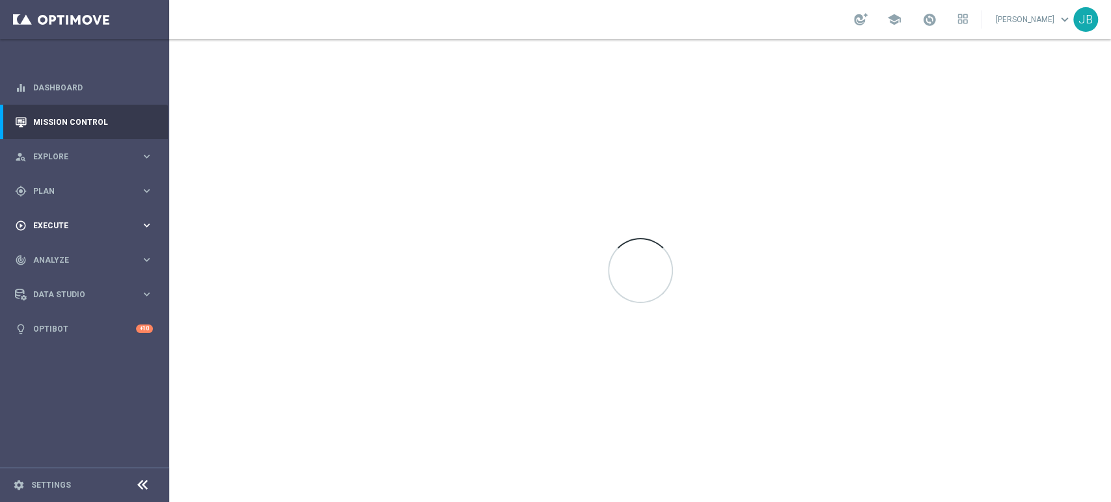
click at [91, 233] on div "play_circle_outline Execute keyboard_arrow_right" at bounding box center [84, 225] width 168 height 34
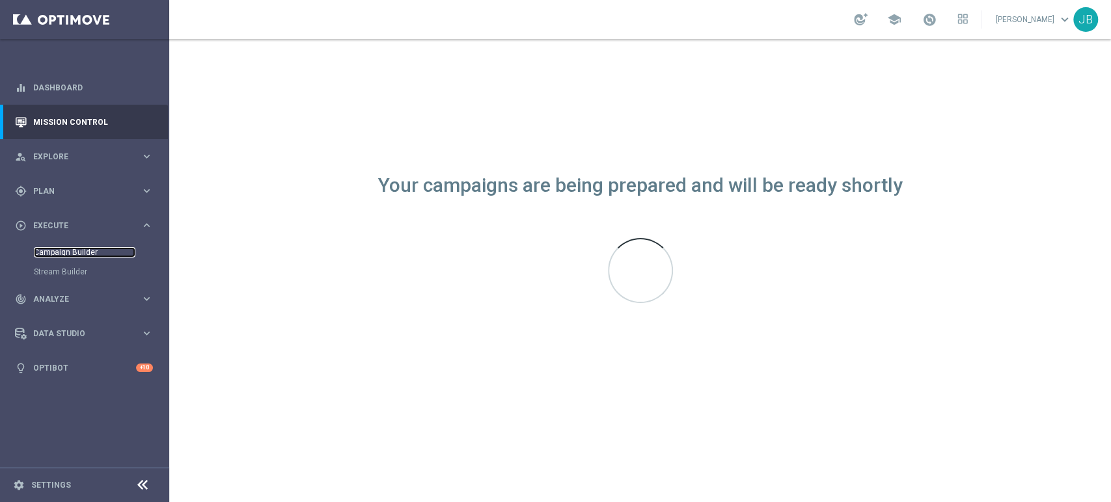
click at [87, 251] on link "Campaign Builder" at bounding box center [85, 252] width 102 height 10
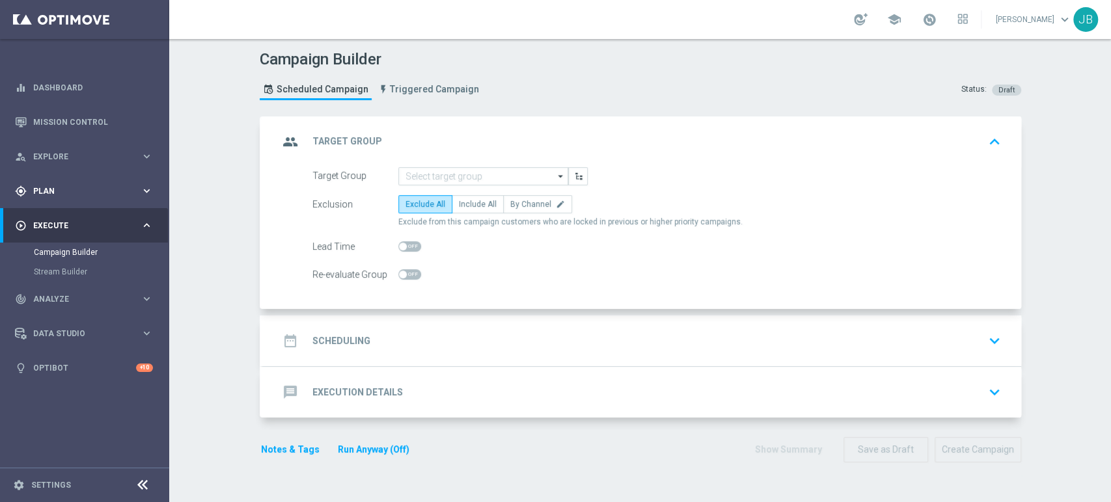
click at [73, 181] on div "gps_fixed Plan keyboard_arrow_right" at bounding box center [84, 191] width 168 height 34
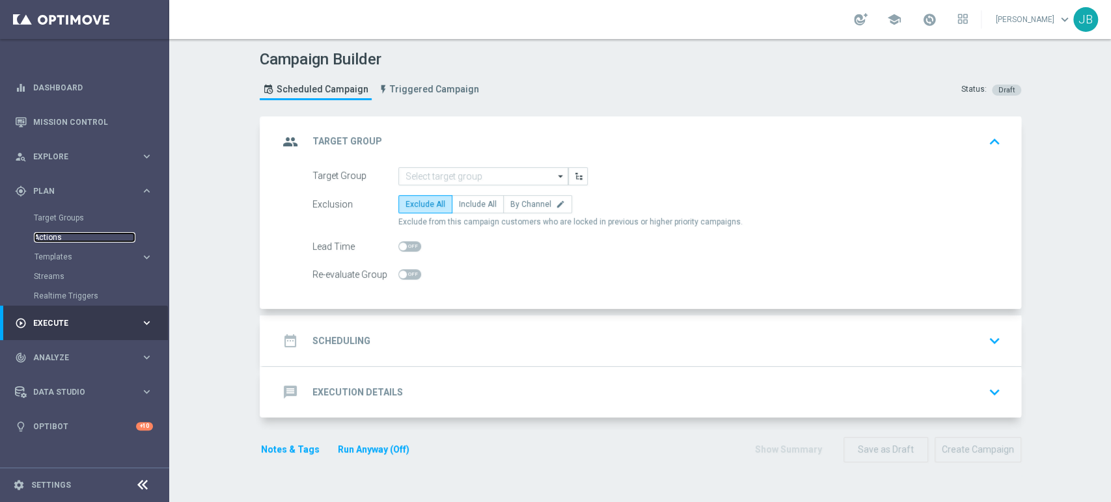
click at [68, 237] on link "Actions" at bounding box center [85, 237] width 102 height 10
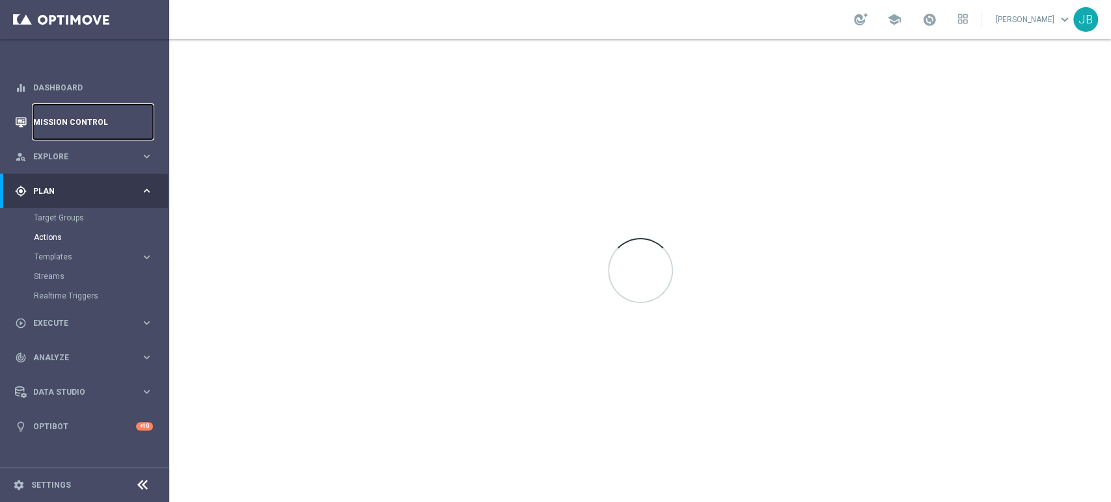
click at [65, 119] on link "Mission Control" at bounding box center [93, 122] width 120 height 34
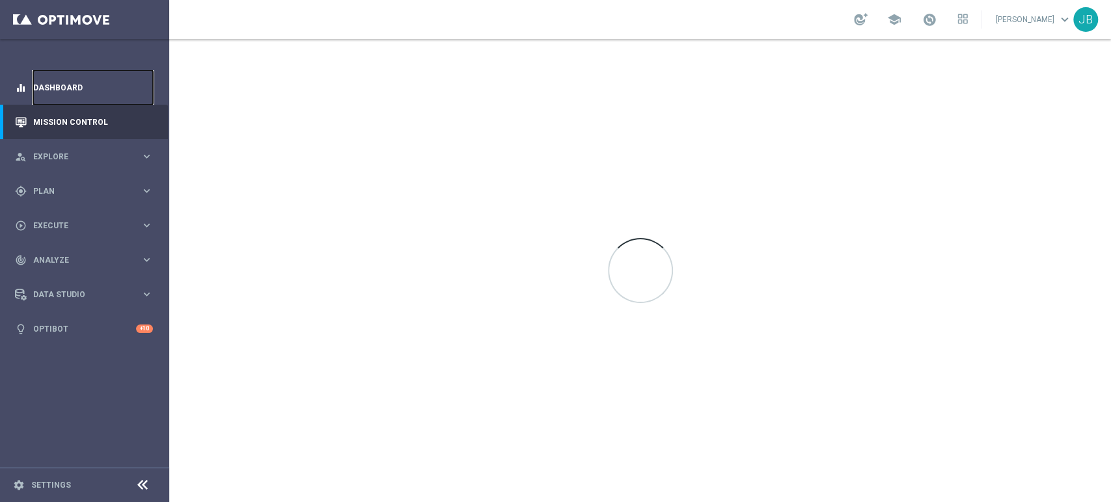
click at [71, 83] on link "Dashboard" at bounding box center [93, 87] width 120 height 34
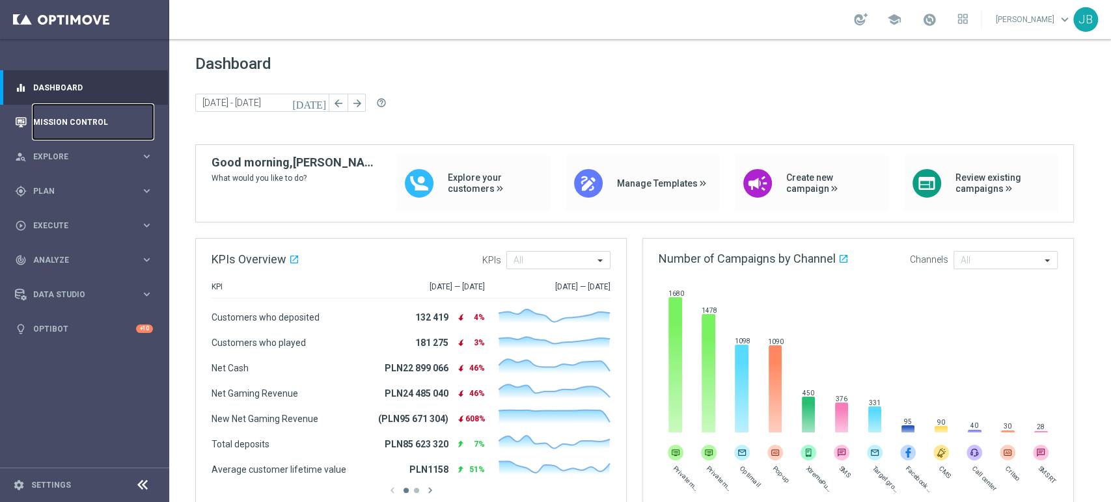
click at [87, 124] on link "Mission Control" at bounding box center [93, 122] width 120 height 34
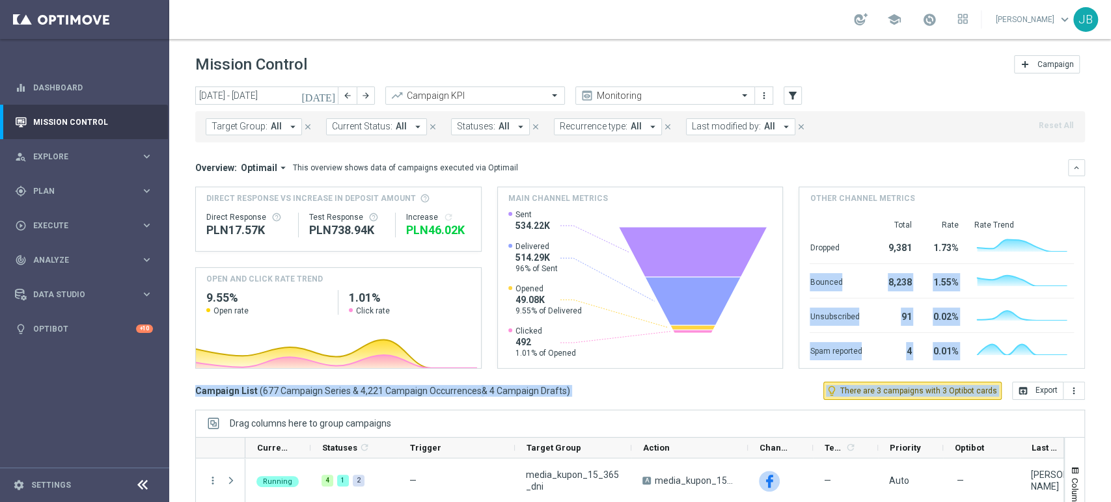
scroll to position [147, 0]
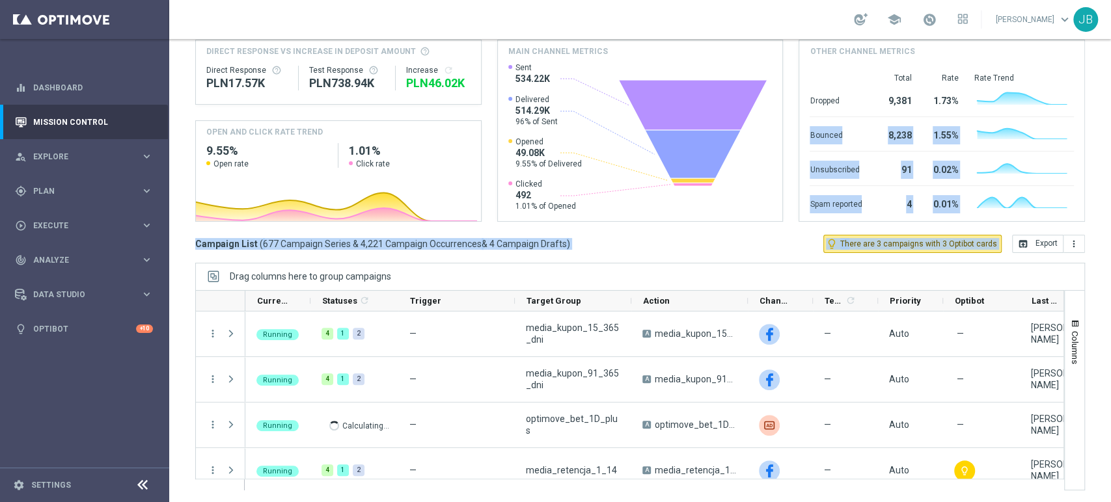
drag, startPoint x: 1110, startPoint y: 236, endPoint x: 1002, endPoint y: 153, distance: 135.9
click at [1073, 183] on div "Mission Control add Campaign [DATE] [DATE] - [DATE] arrow_back arrow_forward Ca…" at bounding box center [640, 270] width 942 height 463
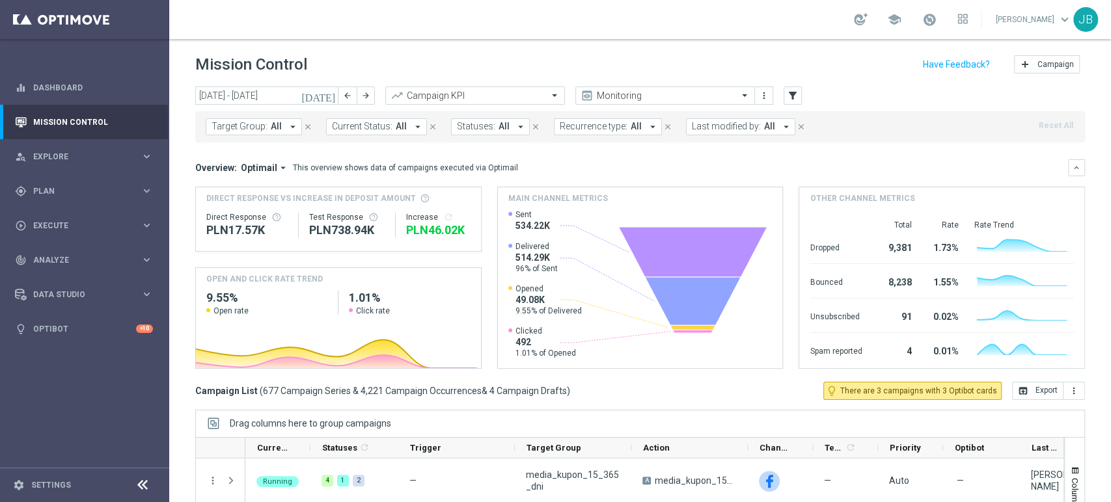
click at [233, 122] on span "Target Group:" at bounding box center [239, 126] width 56 height 11
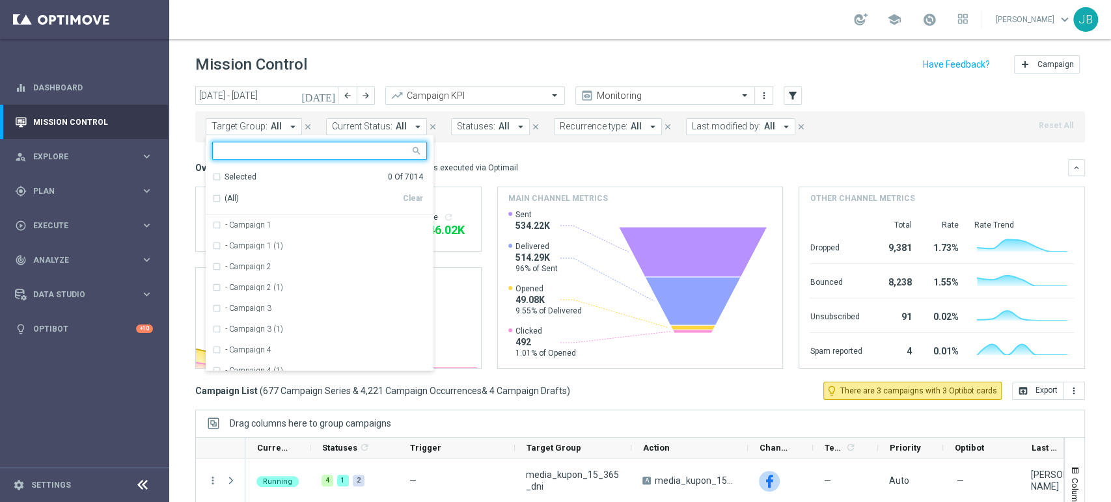
click at [237, 151] on input "text" at bounding box center [314, 151] width 191 height 11
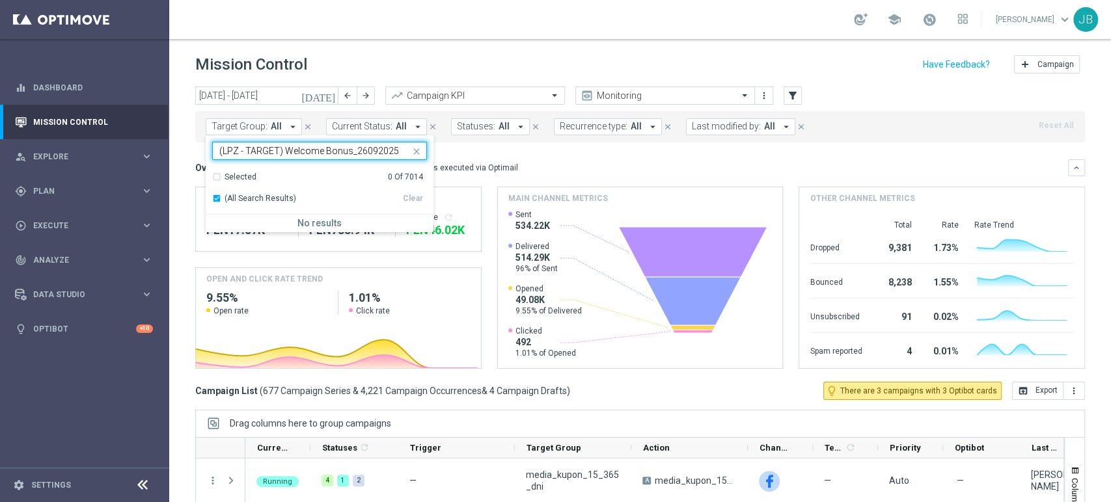
type input "(LPZ - TARGET) Welcome Bonus_26092025"
click at [498, 160] on div "Overview: Optimail arrow_drop_down This overview shows data of campaigns execut…" at bounding box center [640, 167] width 890 height 17
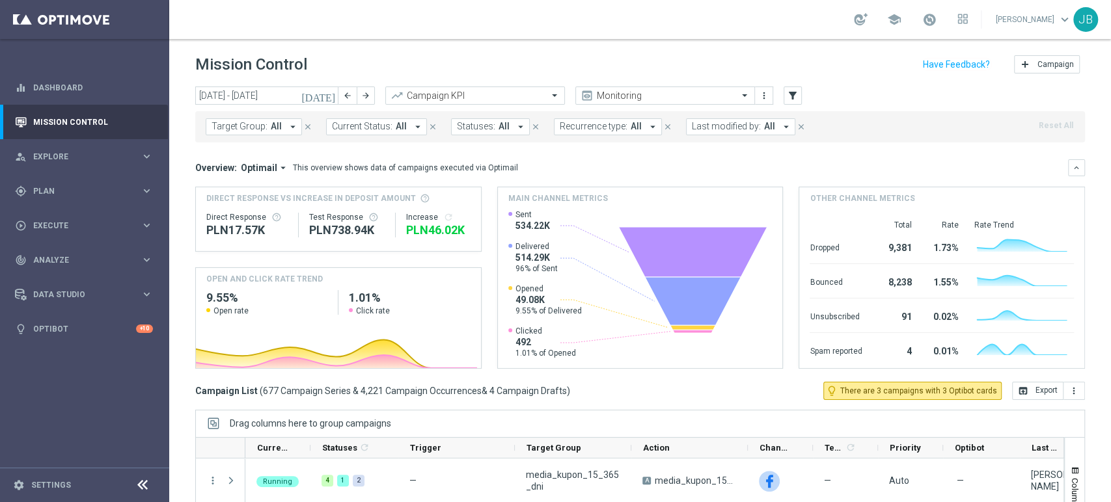
click at [239, 133] on button "Target Group: All arrow_drop_down" at bounding box center [254, 126] width 96 height 17
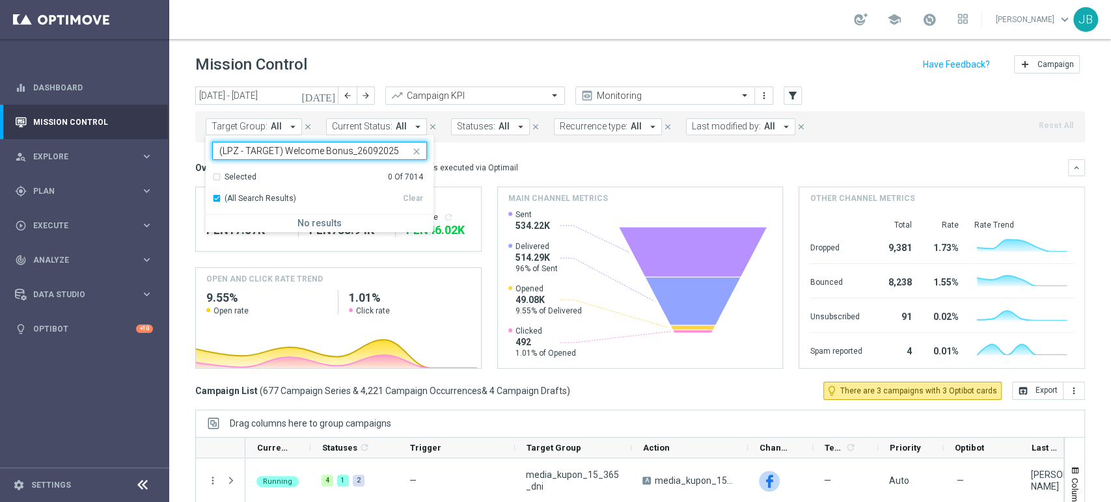
click at [217, 195] on div "(All Search Results)" at bounding box center [307, 198] width 191 height 11
type input "(LPZ - TARGET) Welcome Bonus_26092025"
click at [530, 150] on mini-dashboard "Overview: Optimail arrow_drop_down This overview shows data of campaigns execut…" at bounding box center [640, 262] width 890 height 239
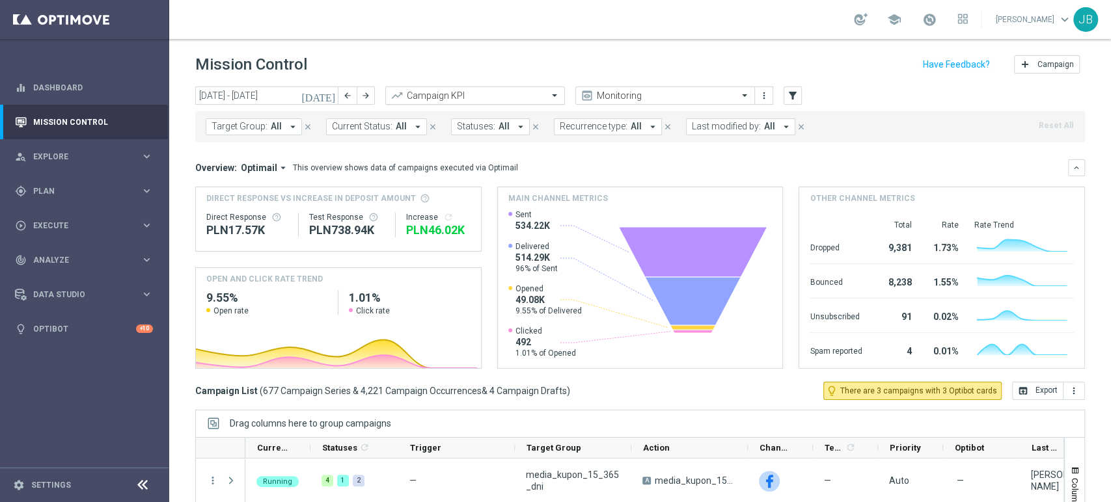
click at [492, 88] on div "Campaign KPI" at bounding box center [475, 96] width 180 height 18
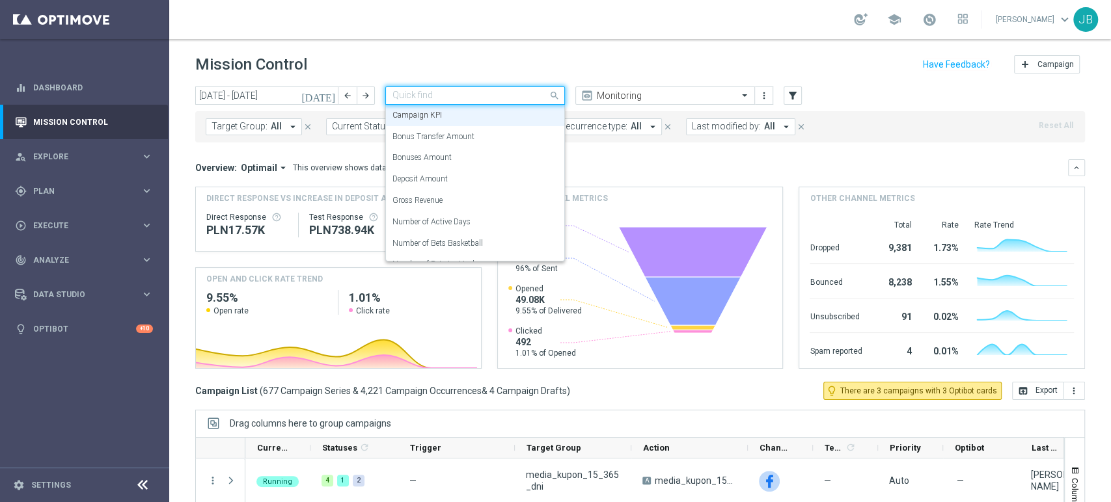
click at [492, 88] on div "Quick find Campaign KPI" at bounding box center [475, 96] width 180 height 18
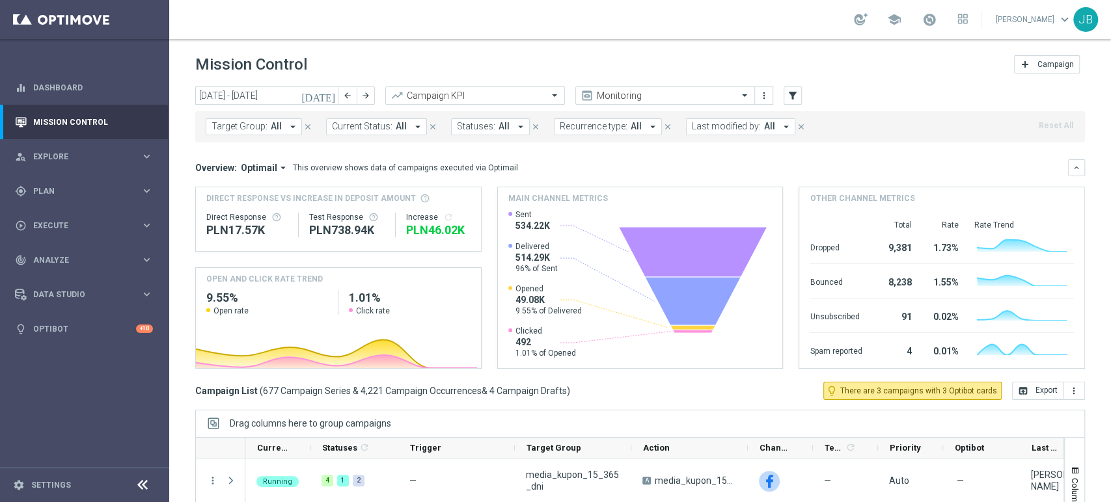
scroll to position [147, 0]
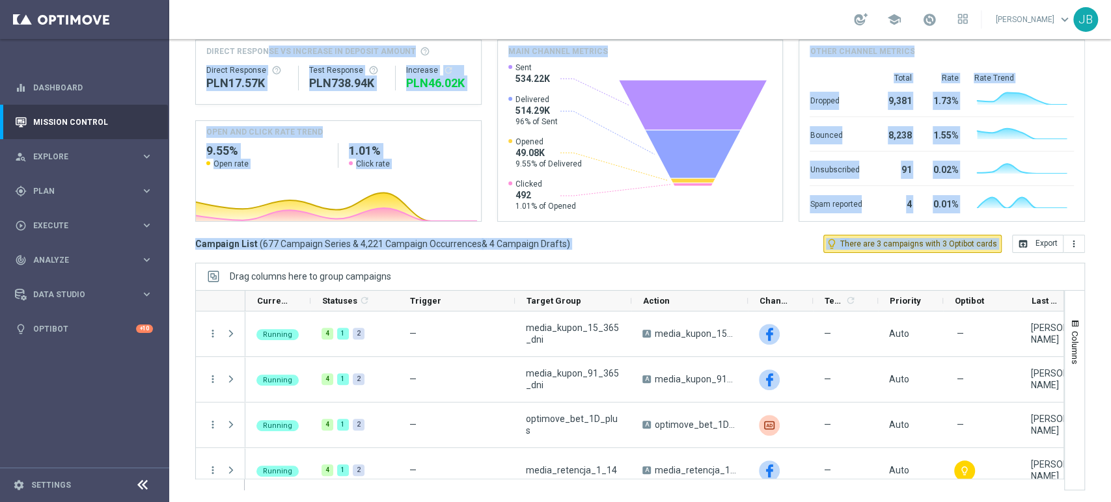
drag, startPoint x: 1110, startPoint y: 161, endPoint x: 1110, endPoint y: 398, distance: 236.9
click at [1110, 398] on div "Mission Control add Campaign [DATE] [DATE] - [DATE] arrow_back arrow_forward Ca…" at bounding box center [640, 270] width 942 height 463
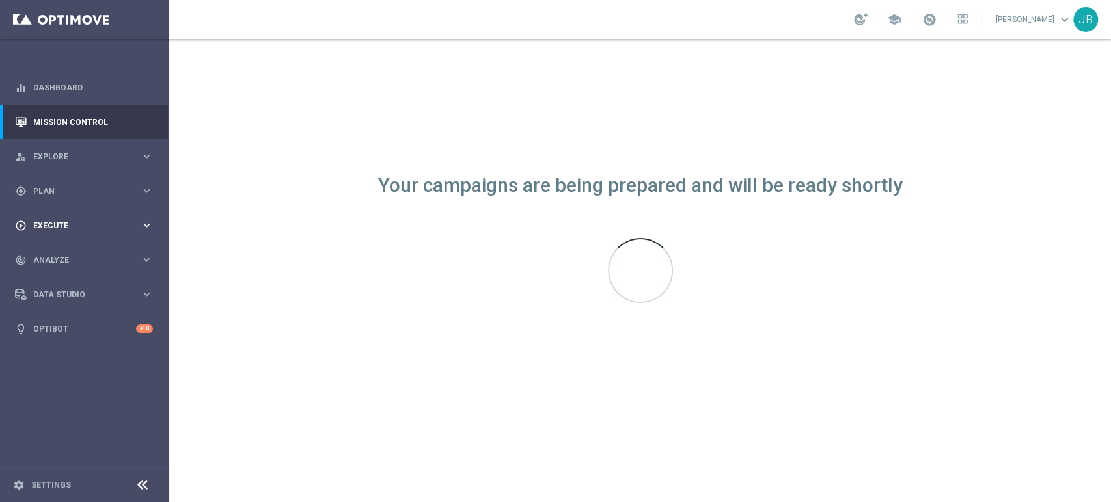
click at [95, 211] on div "play_circle_outline Execute keyboard_arrow_right" at bounding box center [84, 225] width 168 height 34
click at [62, 288] on div "track_changes Analyze keyboard_arrow_right" at bounding box center [84, 299] width 168 height 34
click at [64, 197] on div "gps_fixed Plan keyboard_arrow_right" at bounding box center [84, 191] width 168 height 34
click at [62, 187] on span "Plan" at bounding box center [86, 191] width 107 height 8
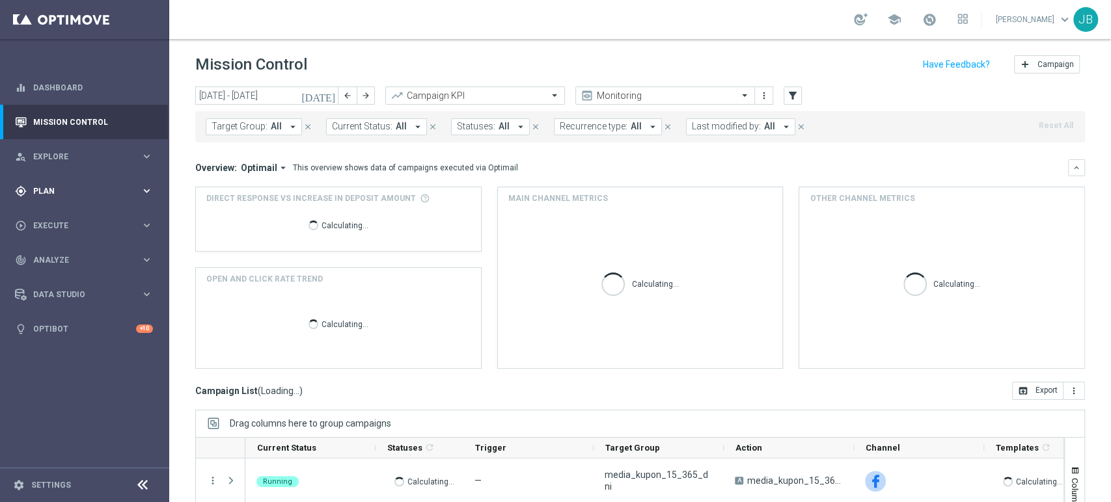
click at [47, 193] on span "Plan" at bounding box center [86, 191] width 107 height 8
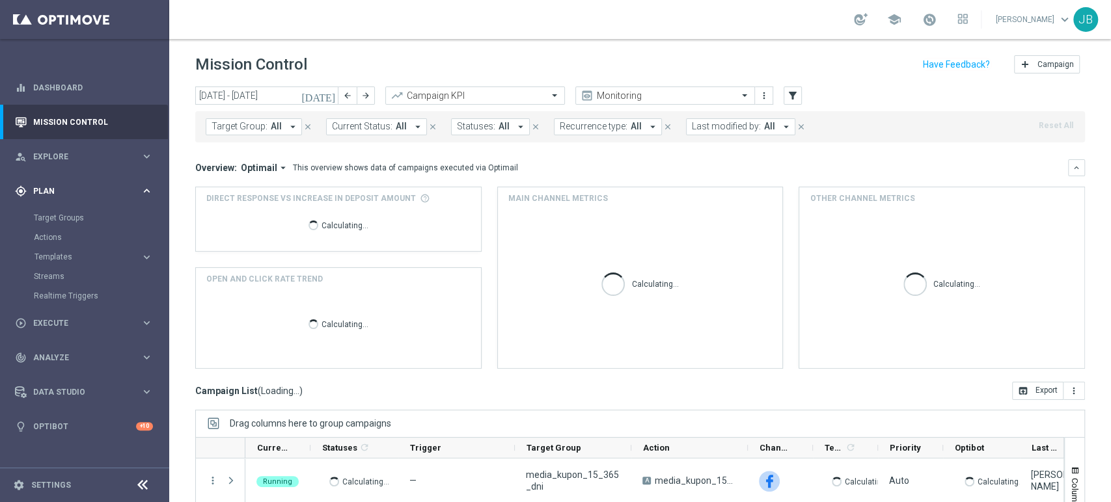
click at [47, 186] on div "gps_fixed Plan" at bounding box center [78, 191] width 126 height 12
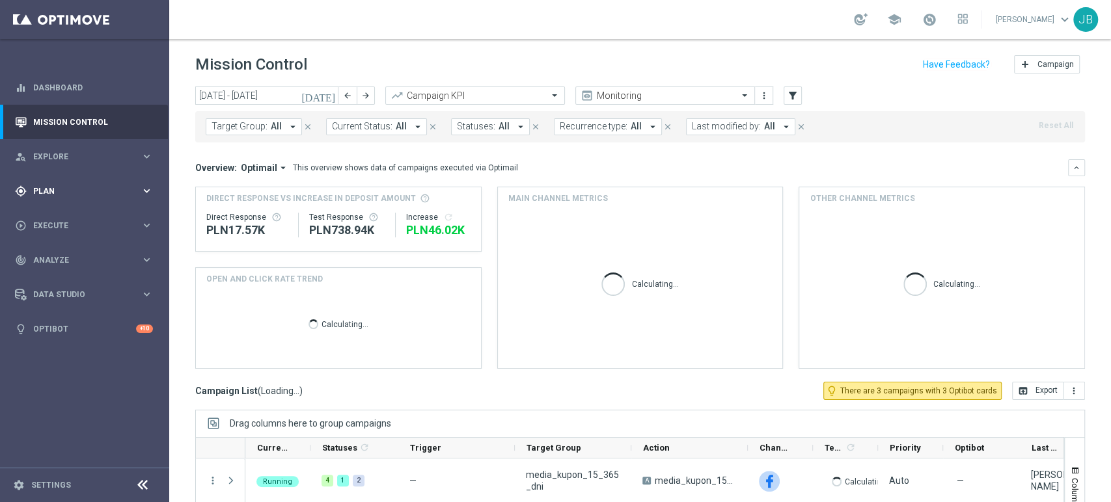
click at [46, 238] on div "play_circle_outline Execute keyboard_arrow_right" at bounding box center [84, 225] width 168 height 34
click at [50, 190] on span "Plan" at bounding box center [86, 191] width 107 height 8
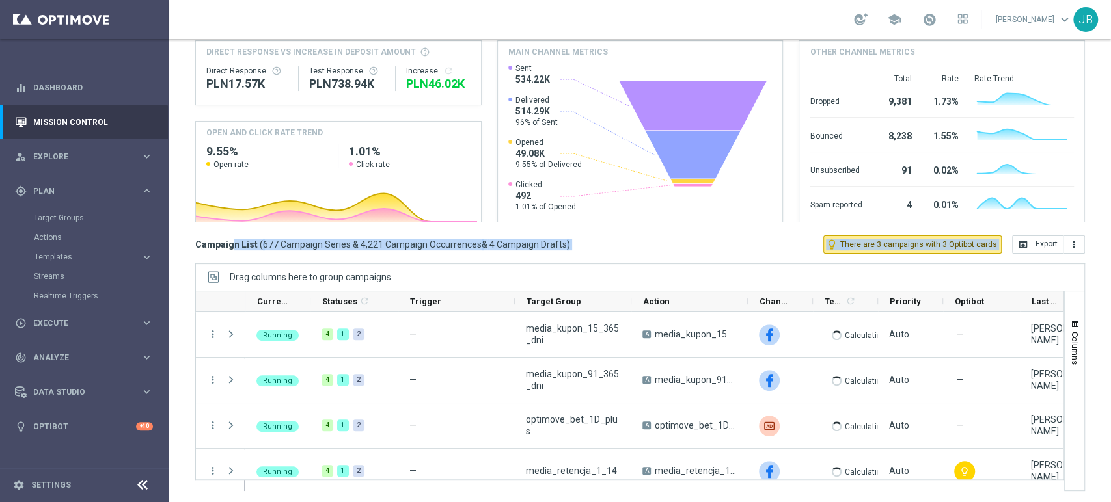
scroll to position [147, 0]
drag, startPoint x: 1110, startPoint y: 355, endPoint x: 1063, endPoint y: 448, distance: 103.9
click at [1110, 467] on div "Mission Control add Campaign [DATE] [DATE] - [DATE] arrow_back arrow_forward Ca…" at bounding box center [640, 270] width 942 height 463
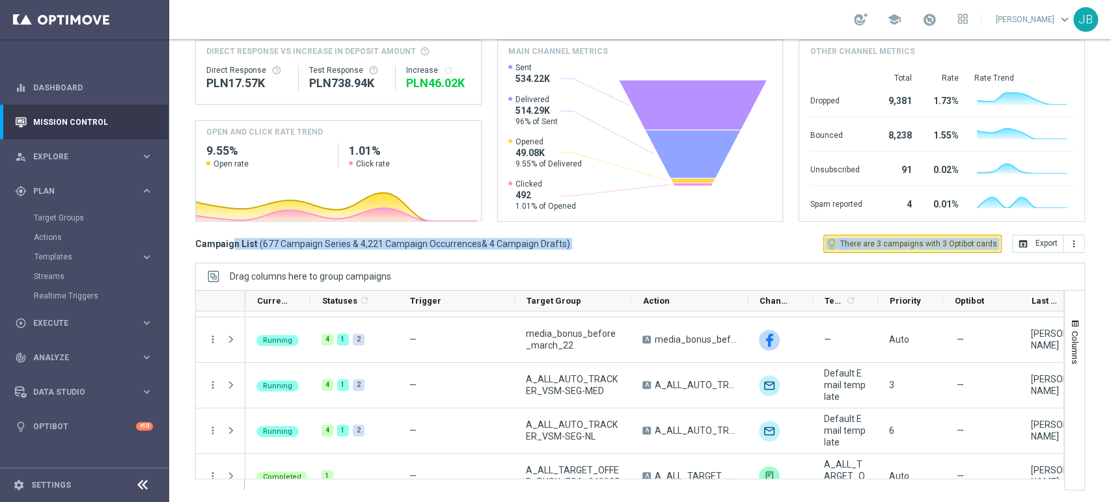
scroll to position [992, 0]
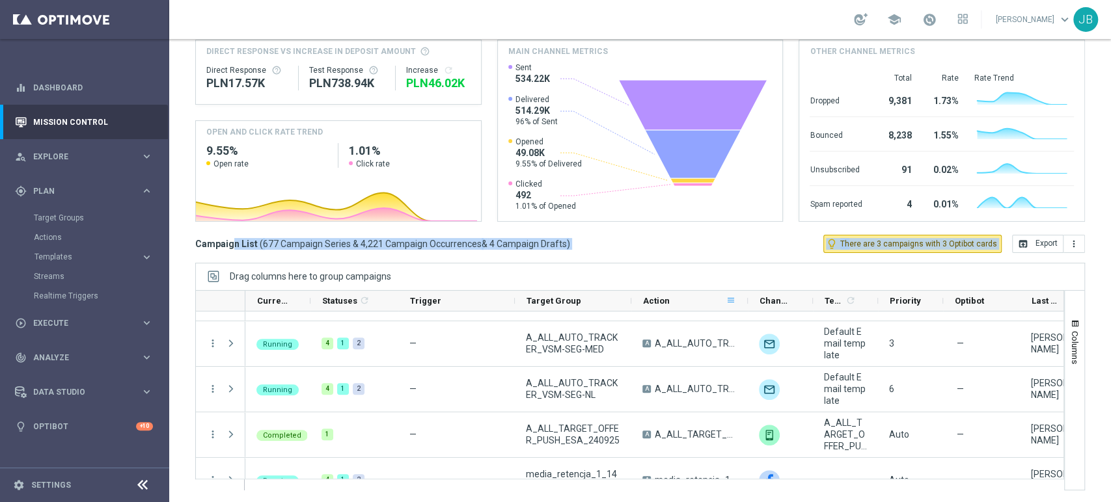
click at [728, 295] on span at bounding box center [731, 300] width 10 height 10
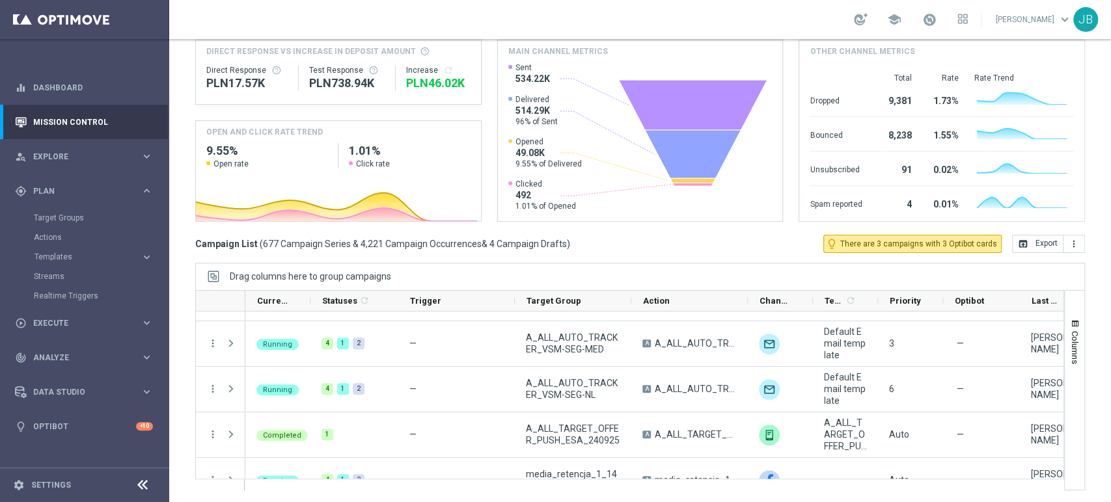
scroll to position [0, 0]
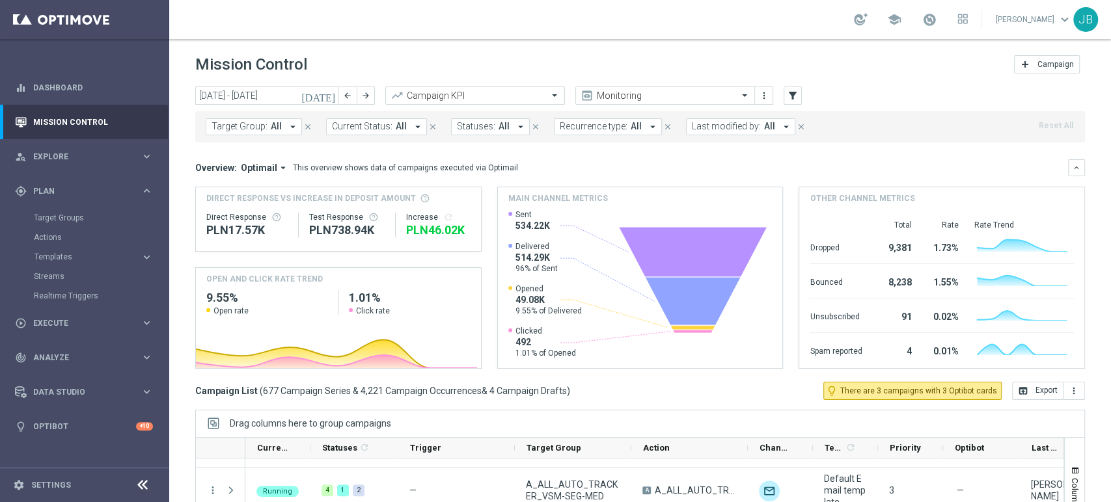
drag, startPoint x: 1110, startPoint y: 241, endPoint x: 1110, endPoint y: 42, distance: 198.5
click at [1110, 42] on div "Mission Control add Campaign [DATE] [DATE] - [DATE] arrow_back arrow_forward Ca…" at bounding box center [640, 270] width 942 height 463
click at [279, 95] on input "[DATE] - [DATE]" at bounding box center [266, 96] width 143 height 18
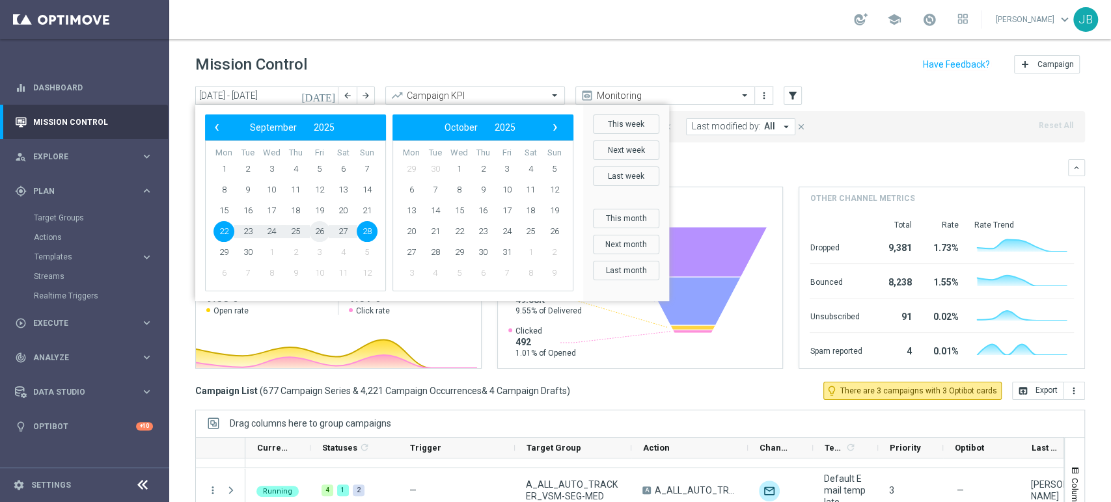
click at [320, 233] on span "26" at bounding box center [319, 231] width 21 height 21
click at [325, 234] on span "26" at bounding box center [319, 231] width 21 height 21
type input "[DATE] - [DATE]"
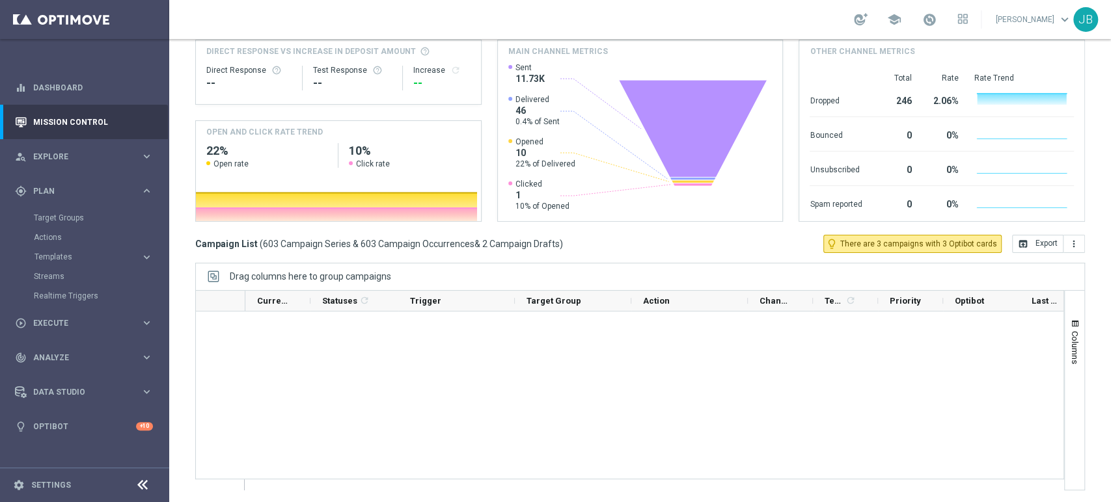
scroll to position [11985, 0]
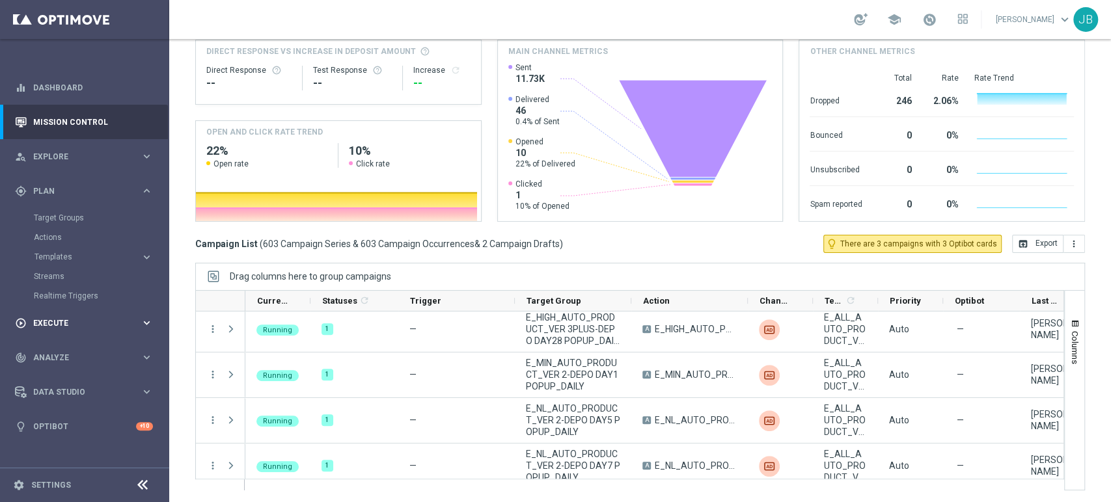
click at [68, 320] on span "Execute" at bounding box center [86, 324] width 107 height 8
click at [68, 187] on span "Plan" at bounding box center [86, 191] width 107 height 8
click at [66, 219] on link "Target Groups" at bounding box center [85, 218] width 102 height 10
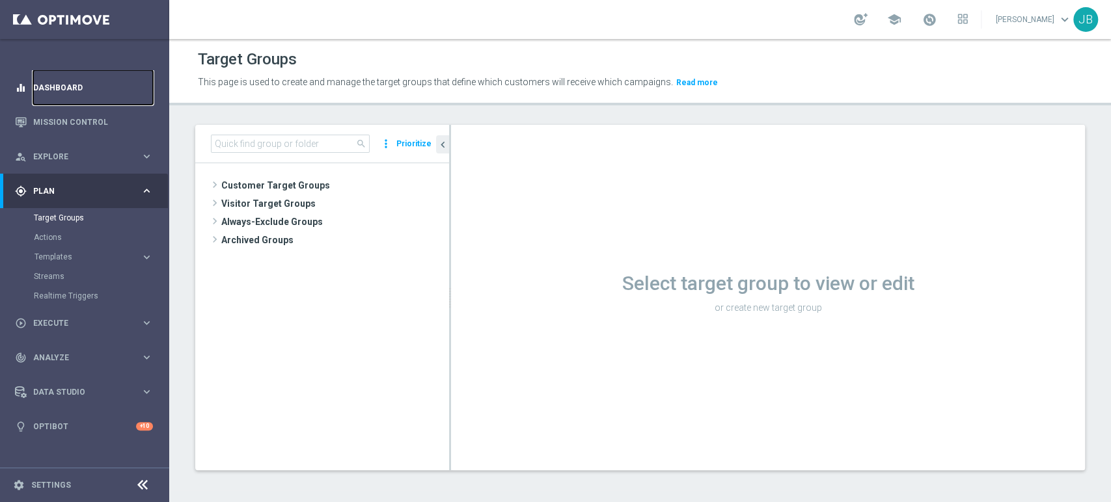
click at [84, 89] on link "Dashboard" at bounding box center [93, 87] width 120 height 34
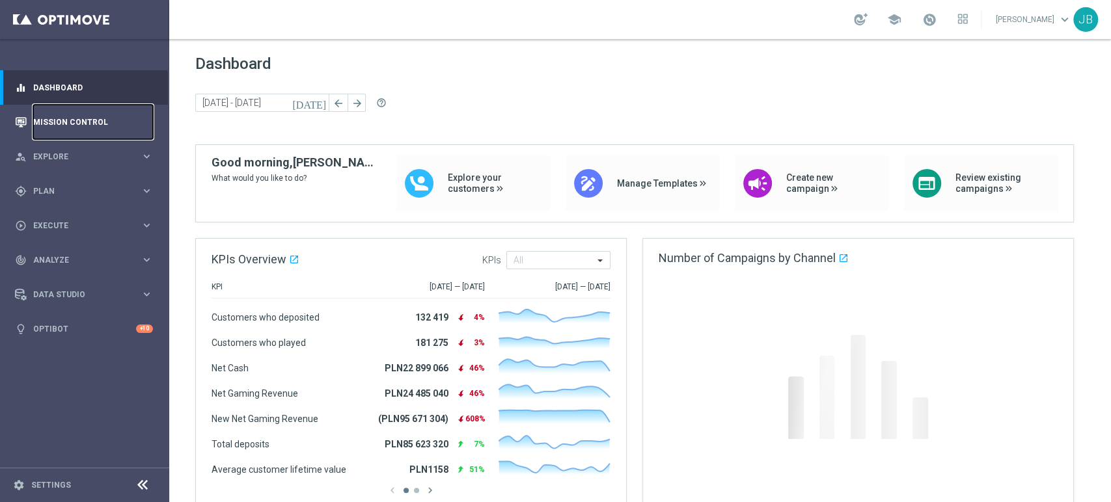
click at [79, 118] on link "Mission Control" at bounding box center [93, 122] width 120 height 34
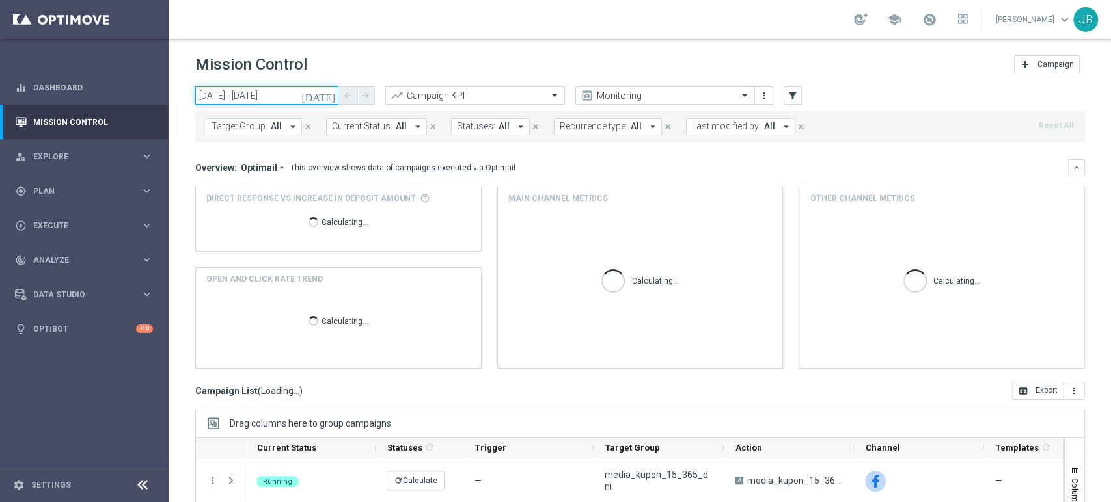
click at [303, 91] on input "[DATE] - [DATE]" at bounding box center [266, 96] width 143 height 18
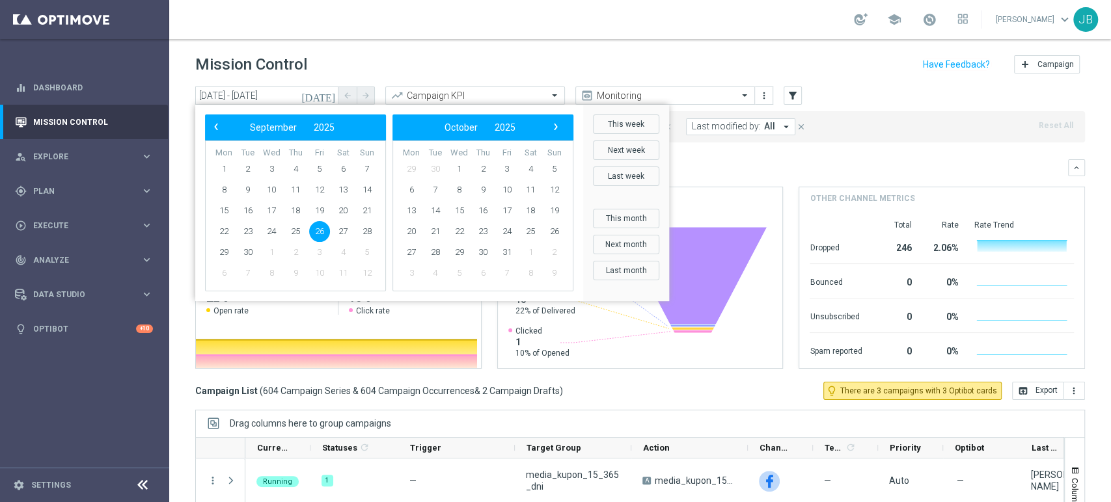
click at [320, 234] on span "26" at bounding box center [319, 231] width 21 height 21
click at [705, 381] on mini-dashboard "Overview: Optimail arrow_drop_down This overview shows data of campaigns execut…" at bounding box center [640, 262] width 890 height 239
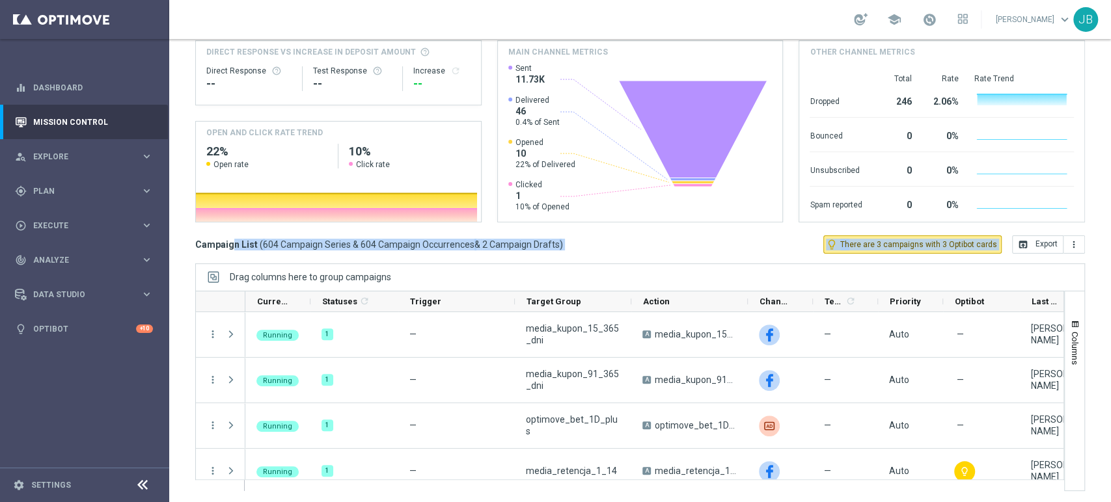
scroll to position [147, 0]
drag, startPoint x: 1110, startPoint y: 355, endPoint x: 1110, endPoint y: 465, distance: 110.0
click at [1110, 465] on div "Mission Control add Campaign [DATE] [DATE] - [DATE] arrow_back arrow_forward Ca…" at bounding box center [640, 270] width 942 height 463
click at [780, 301] on span "Channel" at bounding box center [774, 301] width 31 height 10
click at [798, 299] on span at bounding box center [796, 300] width 10 height 10
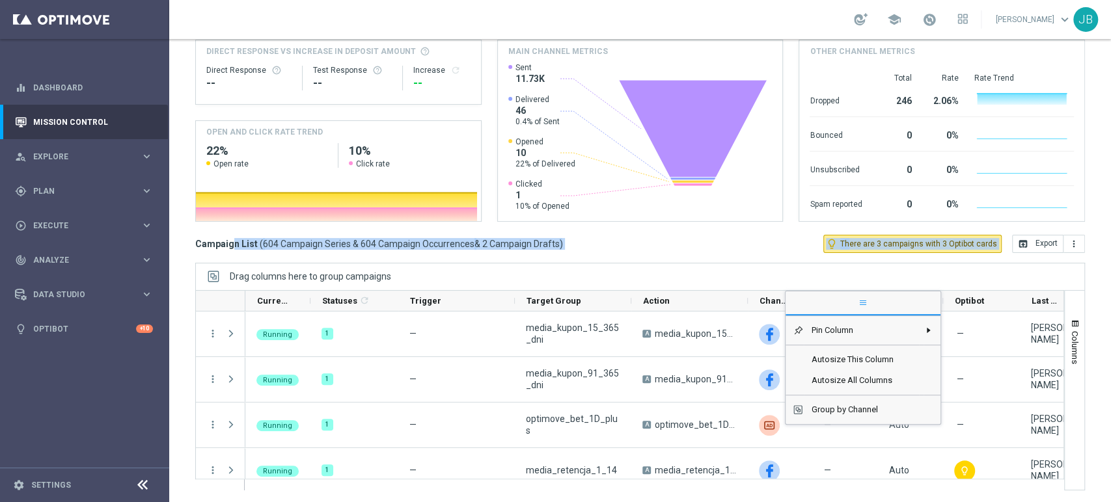
click at [764, 296] on span "Channel" at bounding box center [774, 301] width 31 height 10
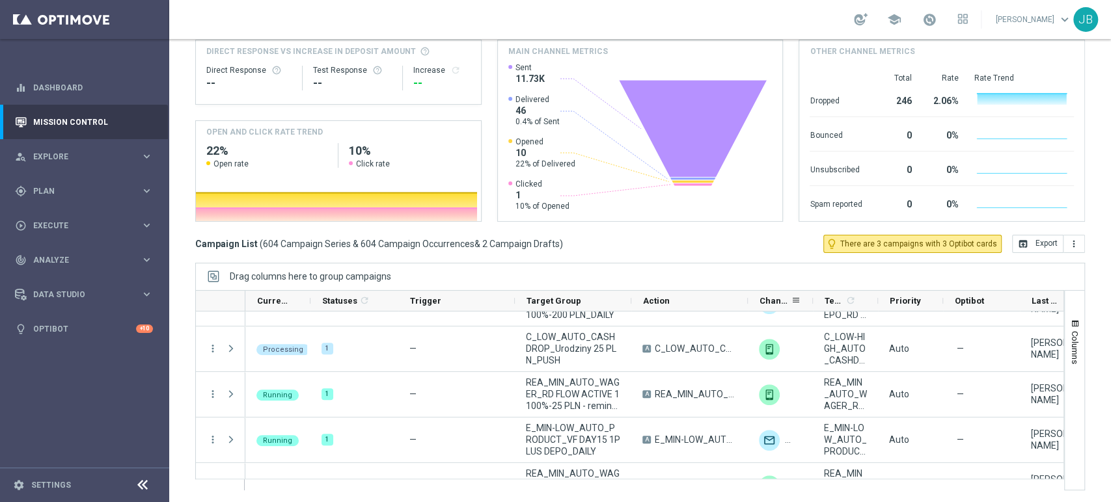
scroll to position [5205, 0]
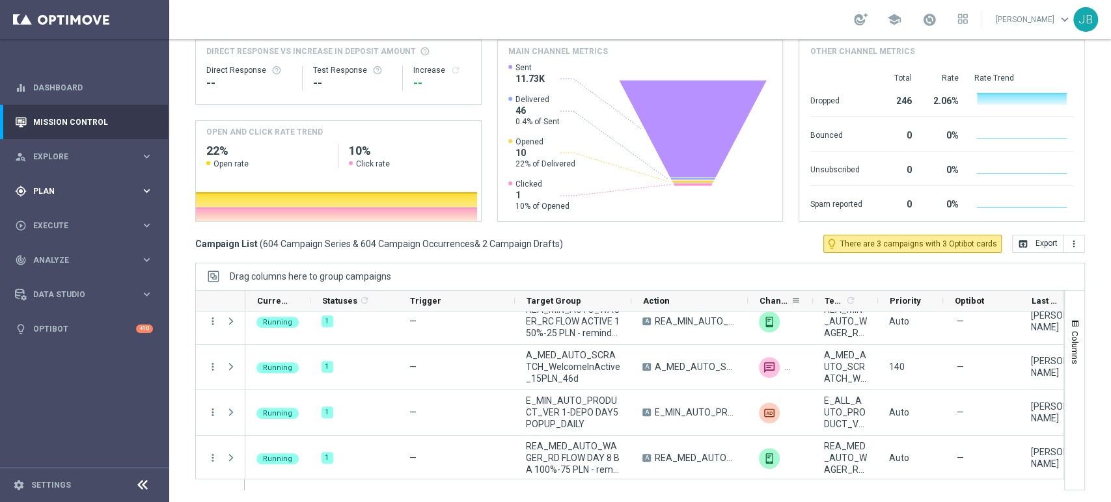
click at [73, 191] on span "Plan" at bounding box center [86, 191] width 107 height 8
click at [55, 238] on link "Actions" at bounding box center [85, 237] width 102 height 10
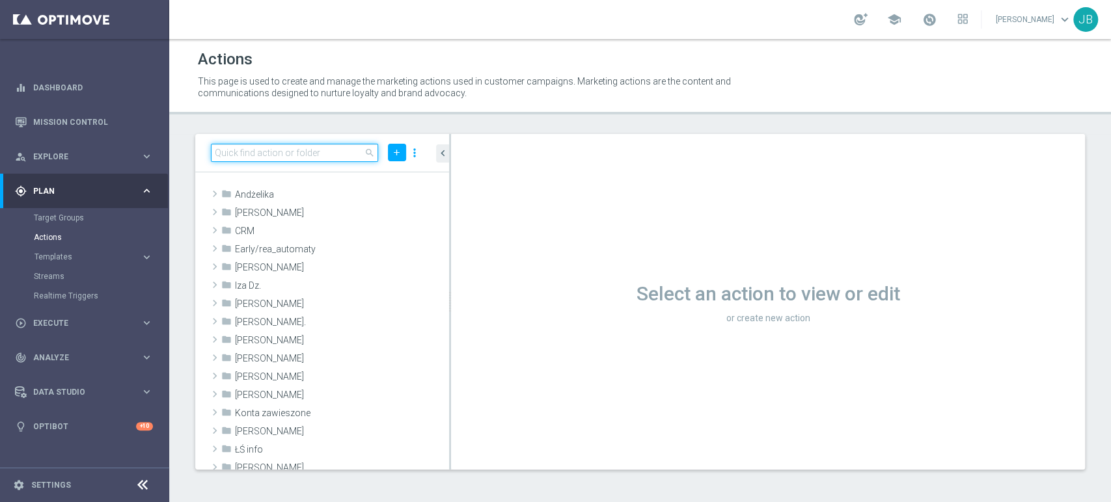
click at [297, 150] on input at bounding box center [294, 153] width 167 height 18
paste input "(LPZ - TARGET) Welcome Bonus_26092025"
type input "(LPZ - TARGET) Welcome Bonus_26092025"
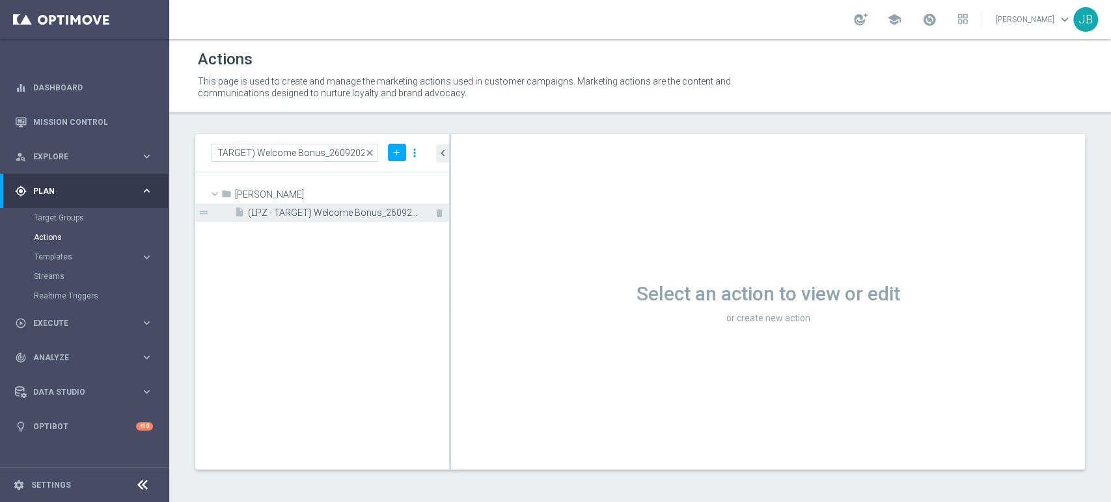
click at [306, 210] on span "(LPZ - TARGET) Welcome Bonus_26092025" at bounding box center [334, 213] width 172 height 11
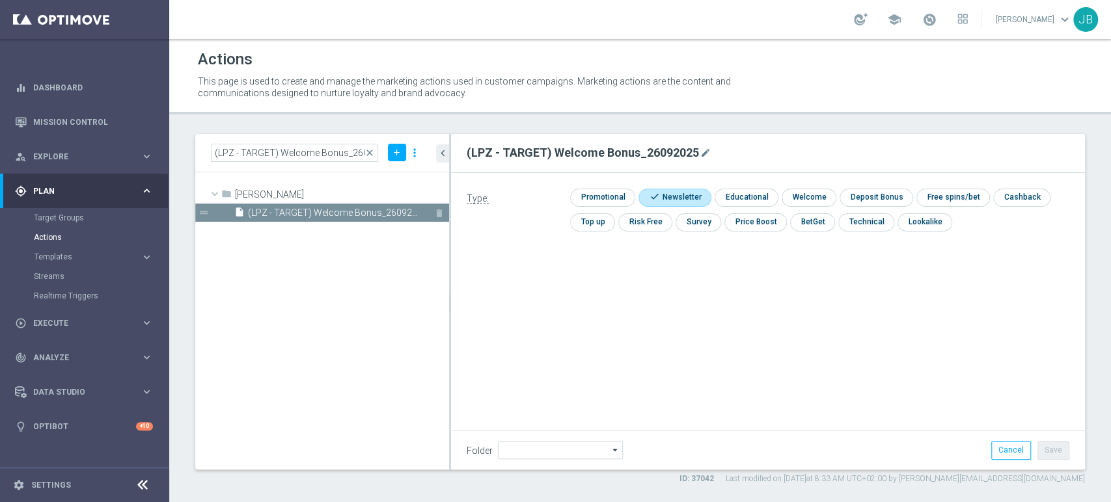
type input "[PERSON_NAME]"
drag, startPoint x: 787, startPoint y: 474, endPoint x: 739, endPoint y: 473, distance: 48.2
click at [739, 473] on div "(LPZ - TARGET) Welcome Bonus_26092025 close add more_vert folder [PERSON_NAME] …" at bounding box center [640, 309] width 942 height 351
click at [797, 484] on div "Actions This page is used to create and manage the marketing actions used in cu…" at bounding box center [640, 270] width 942 height 463
drag, startPoint x: 790, startPoint y: 477, endPoint x: 752, endPoint y: 478, distance: 38.4
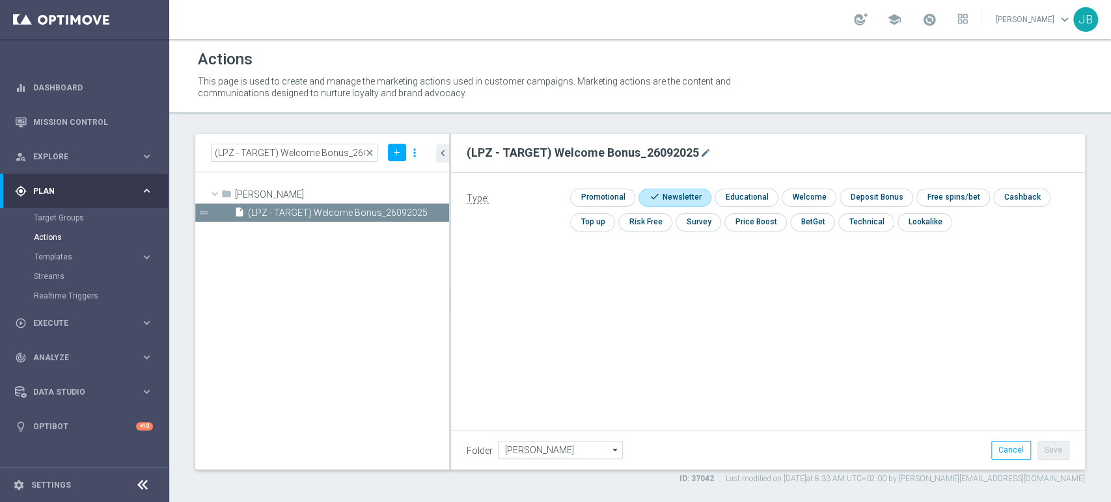
click at [752, 478] on div "ID: 37042 Last modified on [DATE] 8:33 AM UTC+02:00 by [PERSON_NAME][EMAIL_ADDR…" at bounding box center [881, 479] width 405 height 12
copy label "ID: 37042"
click at [100, 108] on link "Mission Control" at bounding box center [93, 122] width 120 height 34
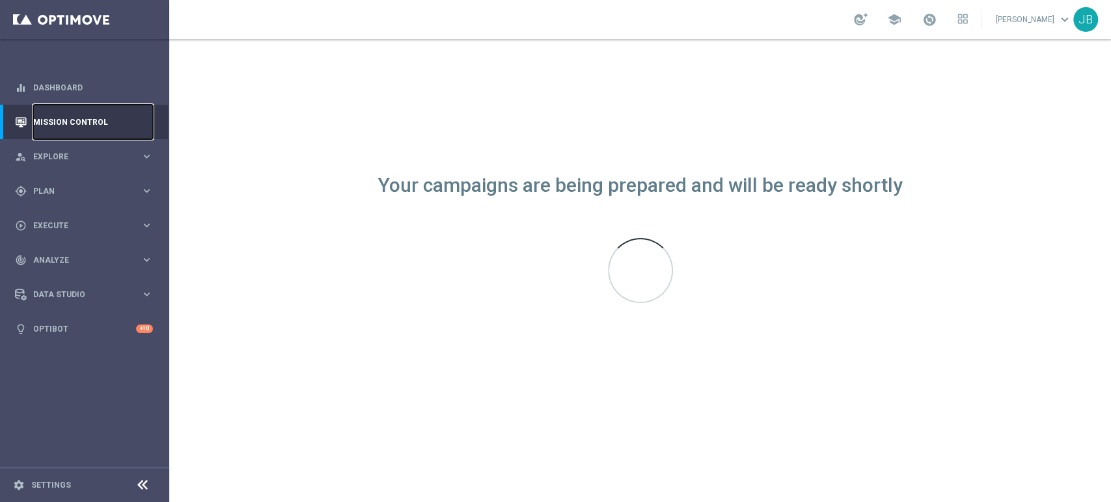
click at [105, 129] on link "Mission Control" at bounding box center [93, 122] width 120 height 34
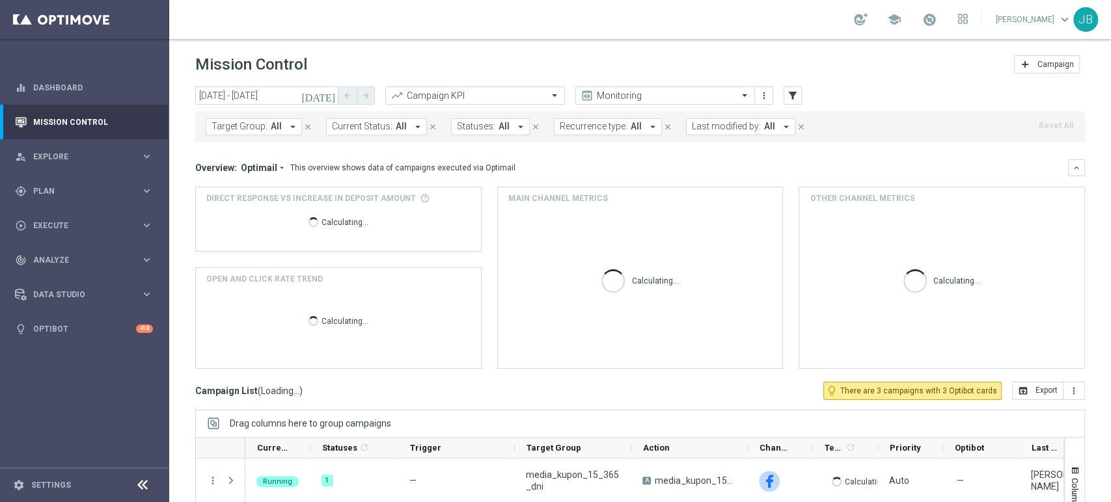
click at [238, 130] on span "Target Group:" at bounding box center [239, 126] width 56 height 11
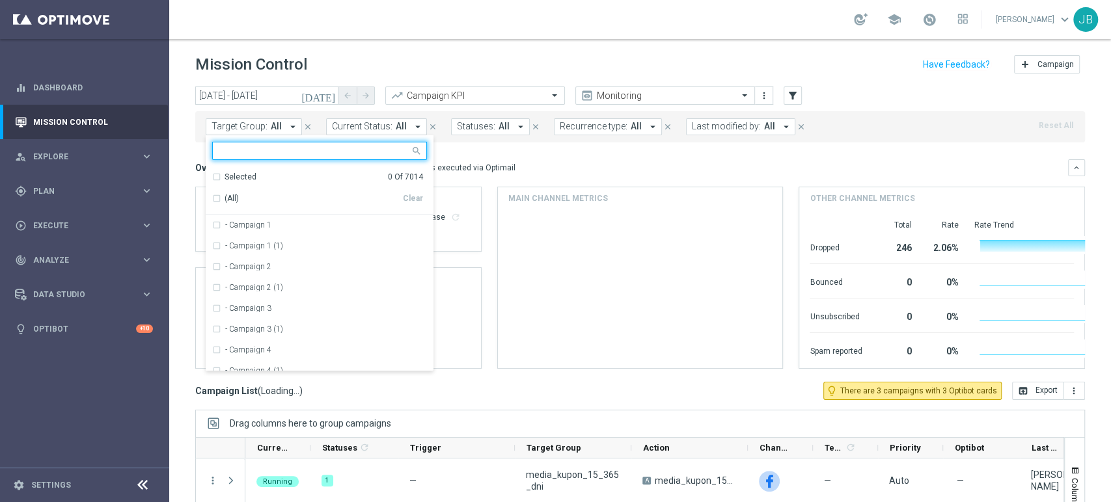
click at [239, 148] on input "text" at bounding box center [314, 151] width 191 height 11
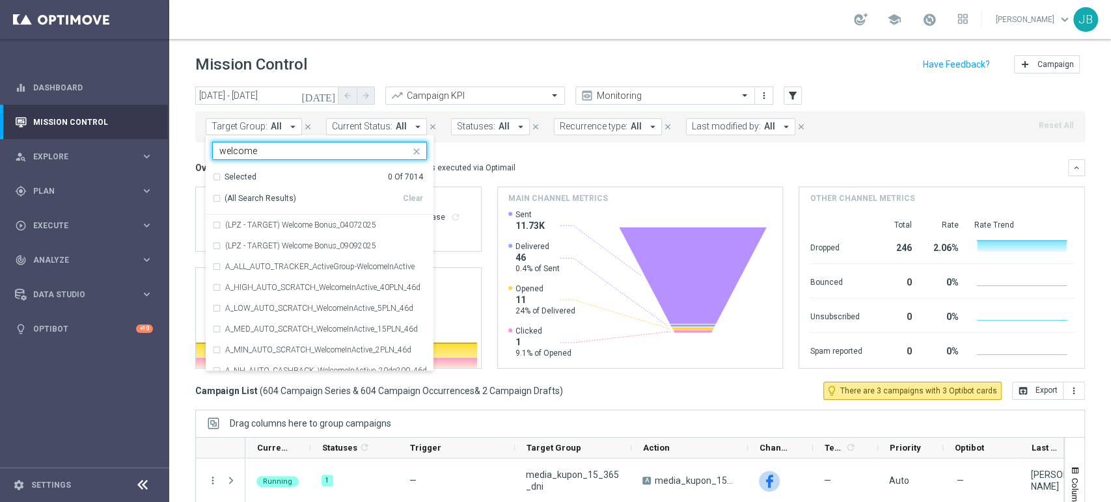
type input "welcome"
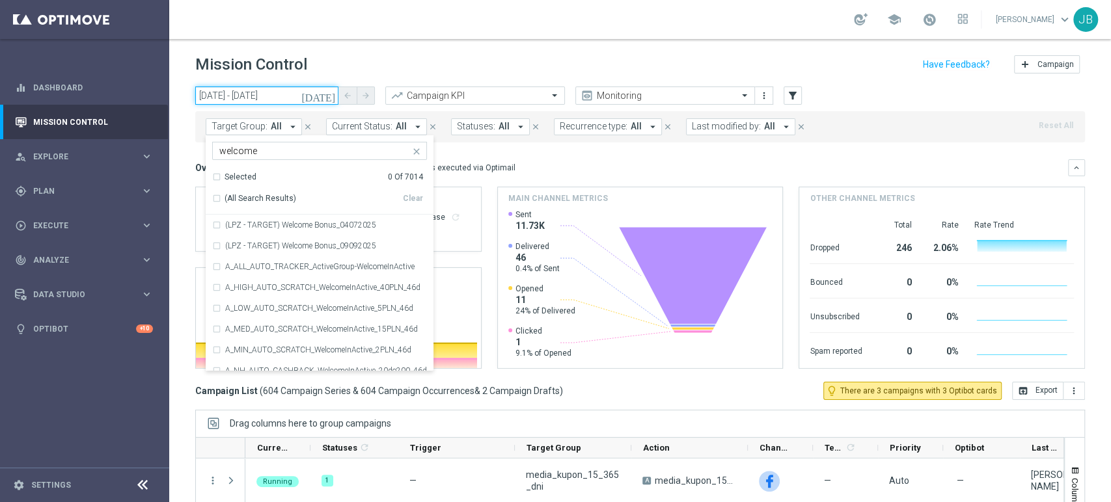
click at [271, 89] on input "[DATE] - [DATE]" at bounding box center [266, 96] width 143 height 18
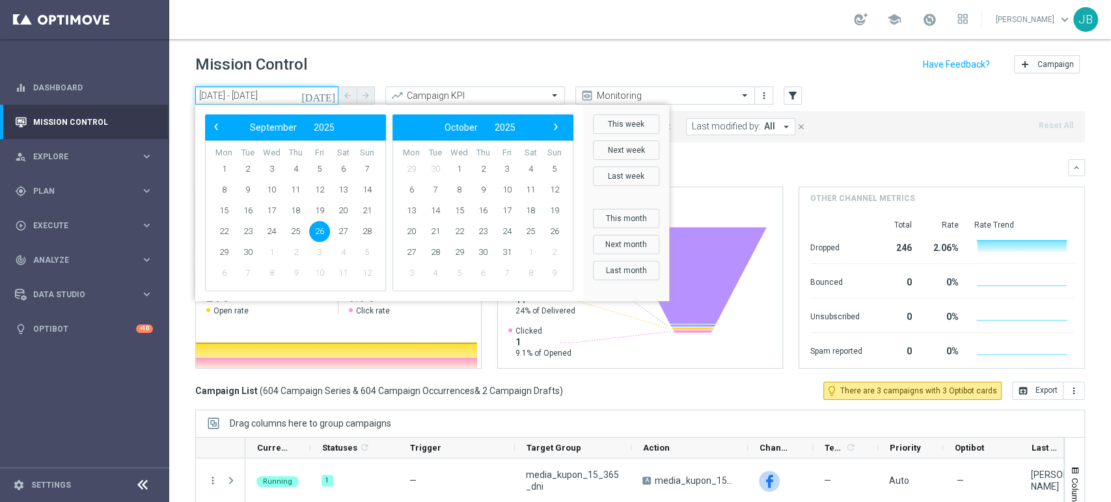
click at [271, 89] on input "[DATE] - [DATE]" at bounding box center [266, 96] width 143 height 18
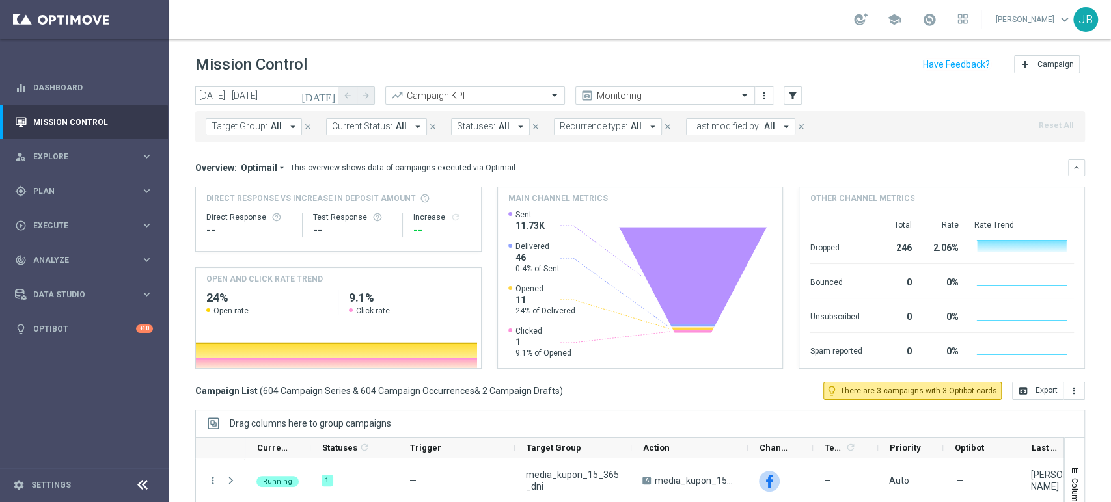
click at [379, 127] on span "Current Status:" at bounding box center [362, 126] width 61 height 11
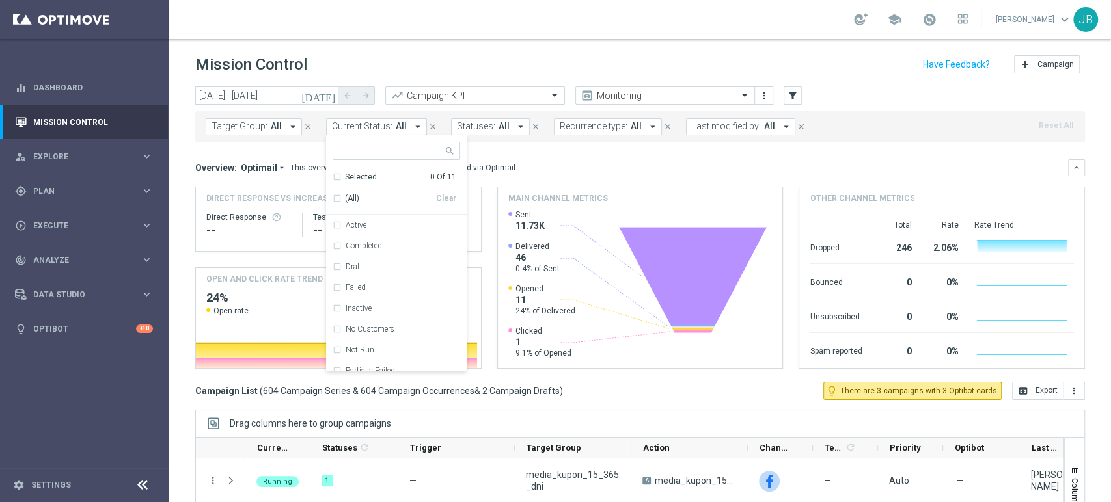
click at [379, 127] on span "Current Status:" at bounding box center [362, 126] width 61 height 11
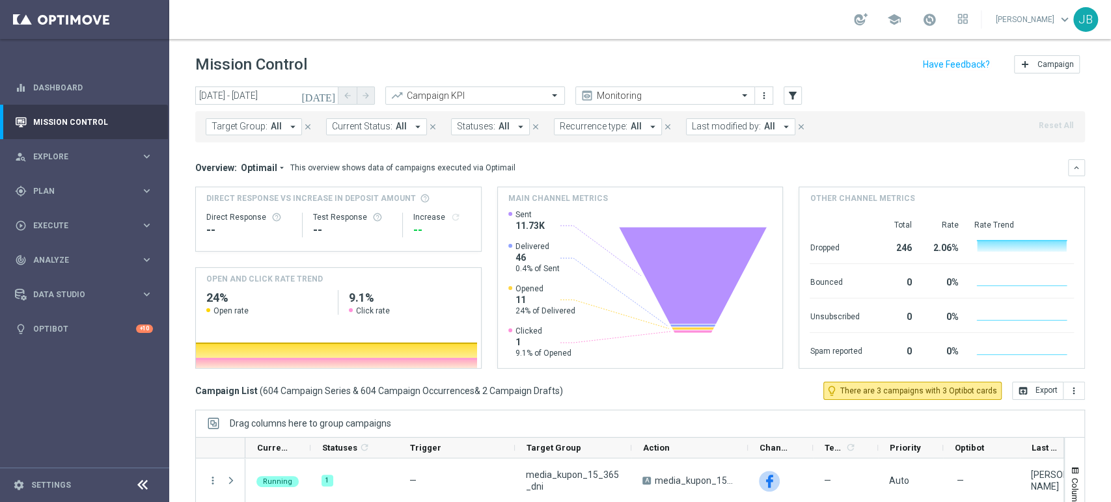
click at [379, 127] on span "Current Status:" at bounding box center [362, 126] width 61 height 11
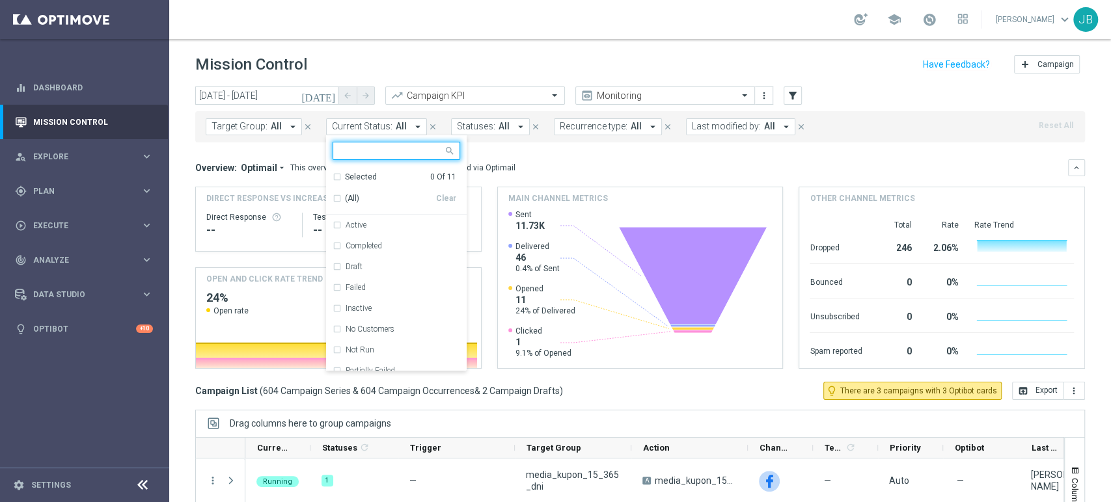
click at [493, 119] on button "Statuses: All arrow_drop_down" at bounding box center [490, 126] width 79 height 17
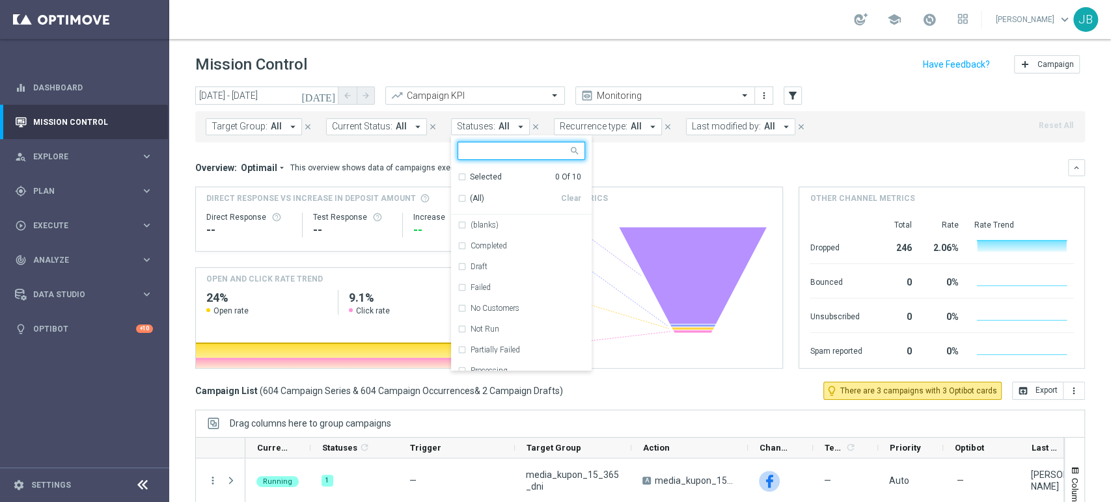
click at [596, 111] on div "Target Group: All arrow_drop_down close Current Status: All arrow_drop_down clo…" at bounding box center [640, 126] width 890 height 31
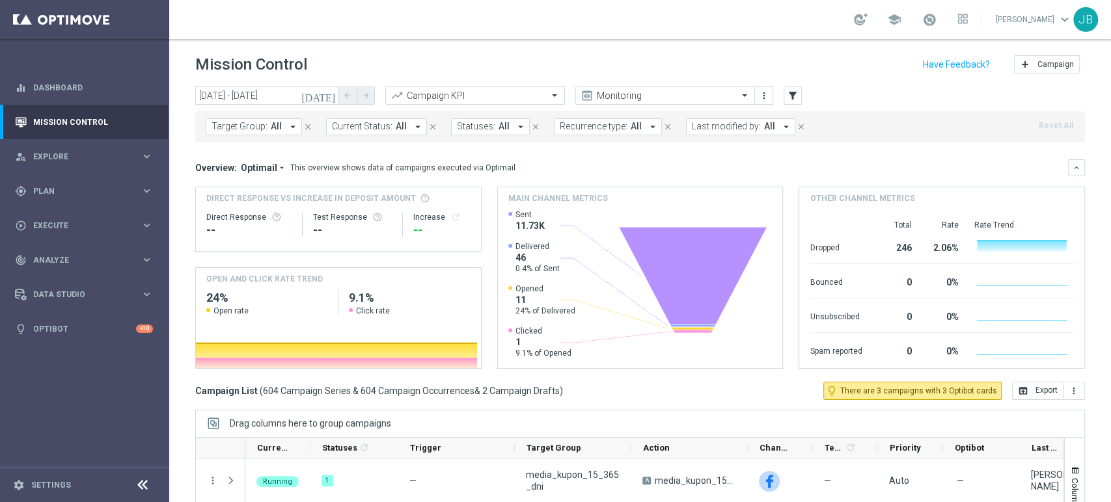
click at [599, 129] on span "Recurrence type:" at bounding box center [594, 126] width 68 height 11
click at [256, 126] on span "Target Group:" at bounding box center [239, 126] width 56 height 11
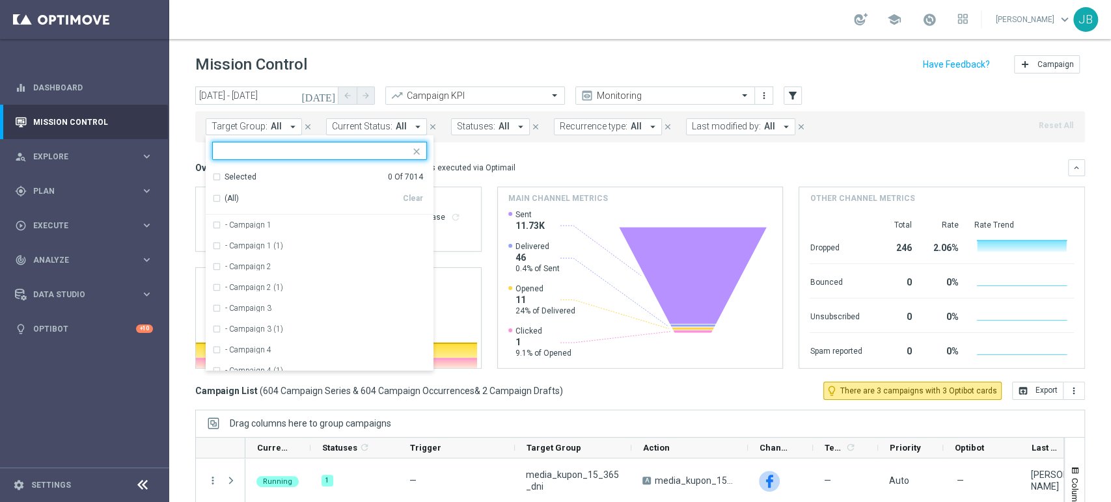
click at [256, 148] on input "text" at bounding box center [314, 151] width 191 height 11
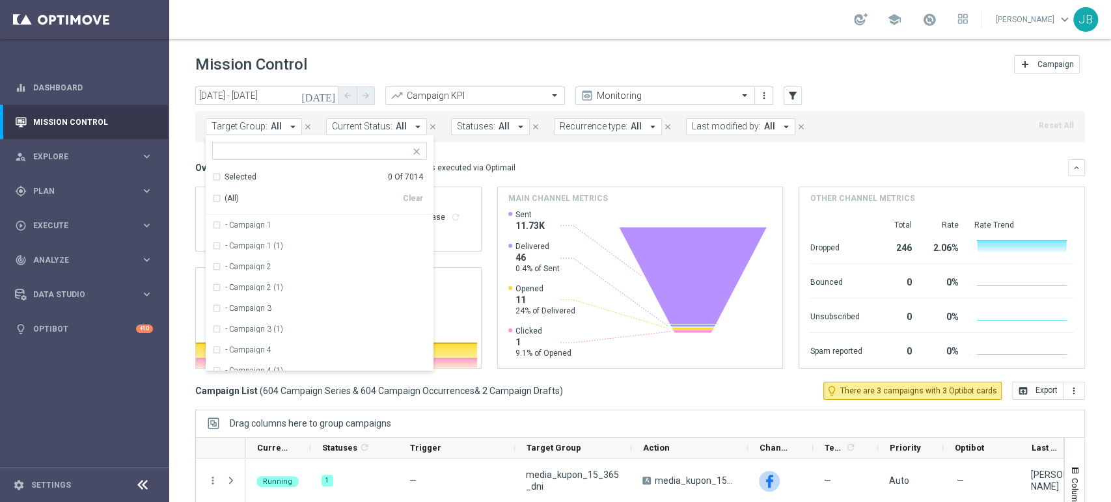
scroll to position [147, 0]
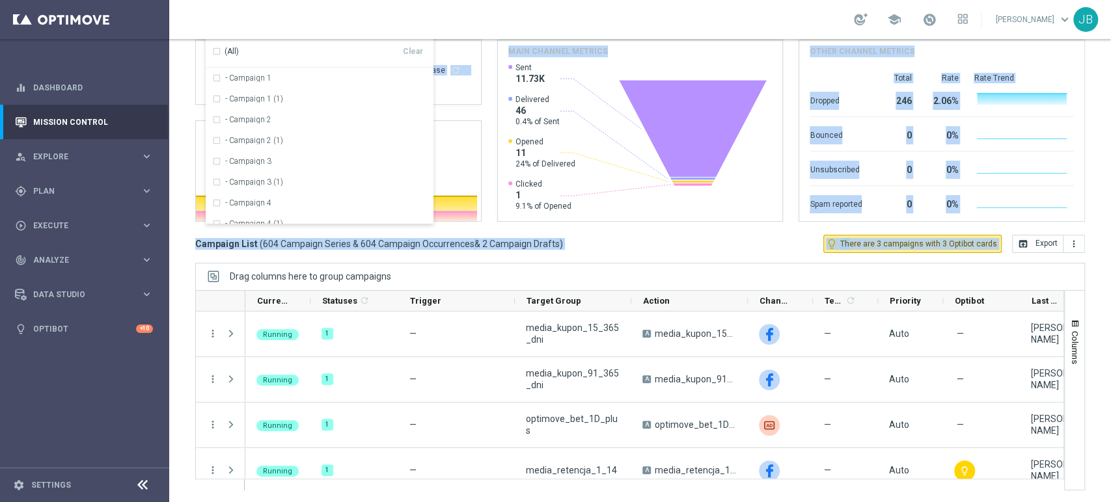
drag, startPoint x: 1110, startPoint y: 156, endPoint x: 1110, endPoint y: 370, distance: 214.1
click at [1110, 370] on div "Mission Control add Campaign [DATE] [DATE] - [DATE] arrow_back arrow_forward Ca…" at bounding box center [640, 270] width 942 height 463
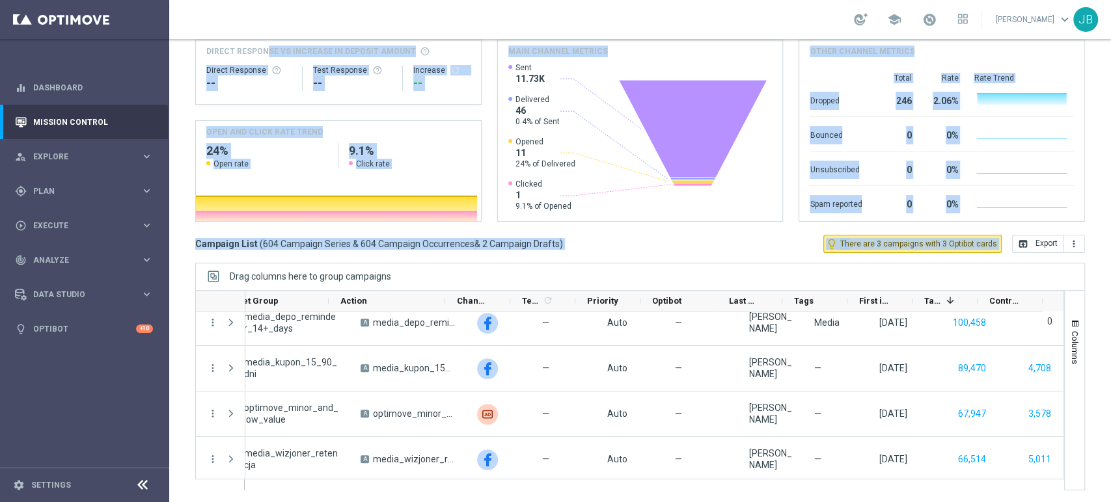
scroll to position [0, 302]
click at [765, 301] on span at bounding box center [765, 300] width 10 height 10
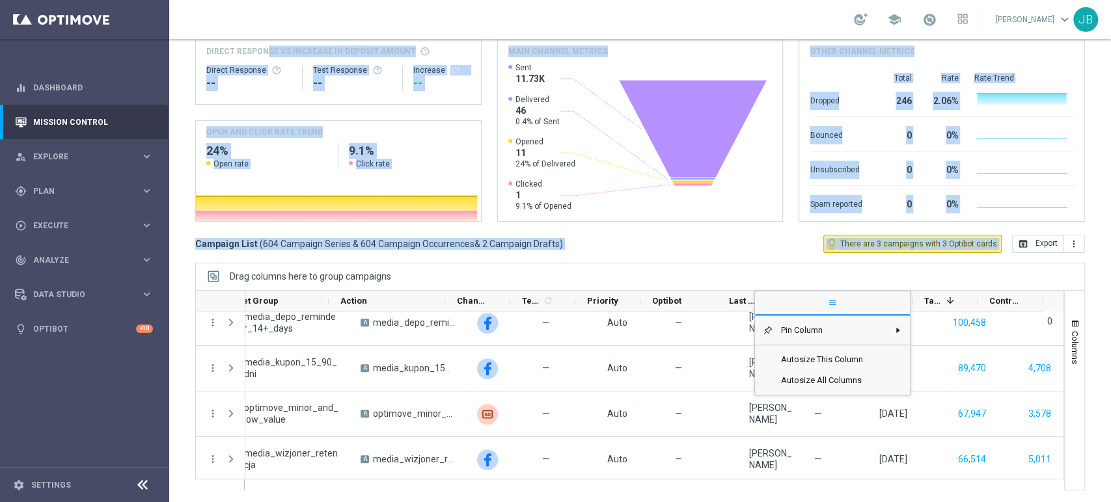
click at [748, 301] on span "Last Modified By" at bounding box center [744, 301] width 31 height 10
click at [748, 301] on div "Last Modified By" at bounding box center [744, 301] width 31 height 20
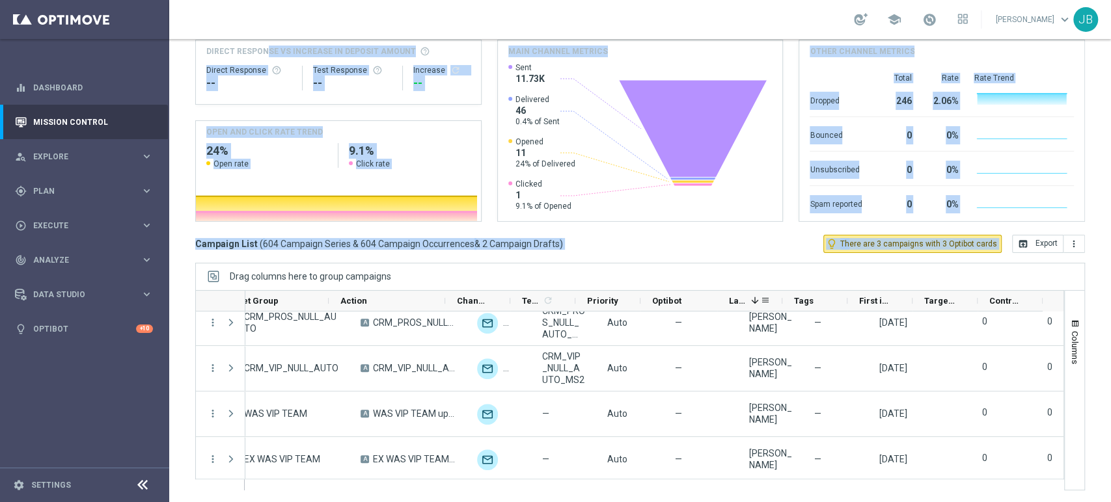
click at [748, 301] on div "Last Modified By 1" at bounding box center [744, 301] width 31 height 20
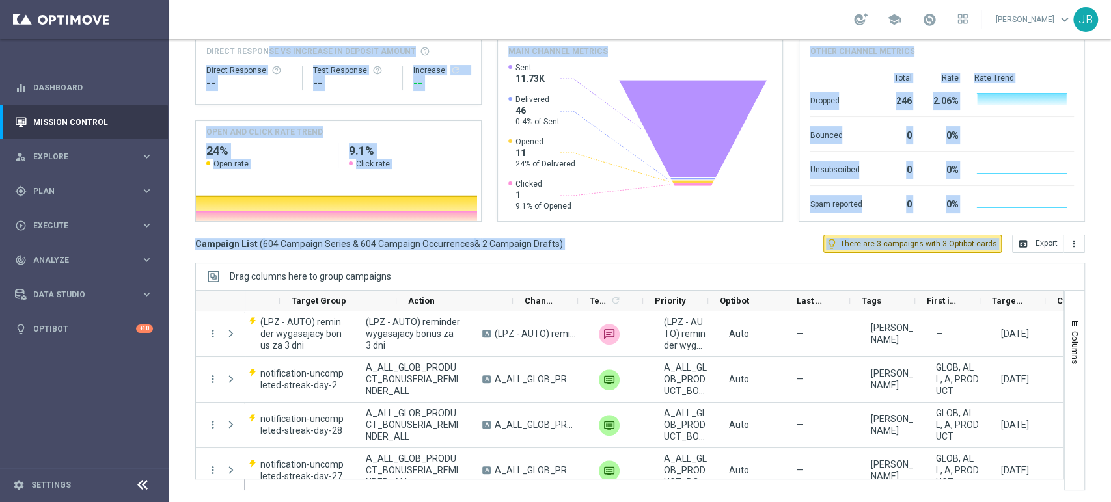
scroll to position [0, 238]
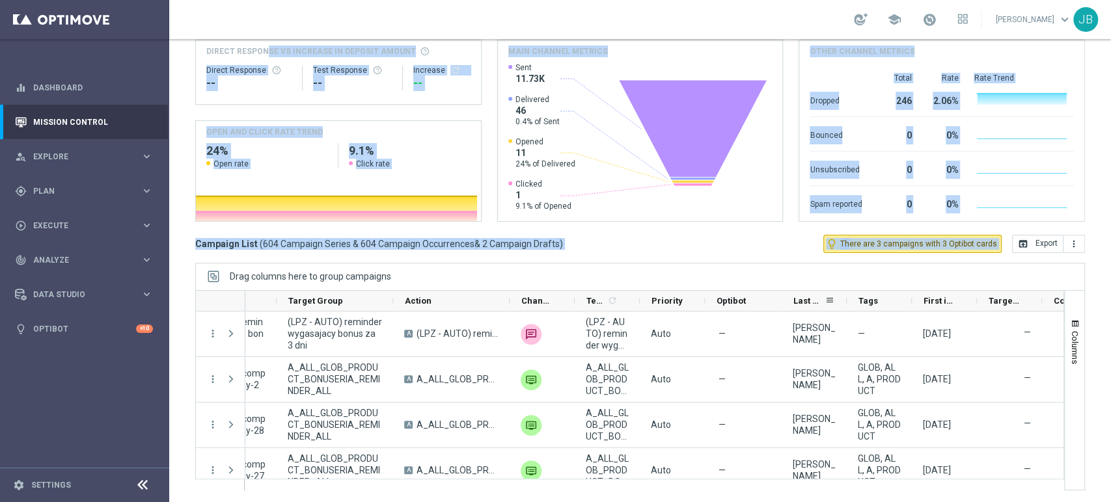
click at [816, 306] on div "Last Modified By" at bounding box center [808, 301] width 31 height 20
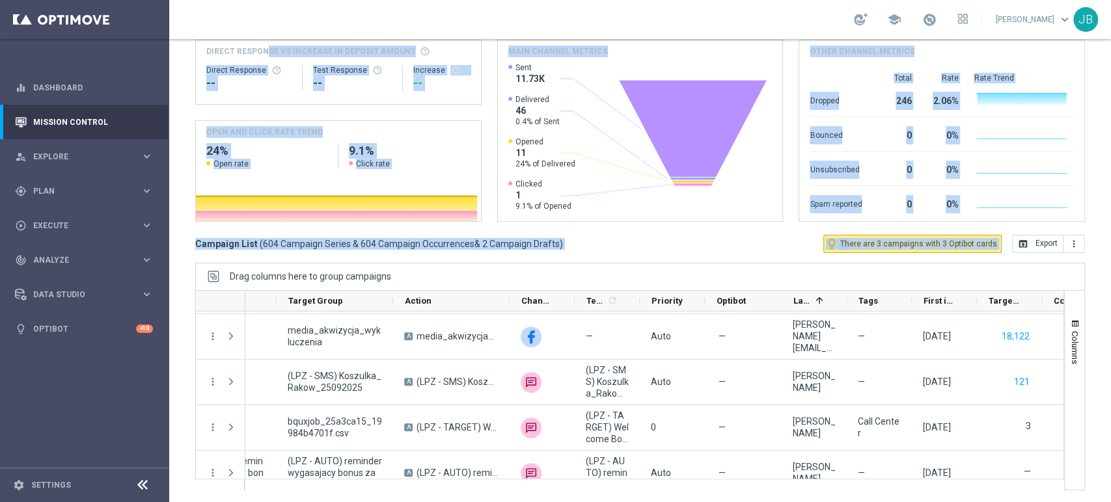
scroll to position [17941, 0]
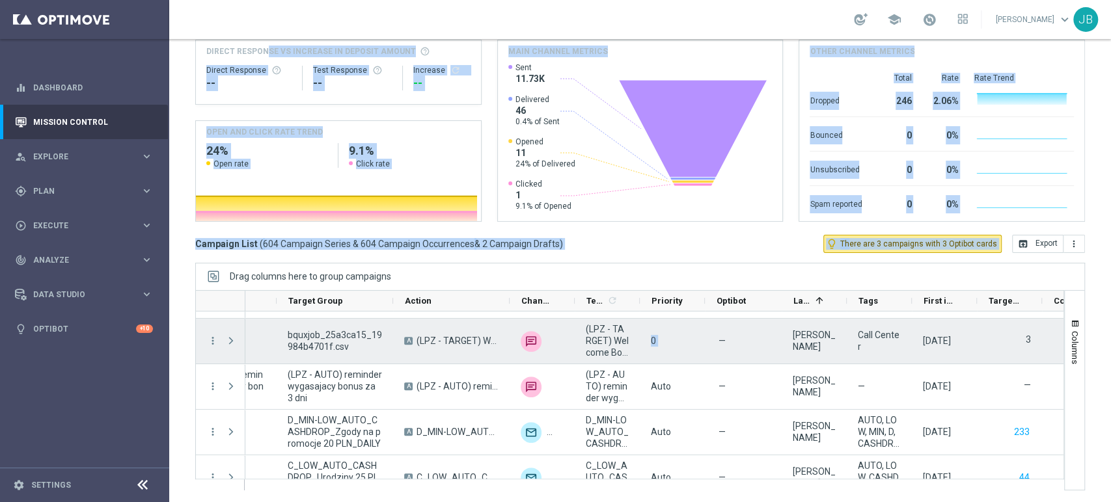
click at [690, 353] on div "0" at bounding box center [672, 341] width 65 height 45
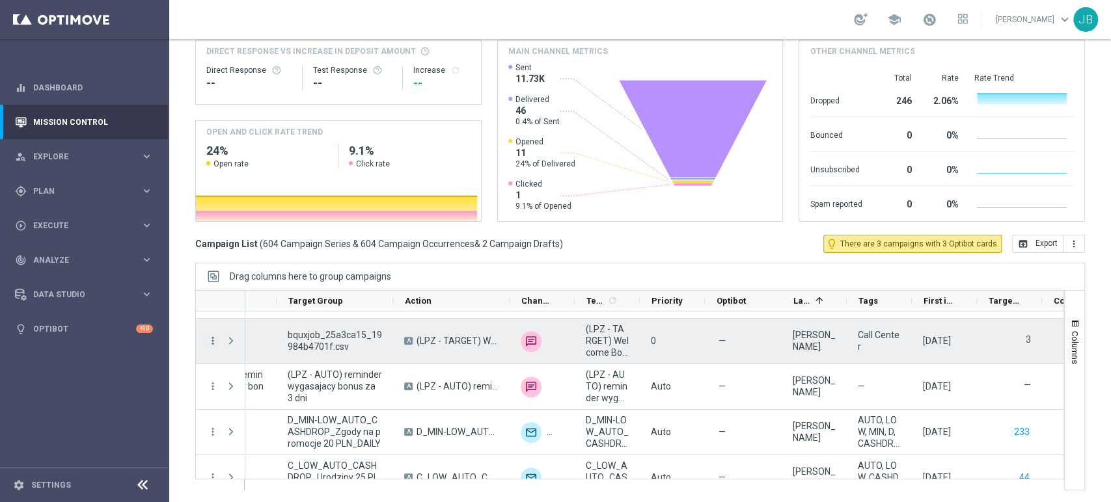
click at [214, 339] on icon "more_vert" at bounding box center [213, 341] width 12 height 12
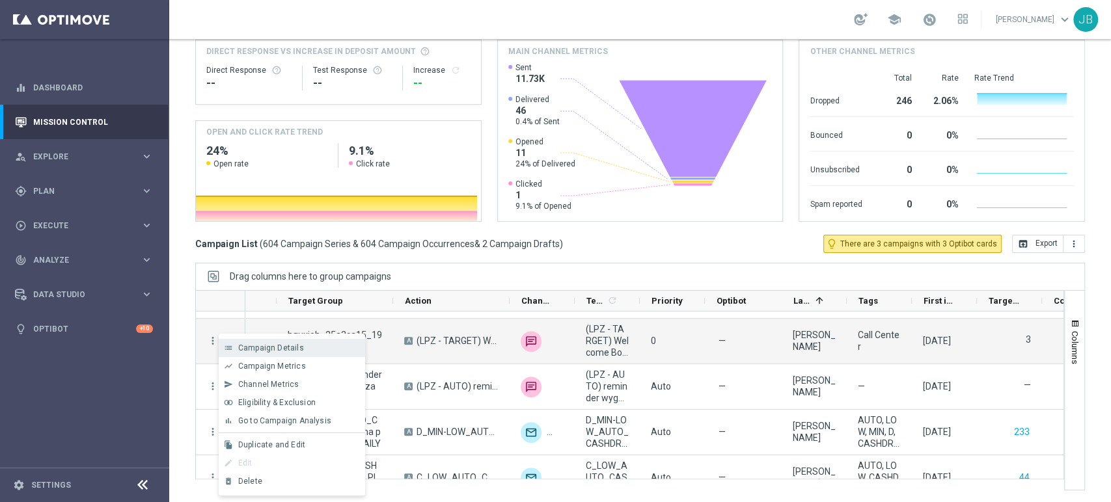
click at [282, 350] on span "Campaign Details" at bounding box center [271, 348] width 66 height 9
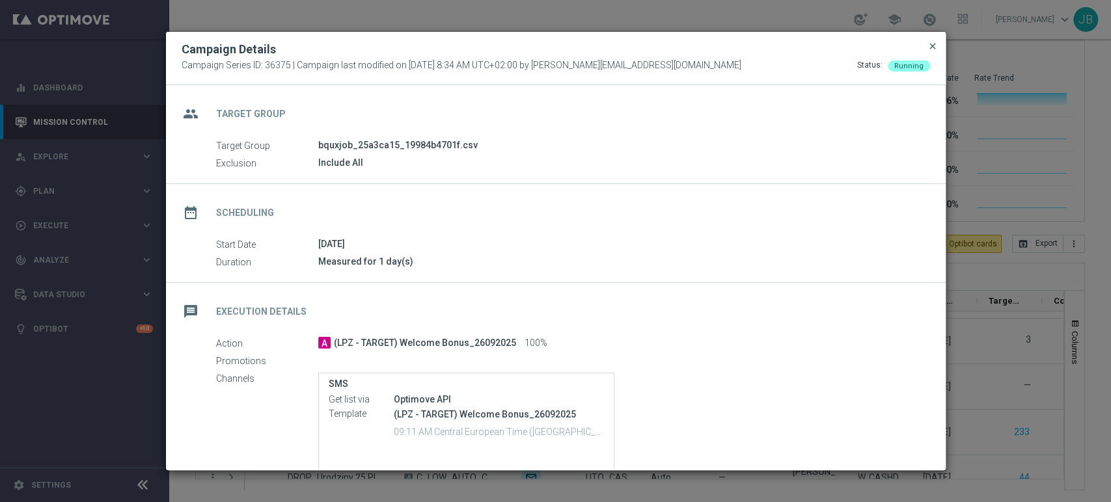
click at [929, 47] on span "close" at bounding box center [932, 46] width 10 height 10
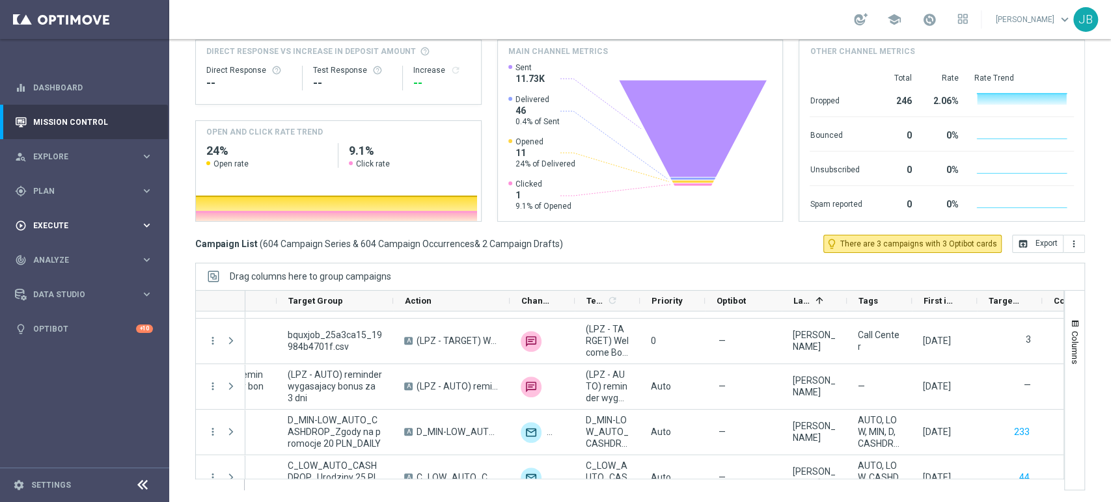
click at [83, 217] on div "play_circle_outline Execute keyboard_arrow_right" at bounding box center [84, 225] width 168 height 34
click at [72, 248] on link "Campaign Builder" at bounding box center [85, 252] width 102 height 10
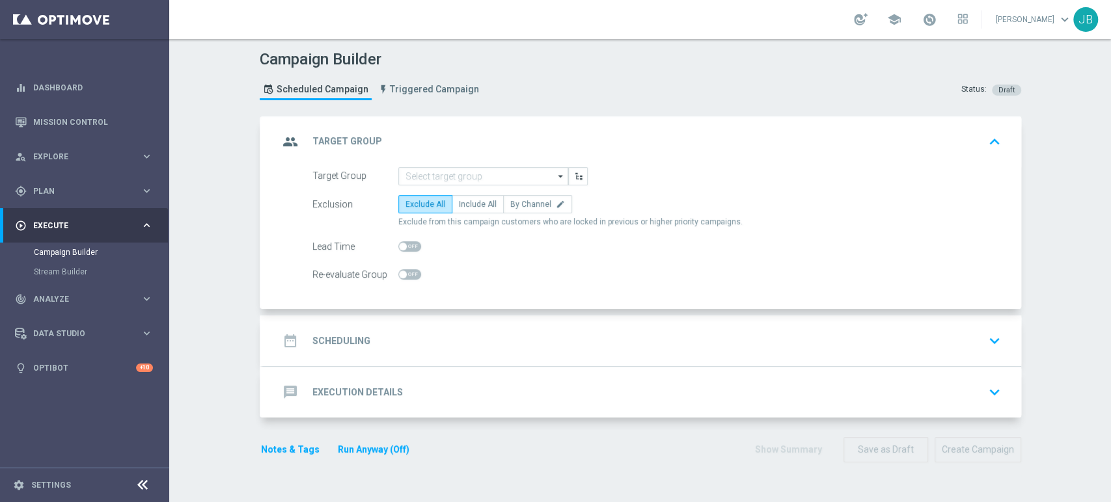
click at [428, 167] on div at bounding box center [483, 176] width 170 height 18
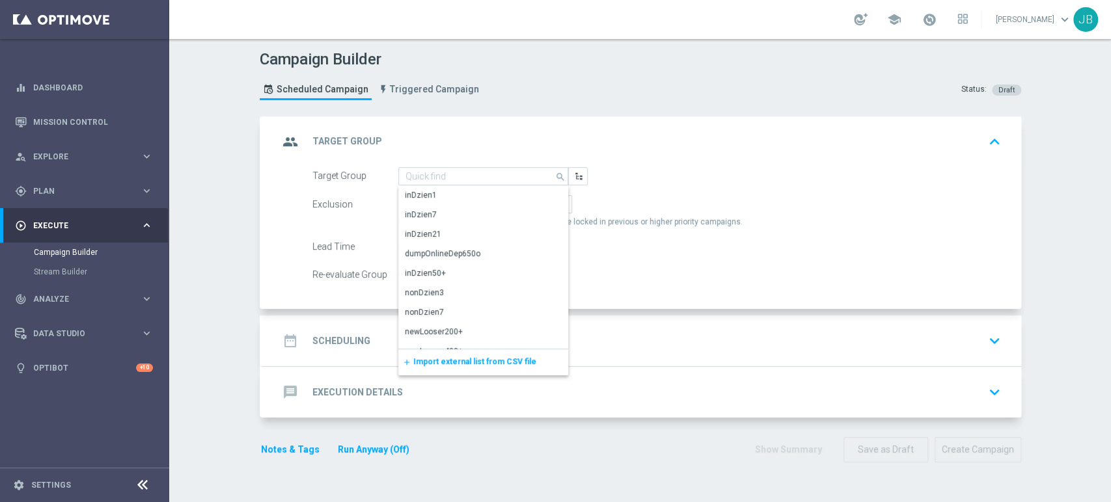
click at [437, 362] on span "Import external list from CSV file" at bounding box center [474, 361] width 123 height 9
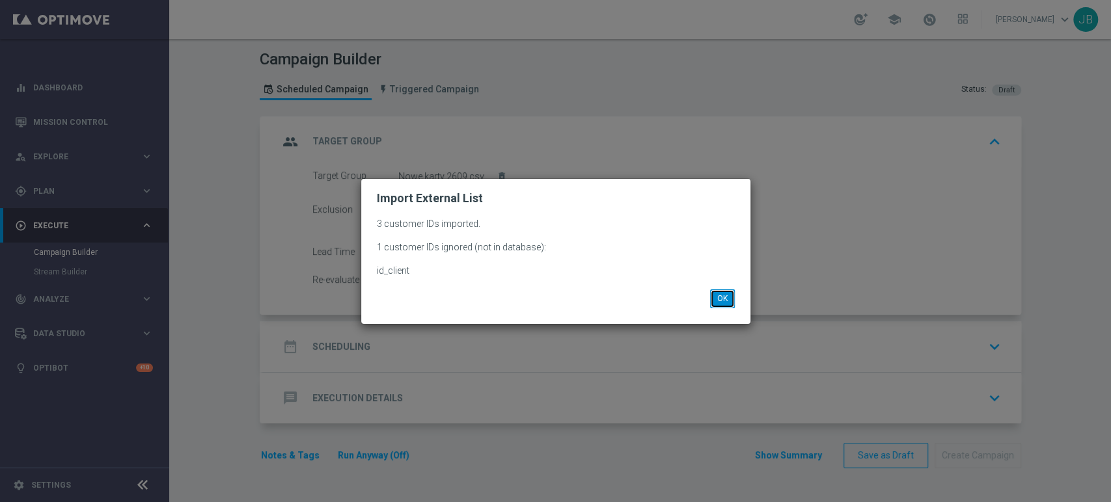
click at [716, 301] on button "OK" at bounding box center [722, 299] width 25 height 18
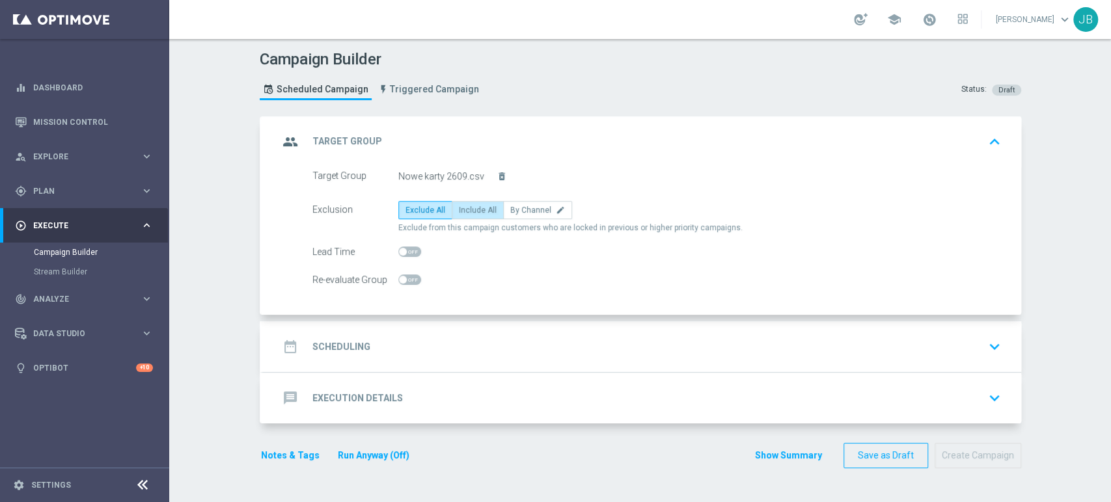
click at [467, 212] on span "Include All" at bounding box center [478, 210] width 38 height 9
click at [467, 212] on input "Include All" at bounding box center [463, 212] width 8 height 8
radio input "true"
click at [420, 351] on div "date_range Scheduling keyboard_arrow_down" at bounding box center [642, 346] width 727 height 25
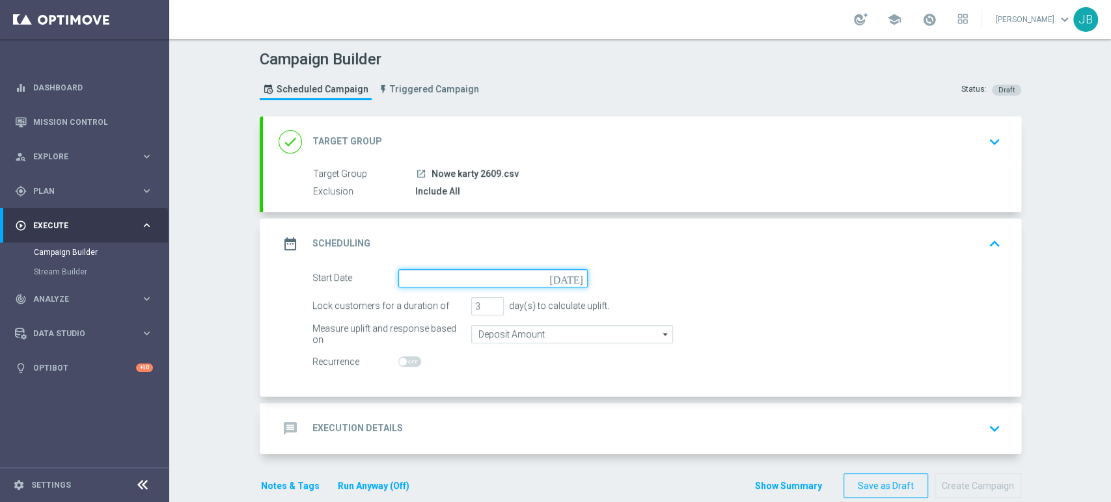
click at [444, 282] on input at bounding box center [492, 278] width 189 height 18
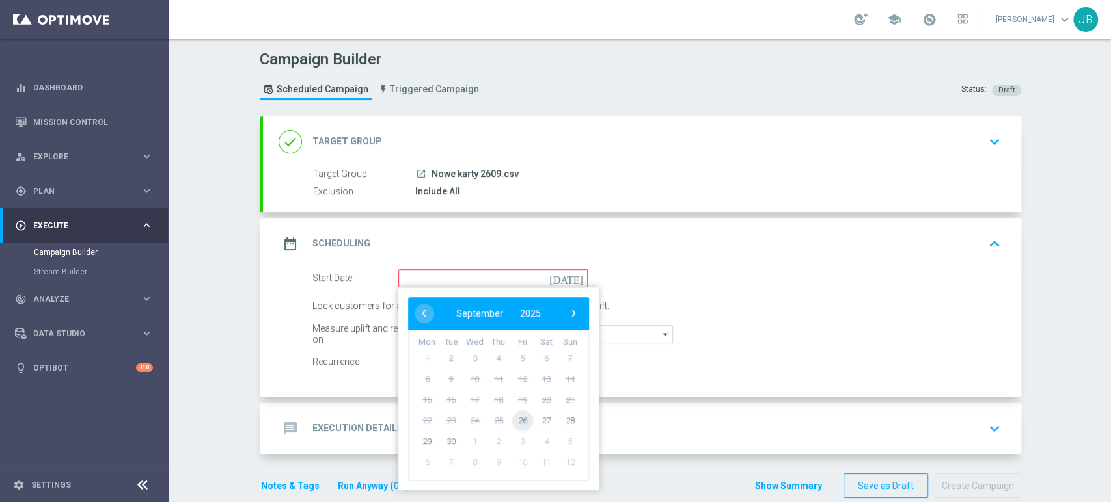
click at [512, 420] on span "26" at bounding box center [522, 420] width 21 height 21
type input "[DATE]"
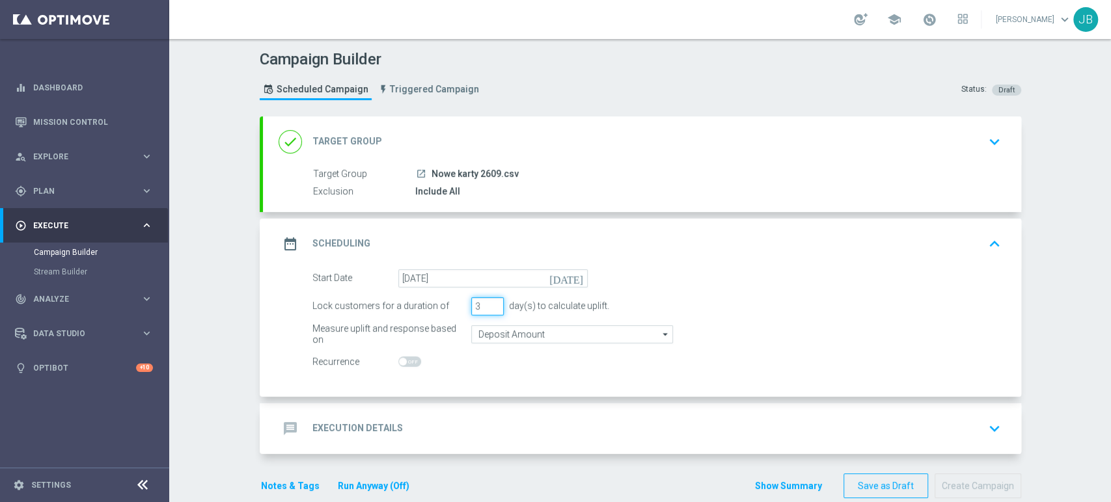
click at [489, 311] on input "3" at bounding box center [487, 306] width 33 height 18
click at [489, 308] on input "2" at bounding box center [487, 306] width 33 height 18
type input "1"
click at [489, 308] on input "1" at bounding box center [487, 306] width 33 height 18
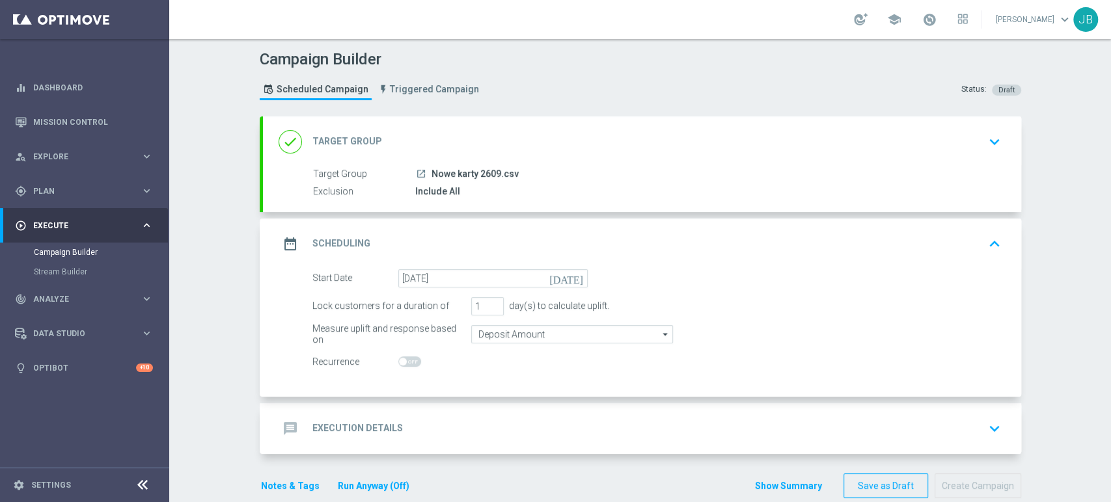
click at [415, 426] on div "message Execution Details keyboard_arrow_down" at bounding box center [642, 428] width 727 height 25
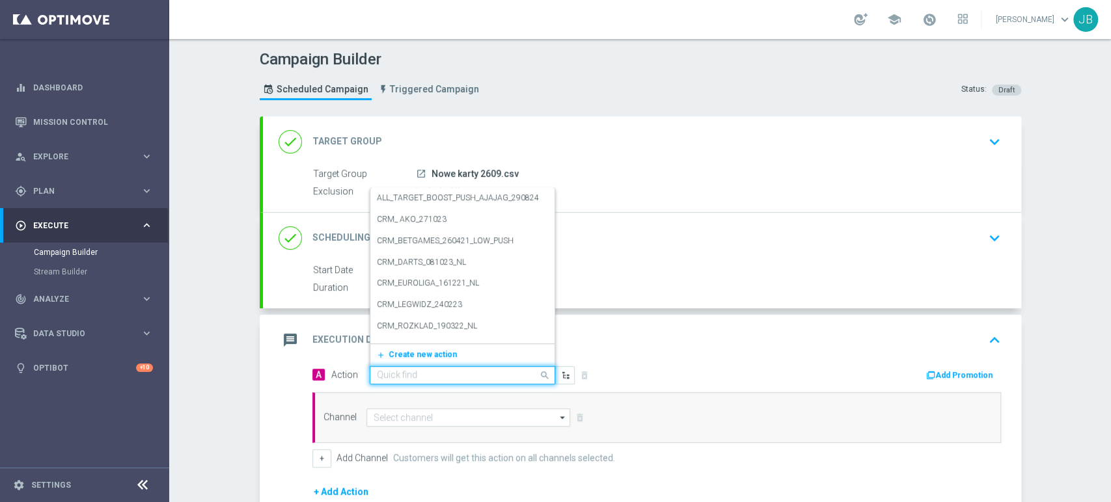
click at [415, 377] on input "text" at bounding box center [449, 375] width 145 height 11
click at [433, 353] on span "Create new action" at bounding box center [423, 354] width 68 height 9
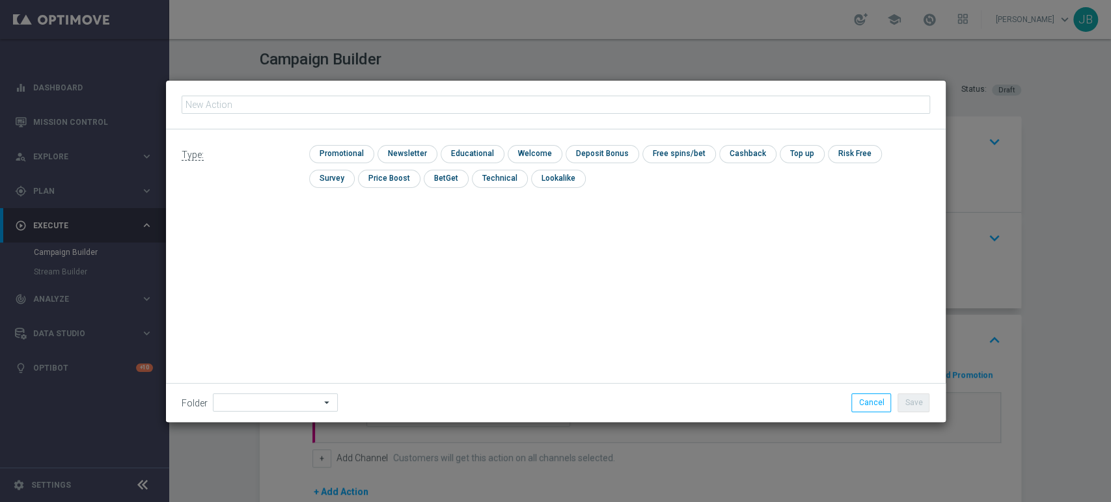
type input "(LPZ - SMS) nowy klient powitanie_24012024"
click at [406, 149] on input "checkbox" at bounding box center [405, 154] width 57 height 18
checkbox input "true"
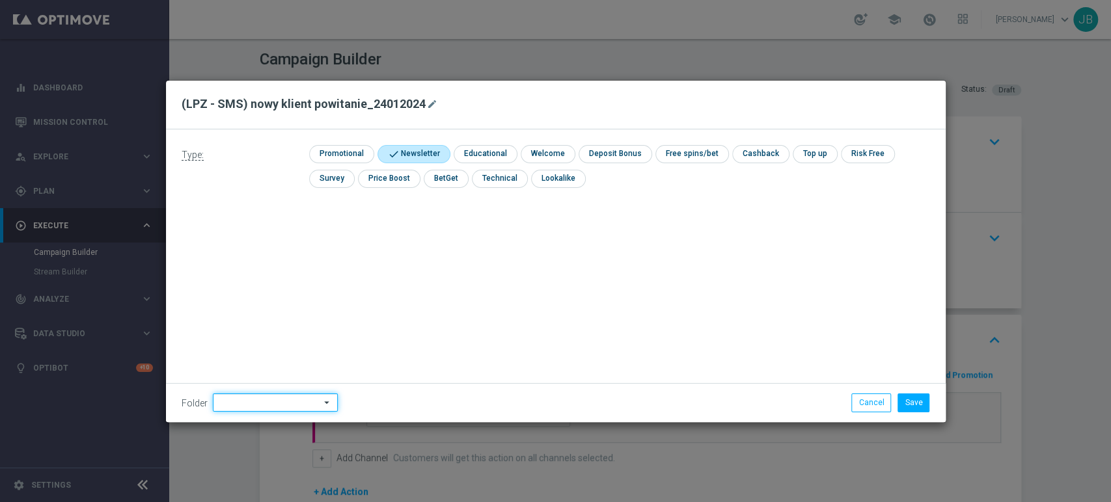
click at [234, 405] on input at bounding box center [275, 403] width 125 height 18
click at [260, 280] on div "[PERSON_NAME]" at bounding box center [273, 271] width 121 height 18
type input "[PERSON_NAME]"
click at [912, 394] on button "Save" at bounding box center [913, 403] width 32 height 18
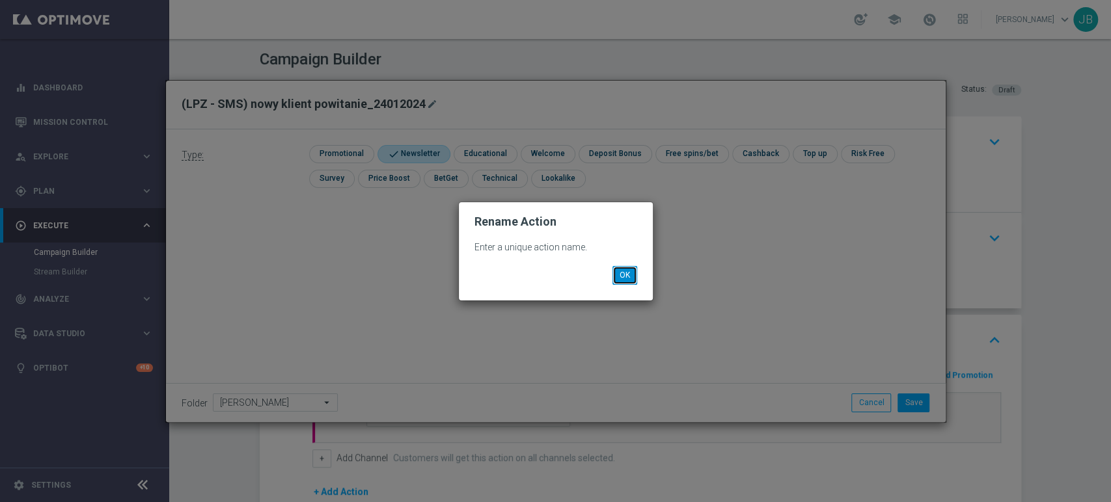
click at [626, 281] on button "OK" at bounding box center [624, 275] width 25 height 18
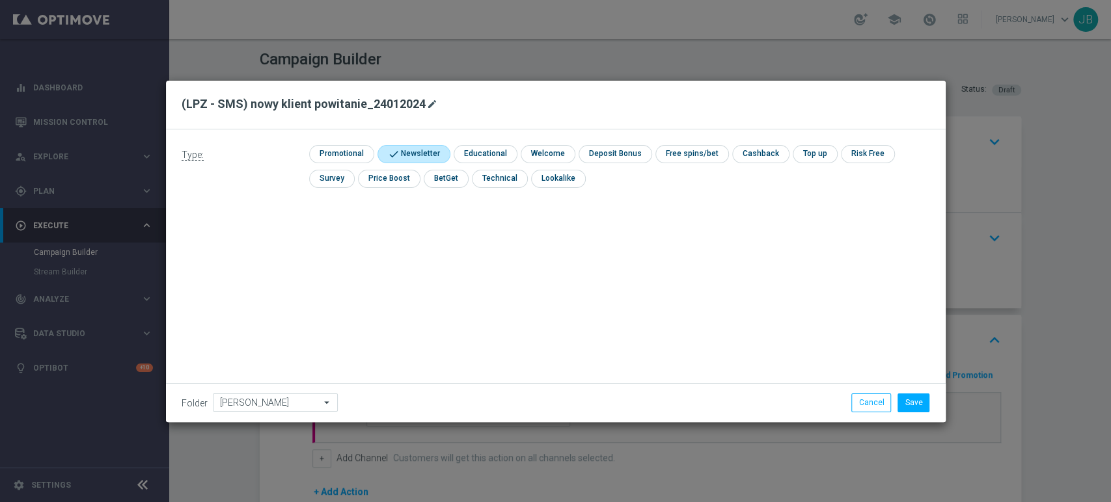
click at [427, 99] on icon "mode_edit" at bounding box center [432, 104] width 10 height 10
type input "(LPZ - SMS) nowy klient powitanie_26092025"
click at [910, 405] on button "Save" at bounding box center [913, 403] width 32 height 18
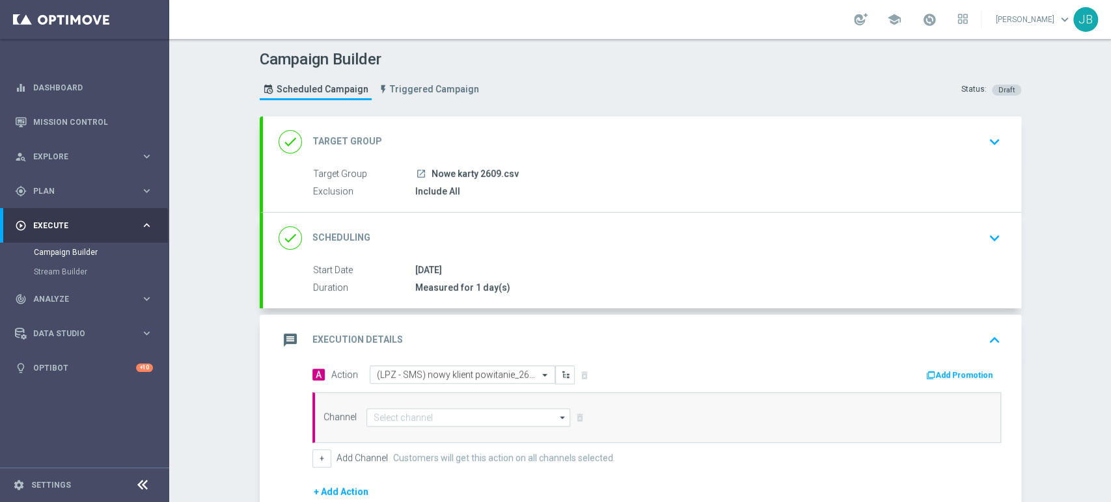
scroll to position [169, 0]
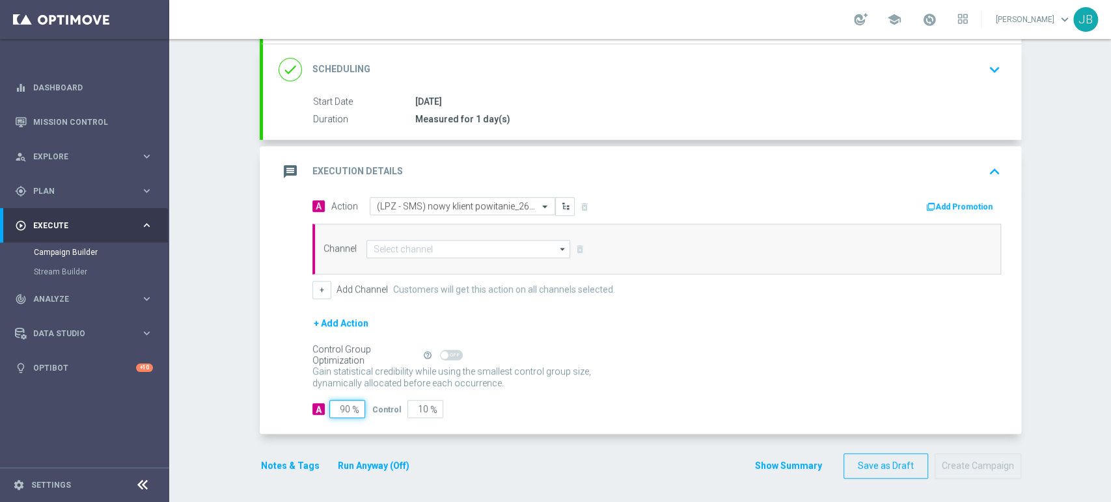
click at [339, 405] on input "90" at bounding box center [347, 409] width 36 height 18
type input "0"
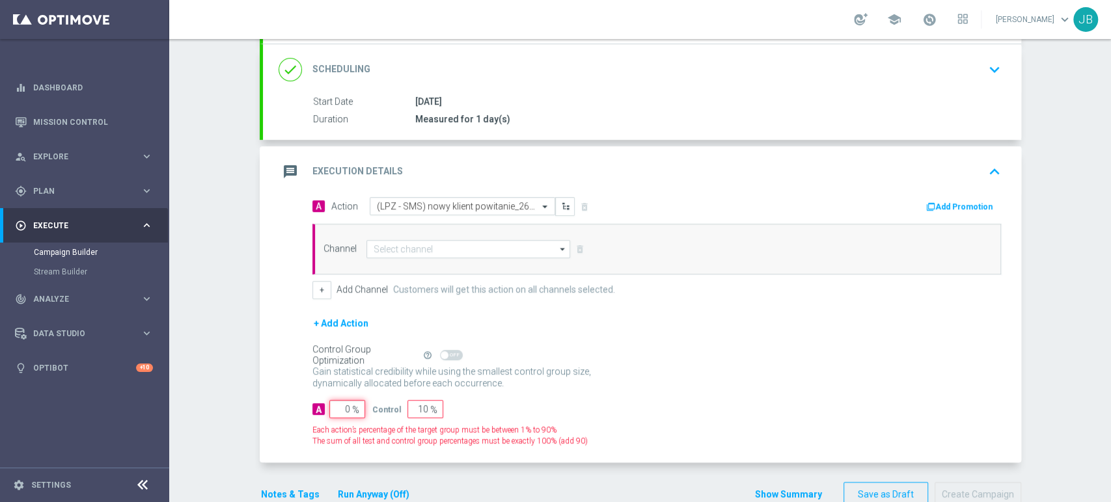
type input "100"
type input "10"
type input "90"
type input "100"
type input "0"
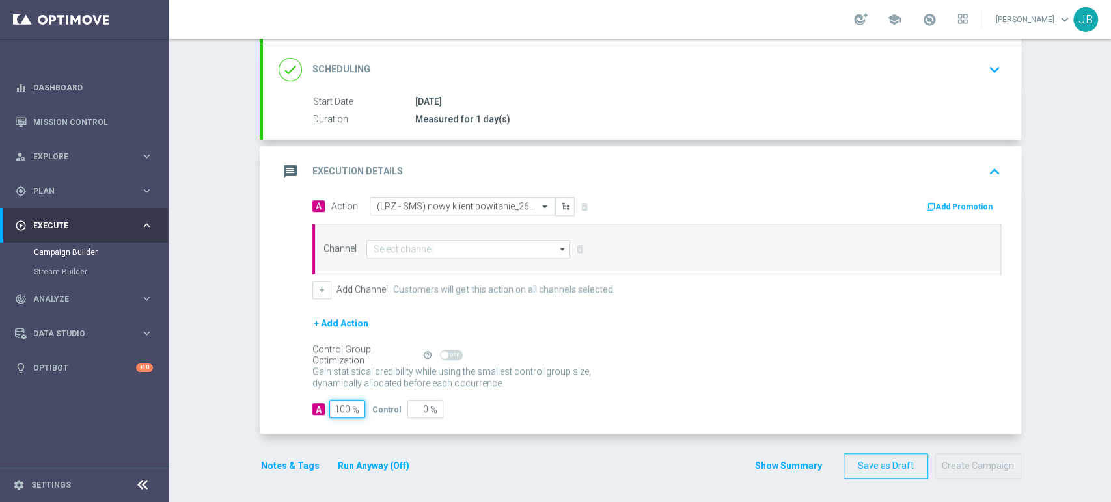
type input "100"
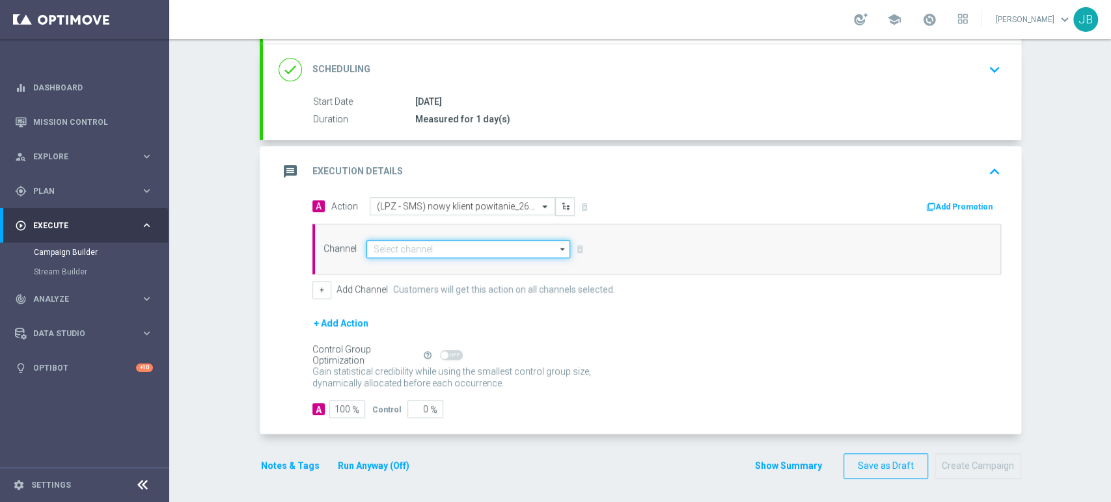
click at [434, 246] on input at bounding box center [468, 249] width 204 height 18
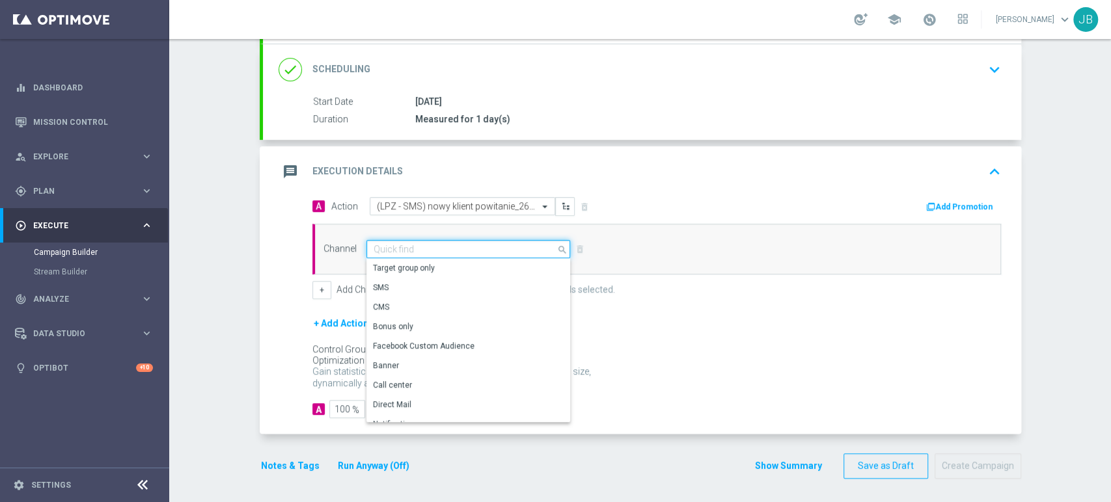
paste input "(LPZ - SMS) nowy klient powitanie_24012024"
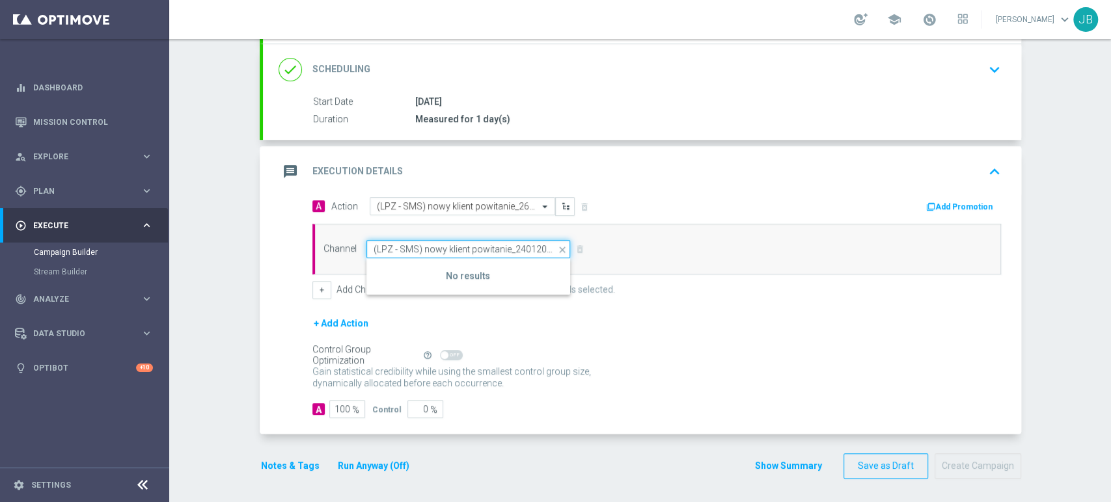
type input "(LPZ - SMS) nowy klient powitanie_24012024"
click at [664, 348] on div "Control Group Optimization Self Optimizing Campaign help_outline" at bounding box center [656, 355] width 689 height 14
click at [507, 249] on input at bounding box center [468, 249] width 204 height 18
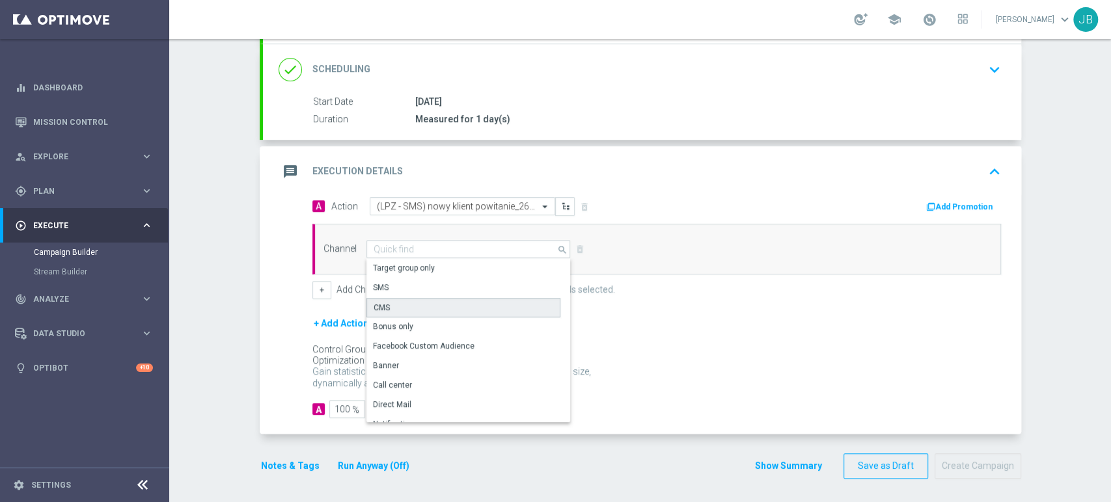
click at [408, 298] on div "CMS" at bounding box center [463, 308] width 194 height 20
type input "CMS"
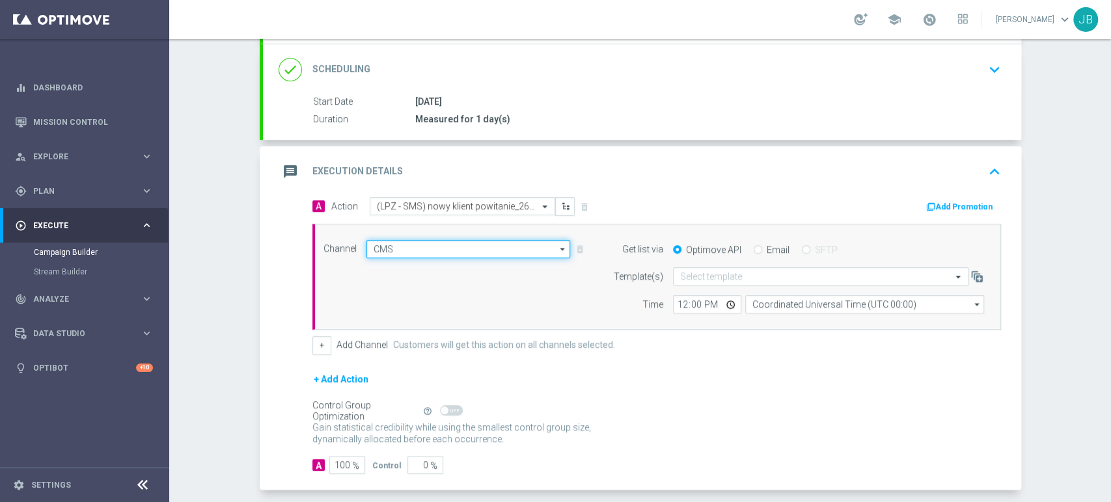
click at [413, 246] on input "CMS" at bounding box center [468, 249] width 204 height 18
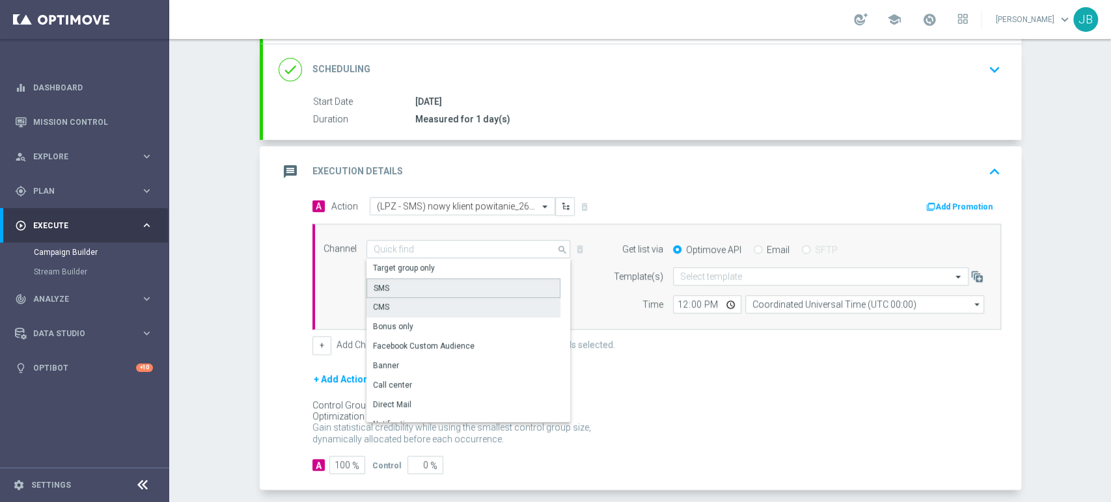
click at [400, 286] on div "SMS" at bounding box center [463, 289] width 194 height 20
type input "SMS"
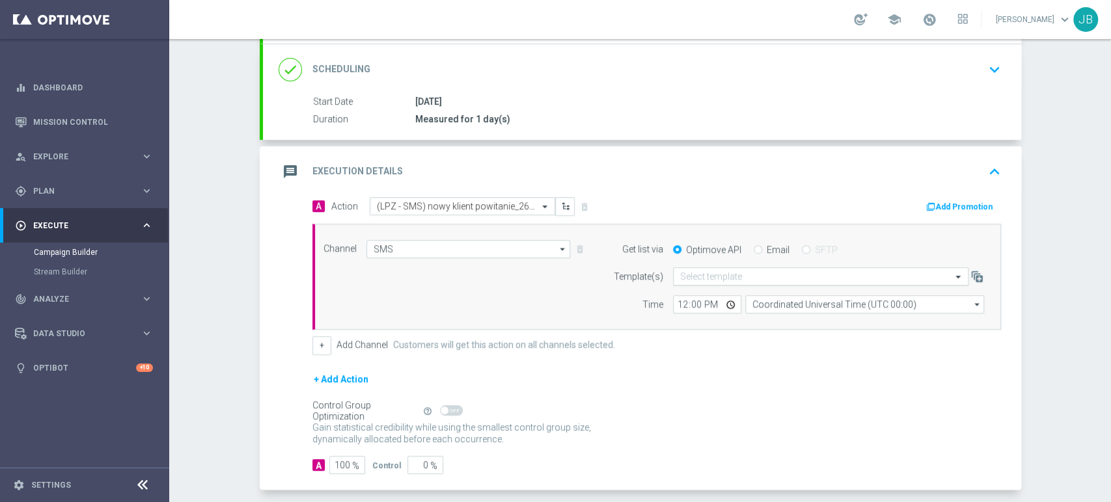
click at [696, 267] on div "Select template" at bounding box center [820, 276] width 295 height 18
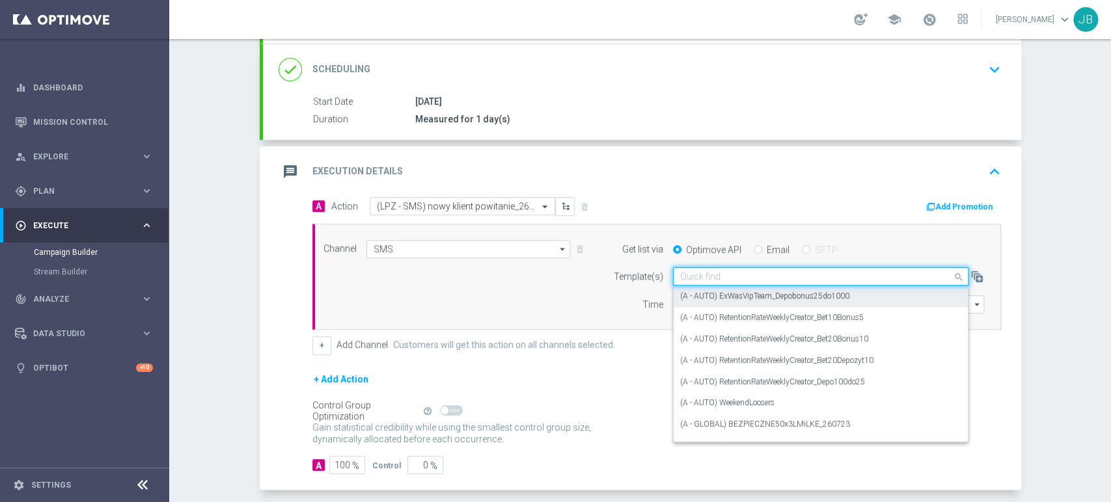
paste input "(LPZ - SMS) nowy klient powitanie_24012024"
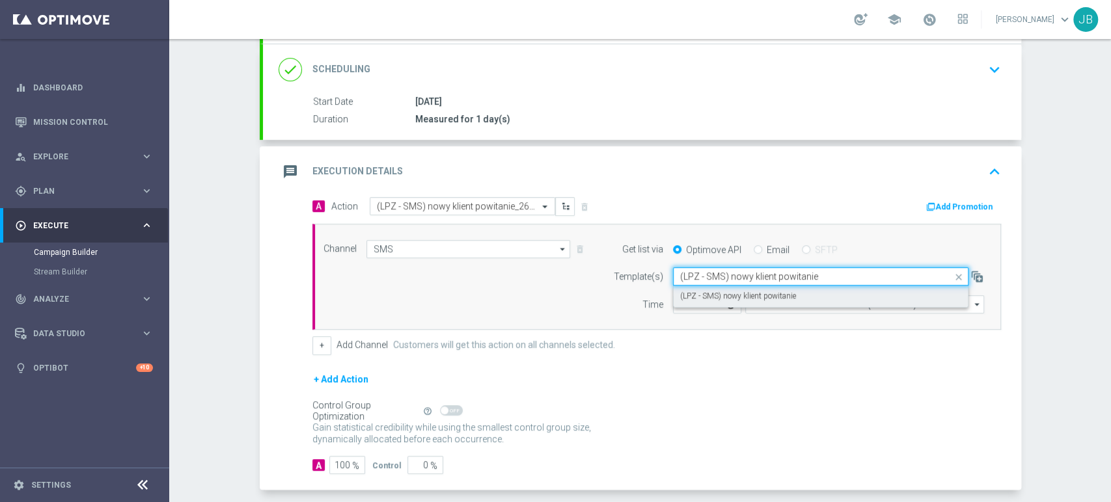
click at [690, 291] on label "(LPZ - SMS) nowy klient powitanie" at bounding box center [738, 296] width 116 height 11
type input "(LPZ - SMS) nowy klient powitanie"
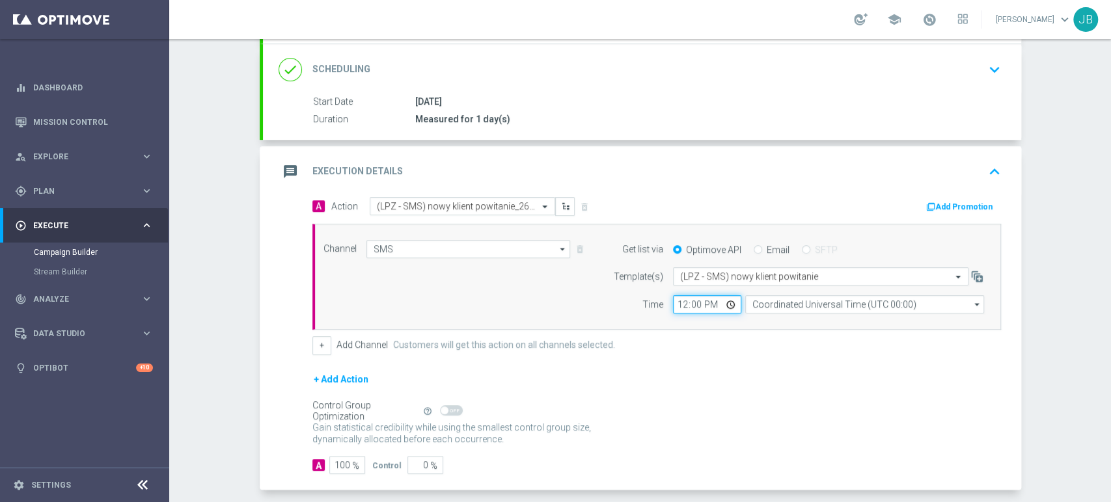
click at [677, 302] on input "12:00" at bounding box center [707, 304] width 68 height 18
type input "09:11"
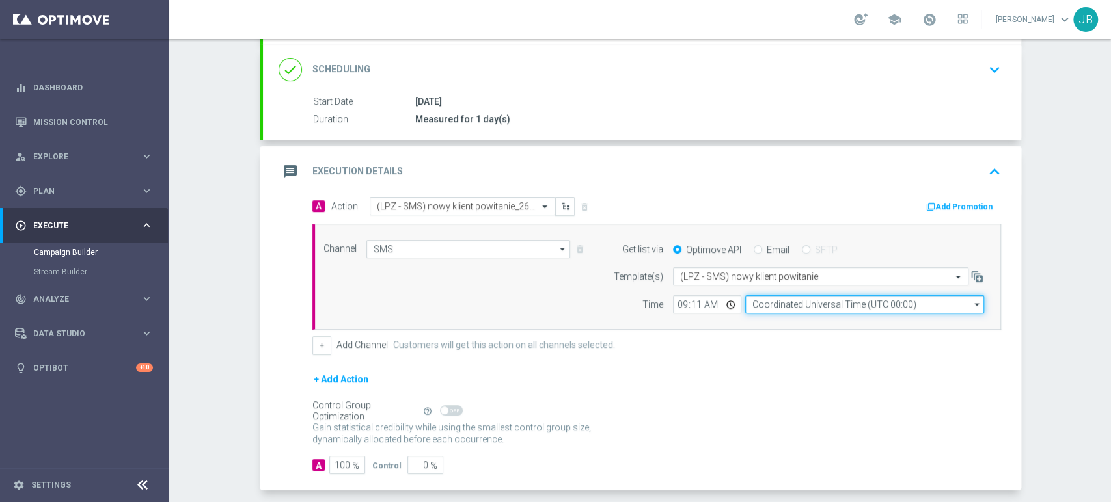
click at [754, 297] on input "Coordinated Universal Time (UTC 00:00)" at bounding box center [864, 304] width 239 height 18
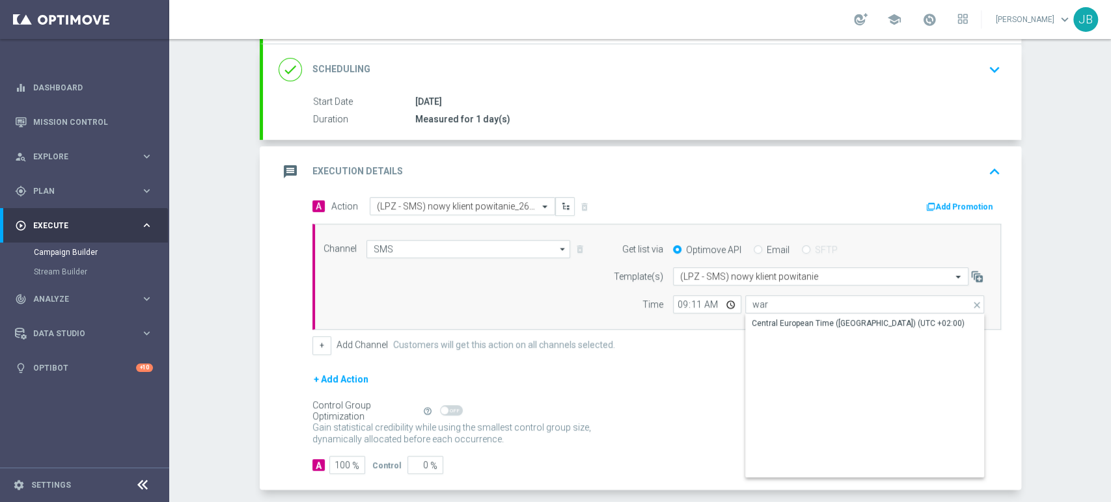
click at [757, 314] on div "Show Selected 0 of NaN" at bounding box center [864, 314] width 239 height 1
click at [760, 323] on div "Central European Time ([GEOGRAPHIC_DATA]) (UTC +02:00)" at bounding box center [858, 324] width 213 height 12
type input "Central European Time ([GEOGRAPHIC_DATA]) (UTC +02:00)"
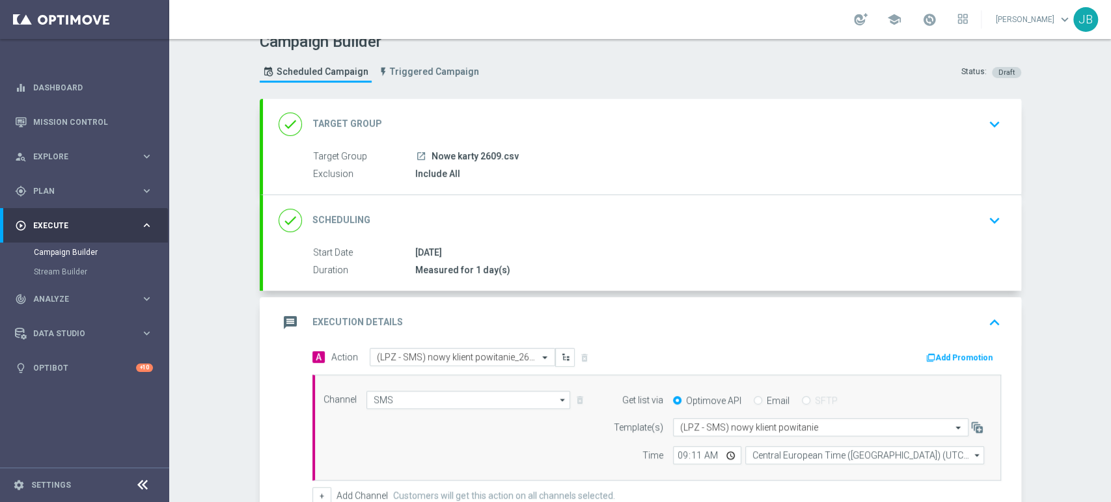
click at [1110, 82] on div "Campaign Builder Scheduled Campaign Triggered Campaign Status: Draft done Targe…" at bounding box center [640, 270] width 942 height 463
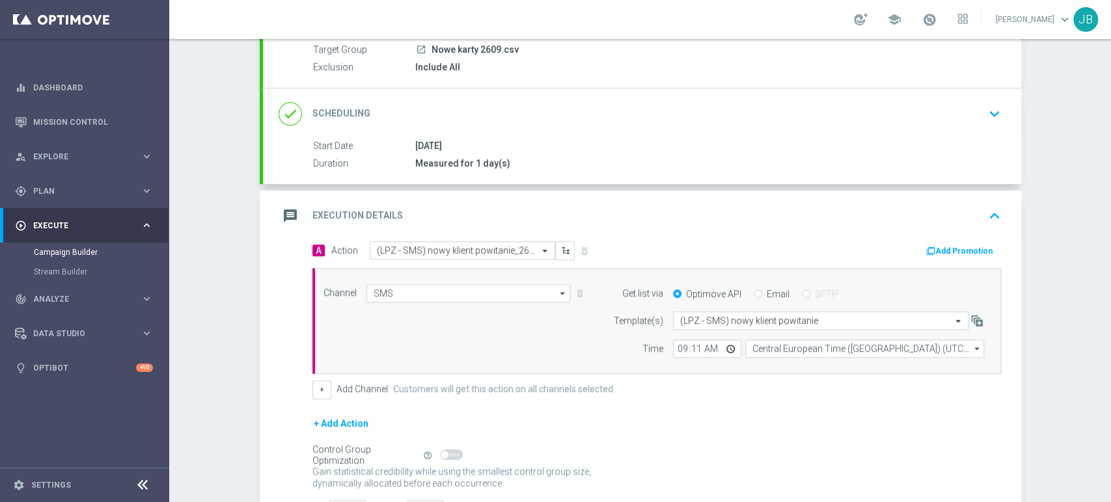
scroll to position [221, 0]
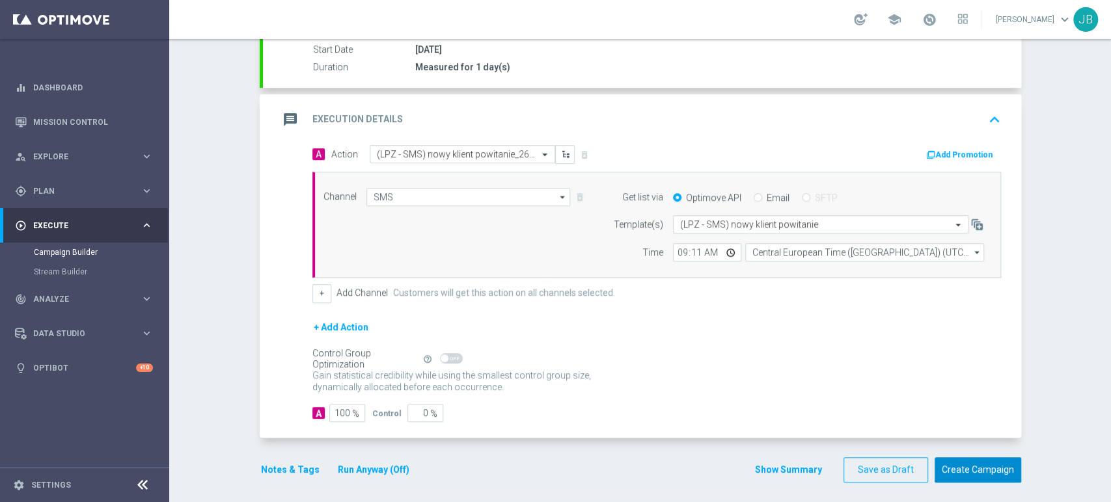
click at [966, 462] on button "Create Campaign" at bounding box center [977, 469] width 87 height 25
